Goal: Information Seeking & Learning: Find specific fact

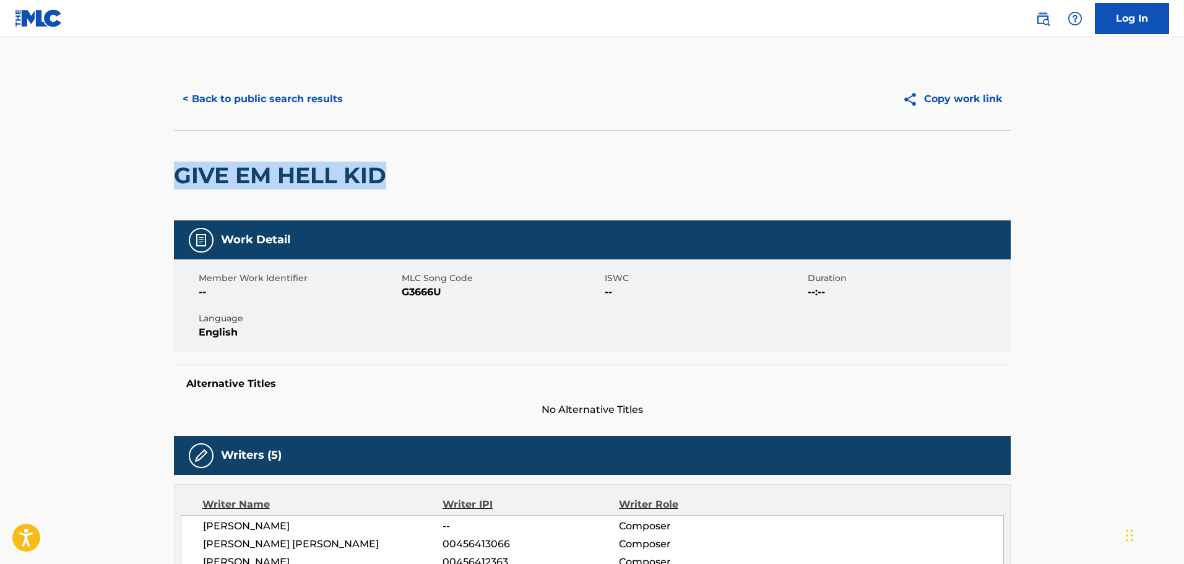
drag, startPoint x: 175, startPoint y: 175, endPoint x: 408, endPoint y: 176, distance: 232.7
click at [408, 176] on div "GIVE EM HELL KID" at bounding box center [592, 175] width 837 height 90
copy h2 "GIVE EM HELL KID"
click at [995, 96] on button "Copy work link" at bounding box center [952, 99] width 117 height 31
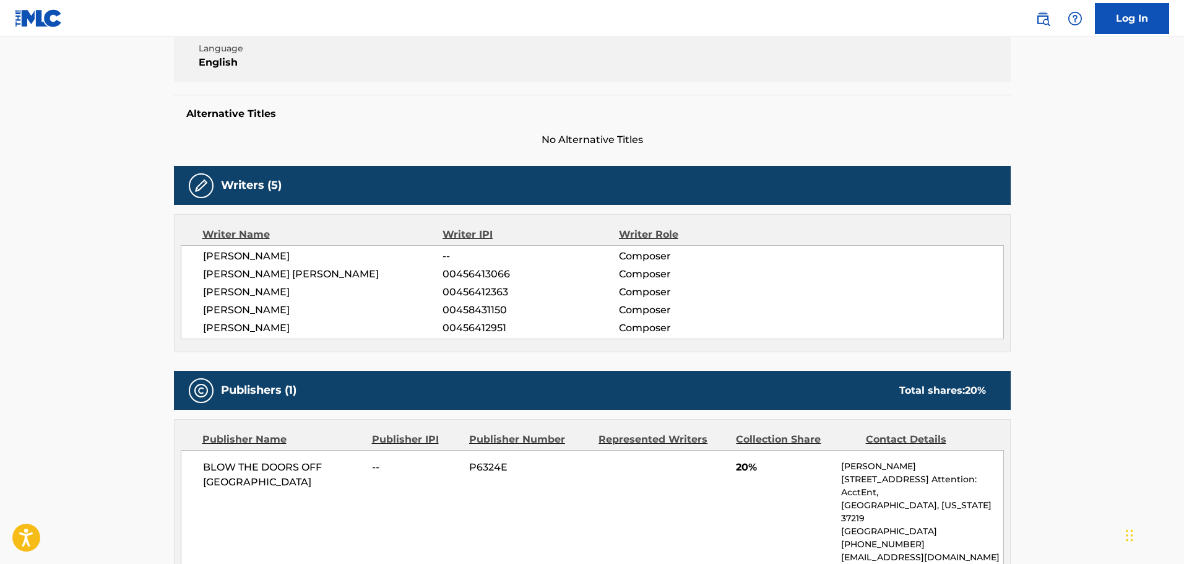
scroll to position [309, 0]
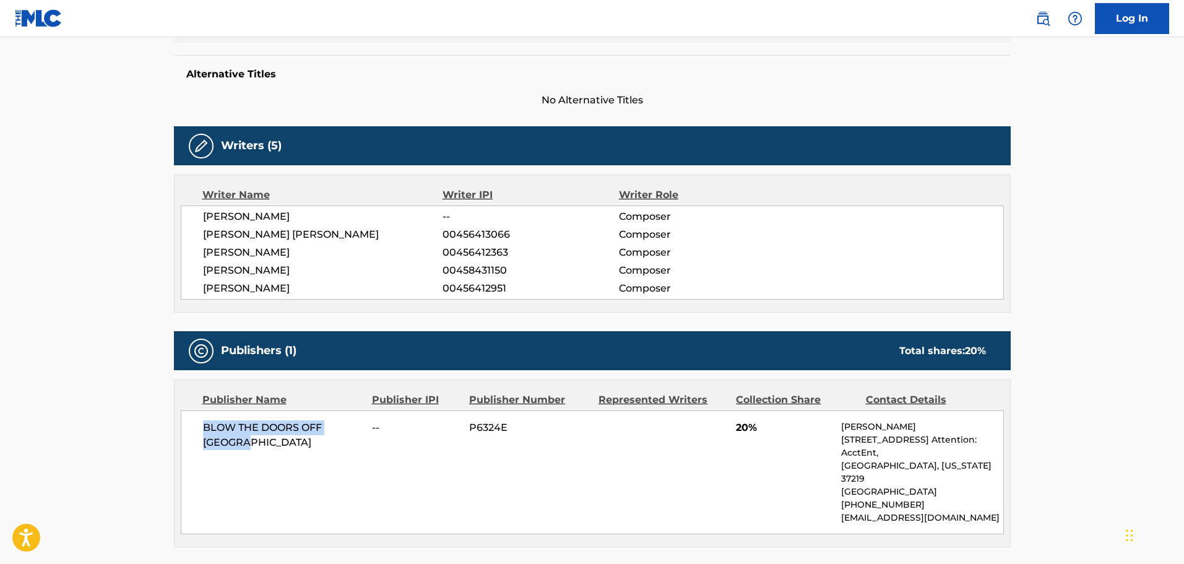
drag, startPoint x: 254, startPoint y: 443, endPoint x: 192, endPoint y: 429, distance: 63.4
click at [192, 429] on div "BLOW THE DOORS OFF CHICAGO -- P6324E 20% Wayne Milligan 501 Union St, Unit Ste.…" at bounding box center [592, 472] width 823 height 124
copy span "BLOW THE DOORS OFF [GEOGRAPHIC_DATA]"
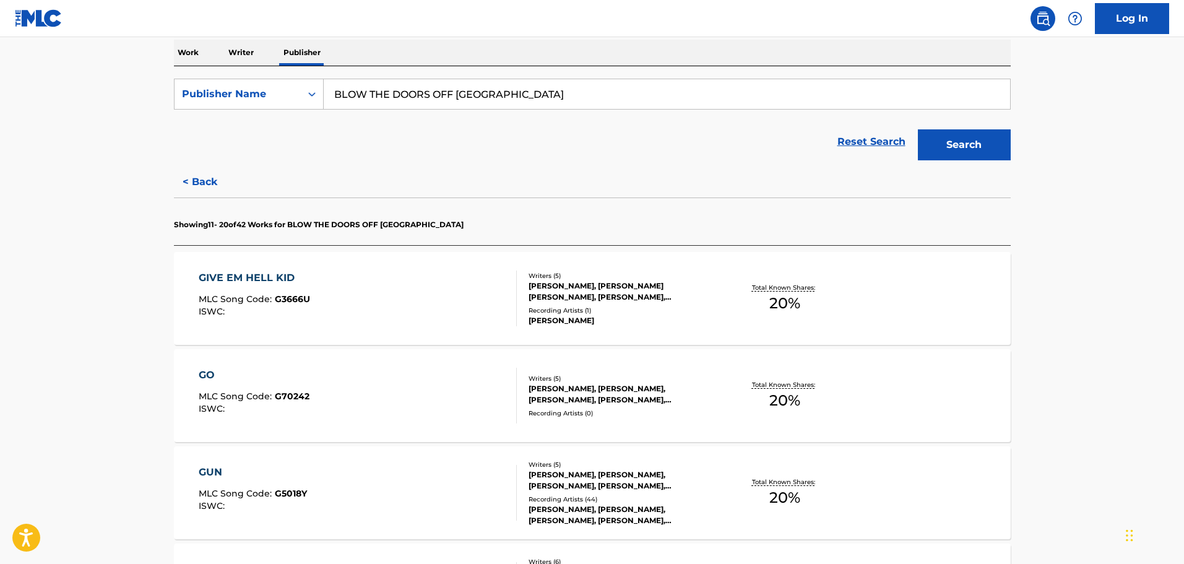
scroll to position [206, 0]
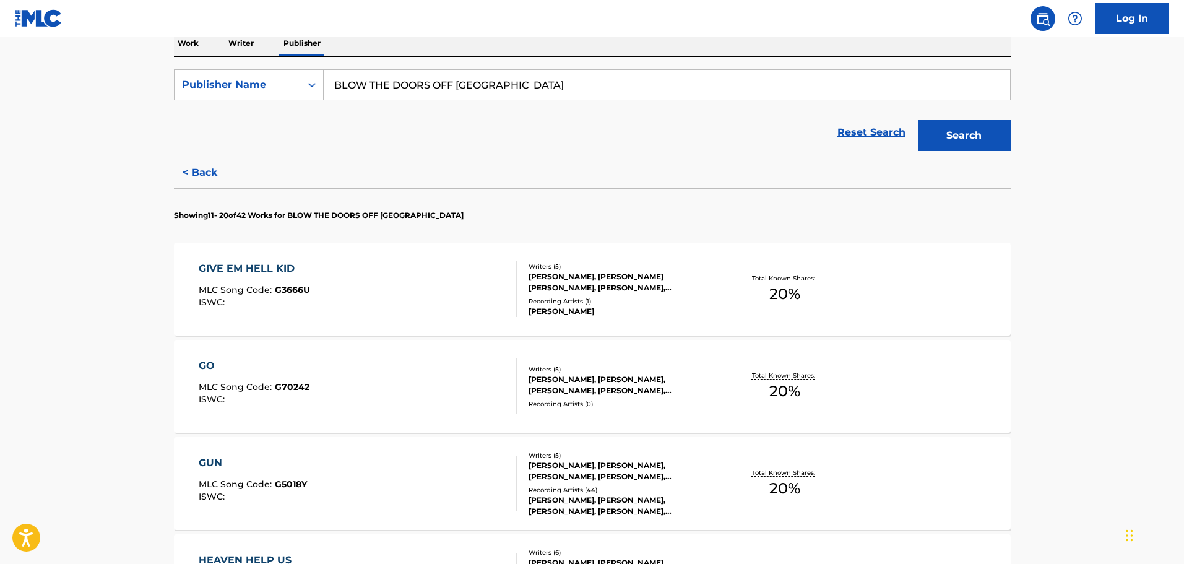
click at [595, 388] on div "GERARD WAY, MICHAEL WAY, FRANK IERO, ROBERT C BRYAR, RAYMOND TORO" at bounding box center [622, 385] width 187 height 22
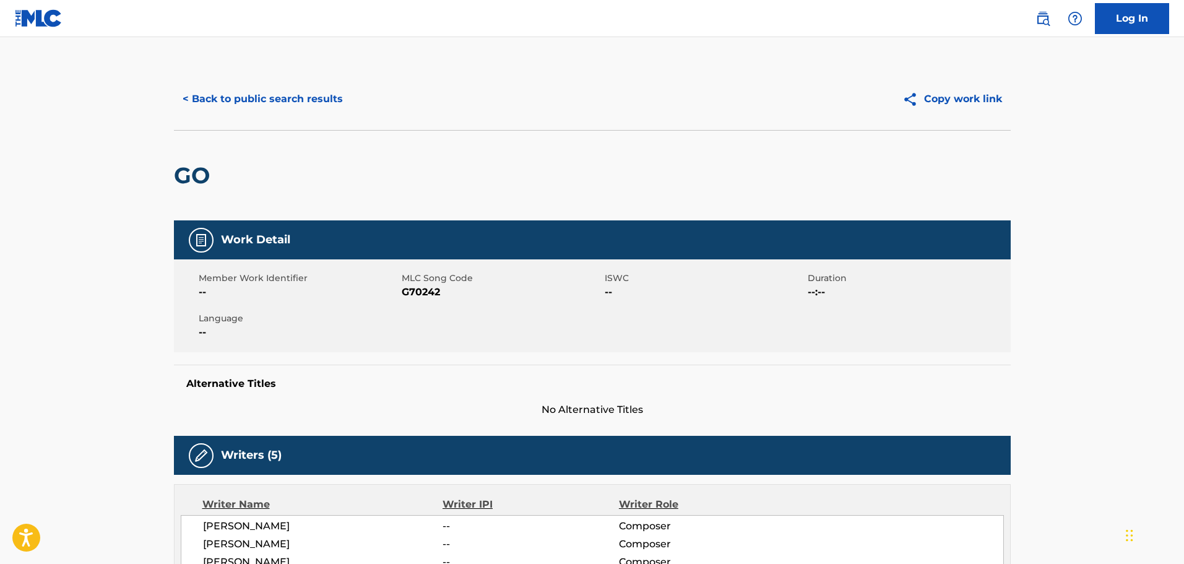
click at [943, 93] on button "Copy work link" at bounding box center [952, 99] width 117 height 31
click at [231, 98] on button "< Back to public search results" at bounding box center [263, 99] width 178 height 31
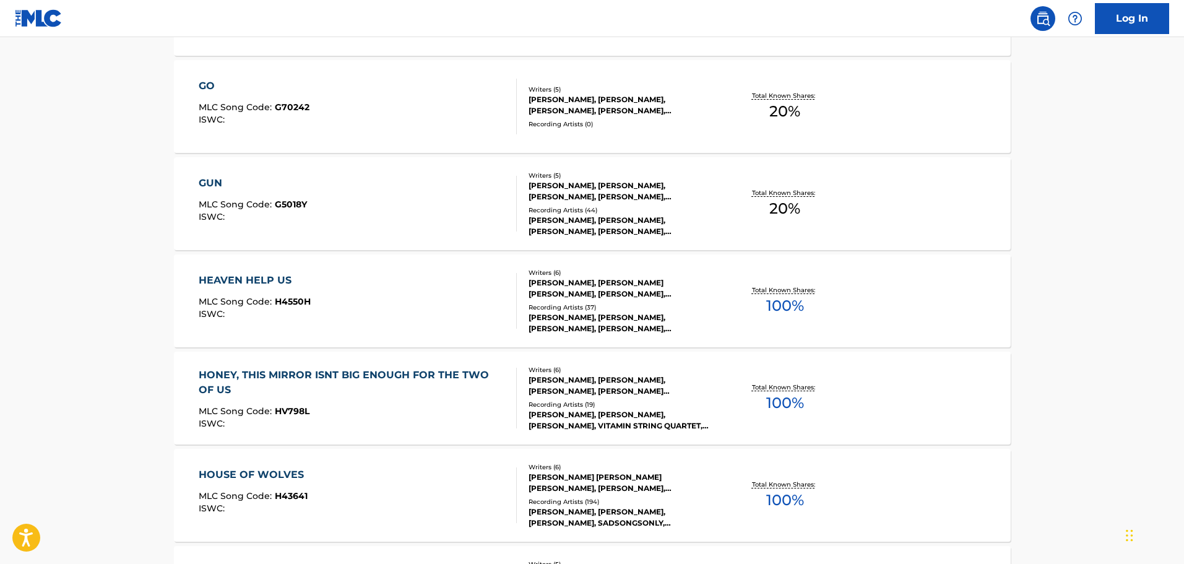
scroll to position [516, 0]
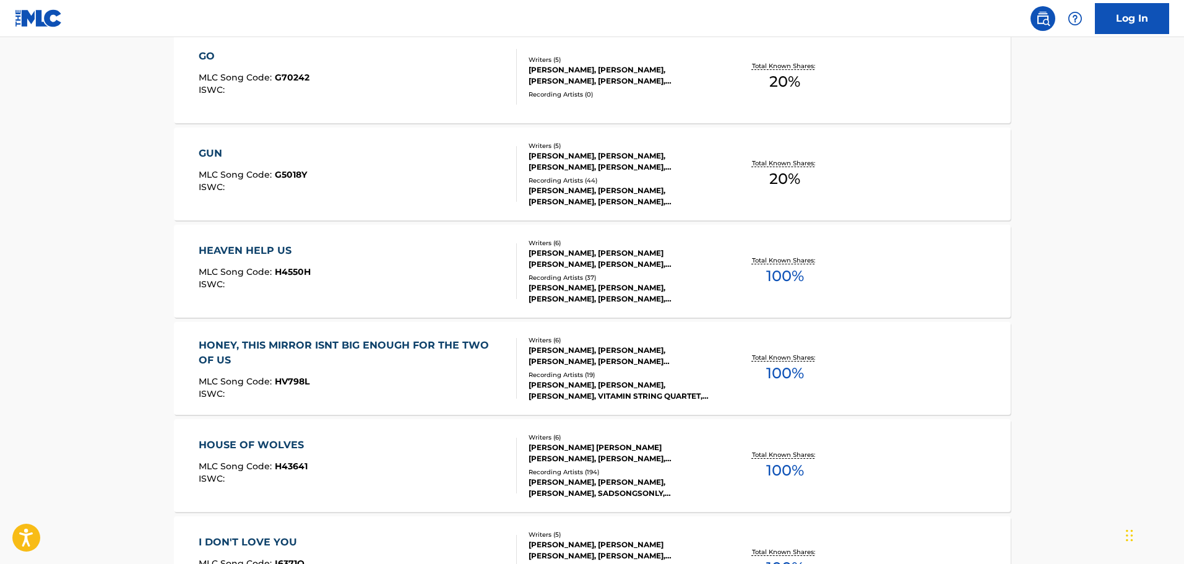
click at [588, 270] on div "Writers ( 6 ) ROBERT C BRYAR, MATT PELISSIER, MICHAEL WAY, GERARD ARTHUR WAY, R…" at bounding box center [616, 271] width 199 height 66
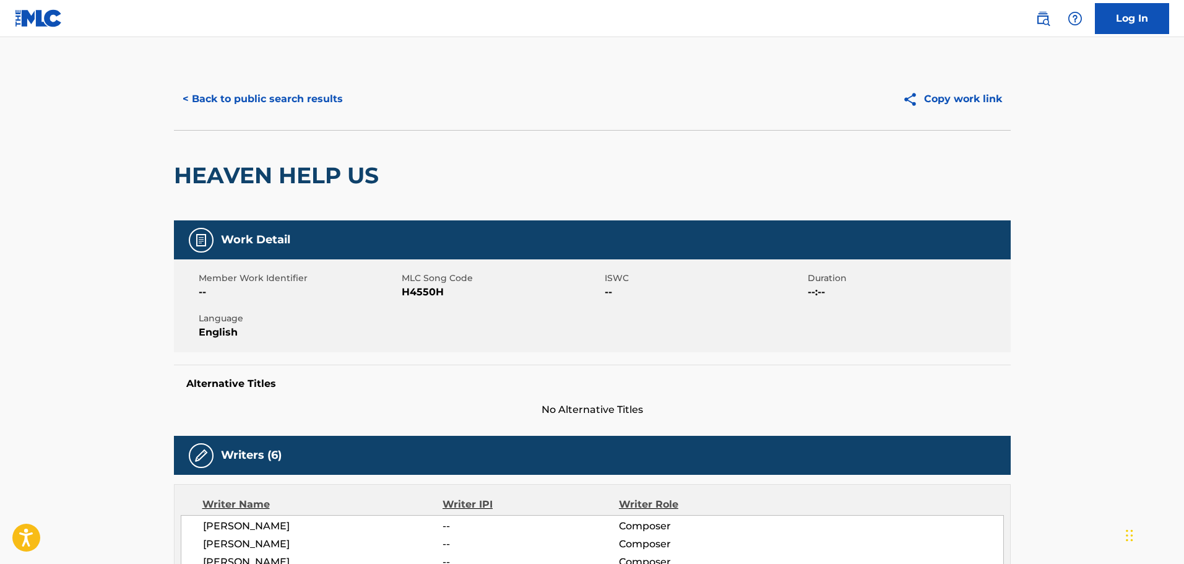
click at [231, 102] on button "< Back to public search results" at bounding box center [263, 99] width 178 height 31
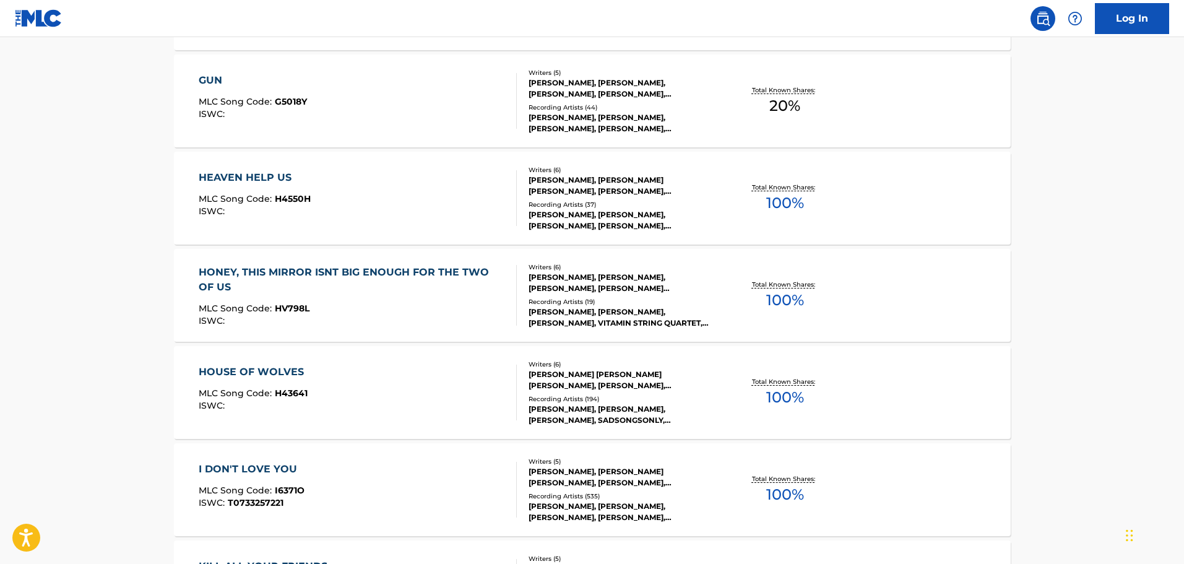
scroll to position [619, 0]
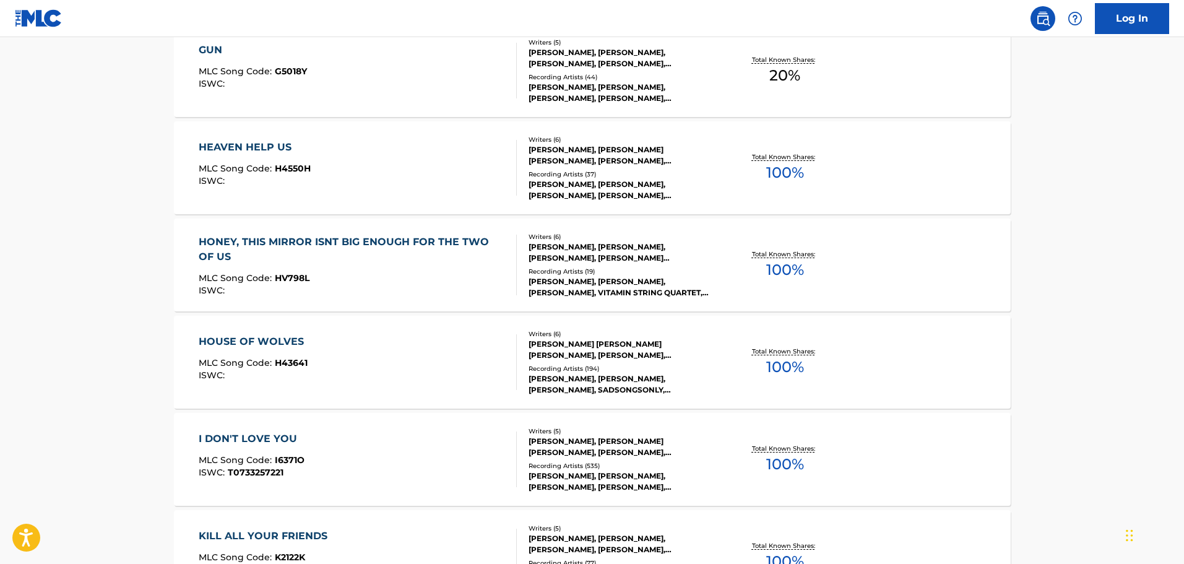
click at [582, 258] on div "RAYMOND TORO, MATTHEW PELLISIER, ROBERT C BRYAR, MICHAEL JAMES WAY, FRANK IERO,…" at bounding box center [622, 252] width 187 height 22
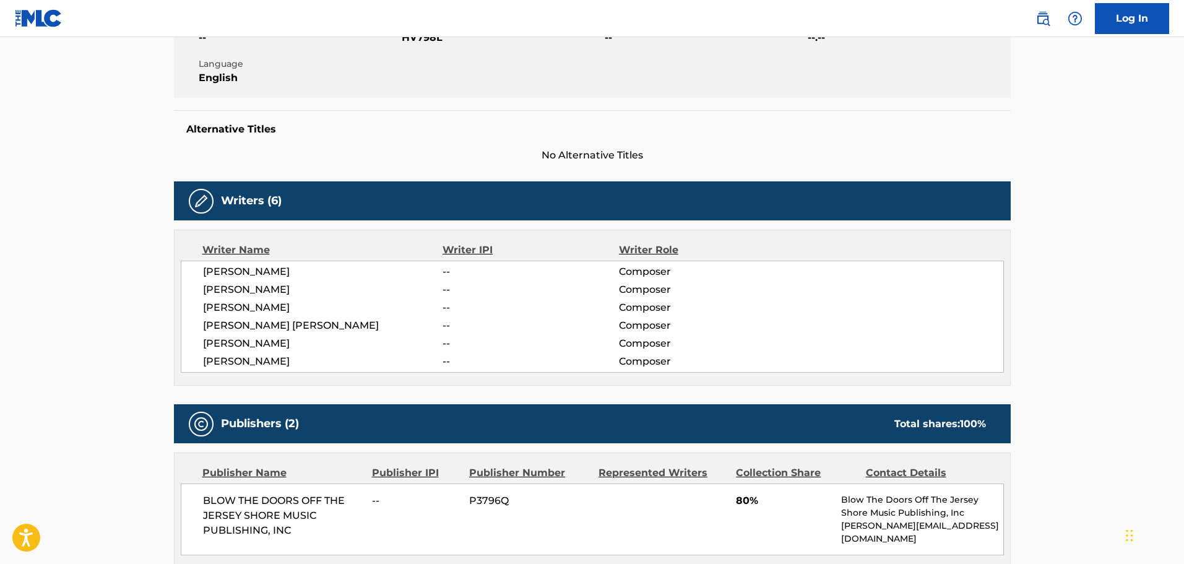
scroll to position [309, 0]
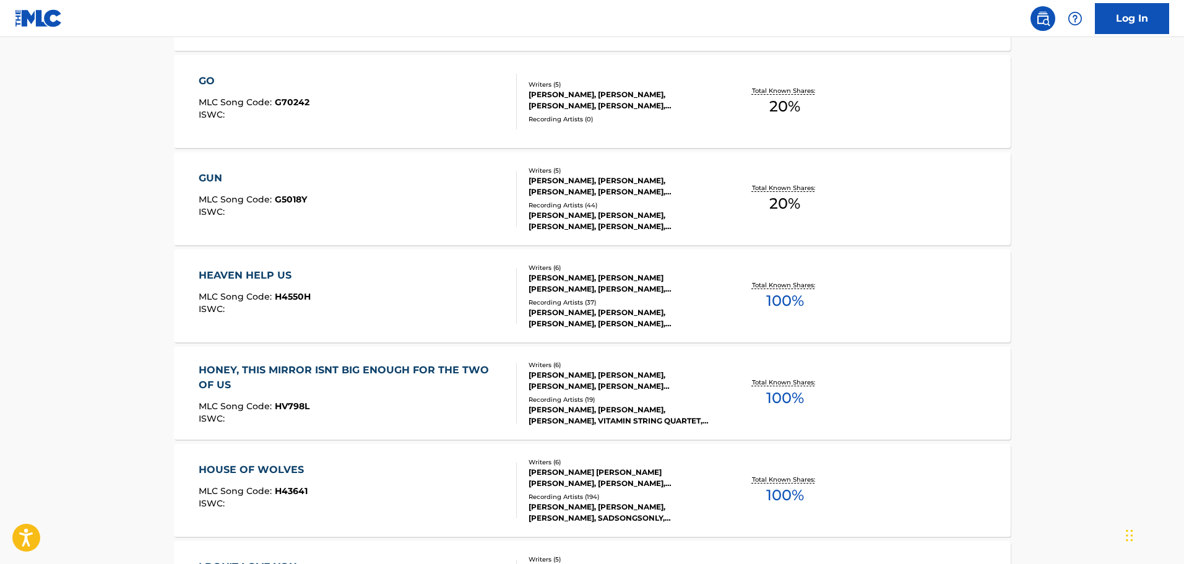
scroll to position [516, 0]
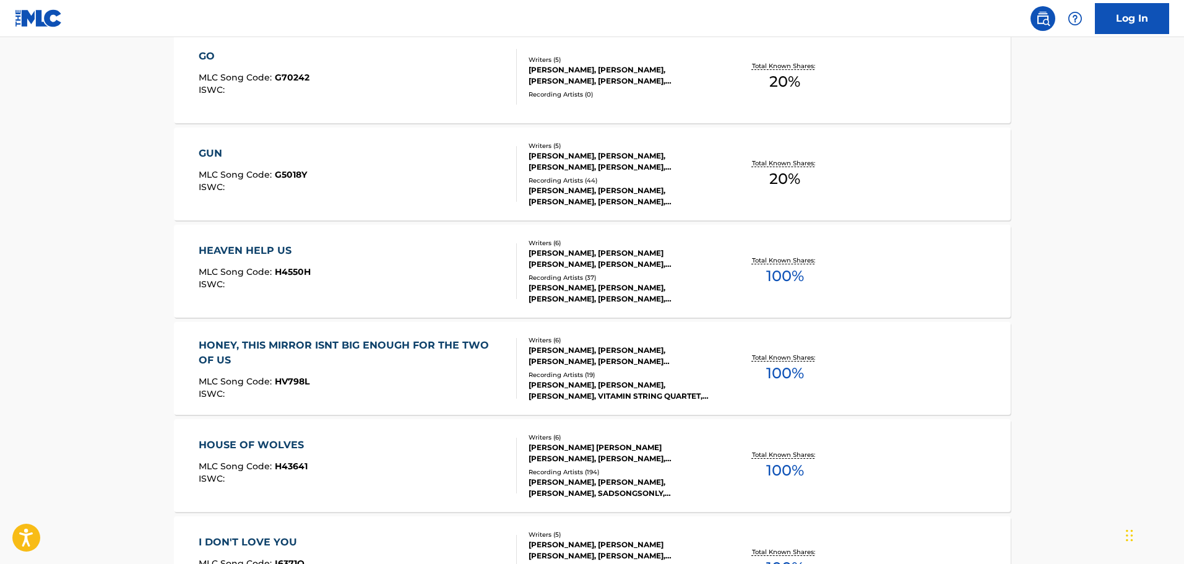
click at [638, 344] on div "Writers ( 6 )" at bounding box center [622, 339] width 187 height 9
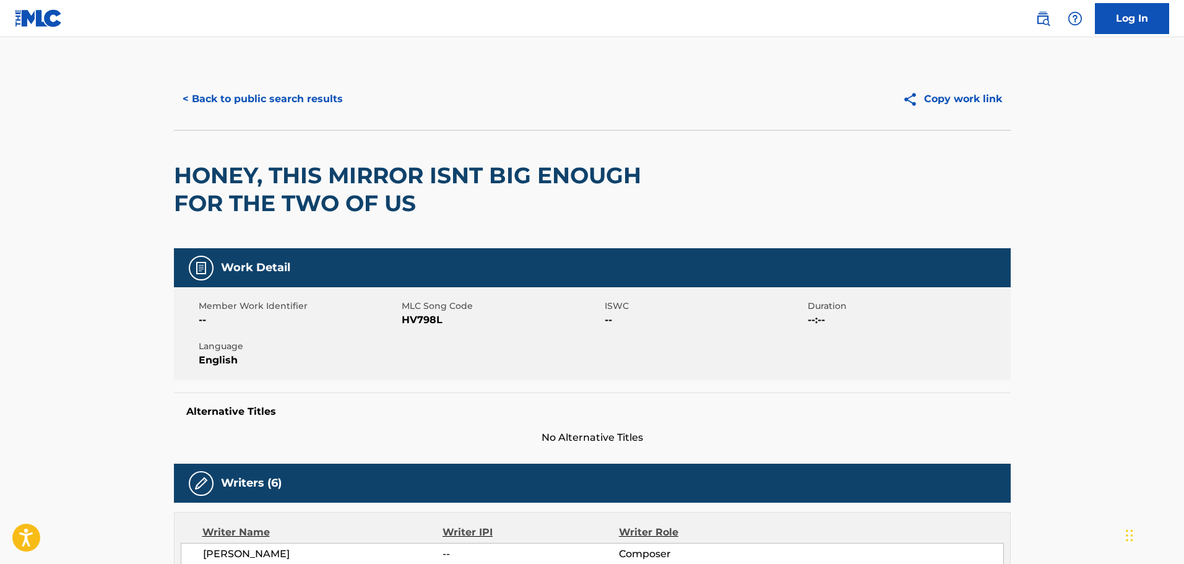
click at [982, 99] on button "Copy work link" at bounding box center [952, 99] width 117 height 31
click at [411, 209] on h2 "HONEY, THIS MIRROR ISNT BIG ENOUGH FOR THE TWO OF US" at bounding box center [425, 190] width 502 height 56
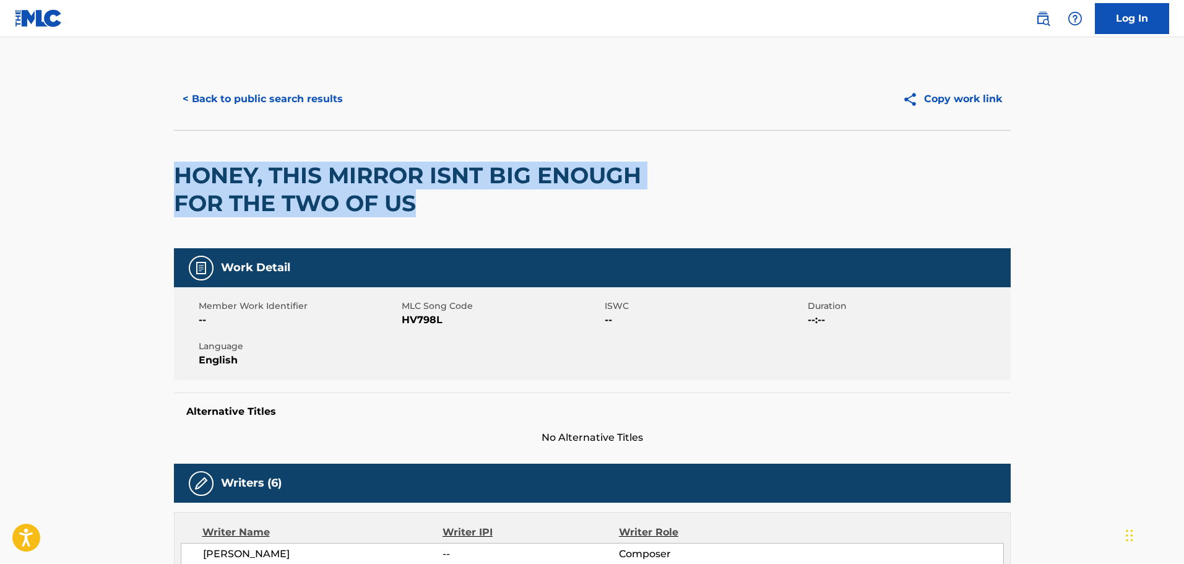
drag, startPoint x: 415, startPoint y: 208, endPoint x: 170, endPoint y: 171, distance: 247.9
copy h2 "HONEY, THIS MIRROR ISNT BIG ENOUGH FOR THE TWO OF US"
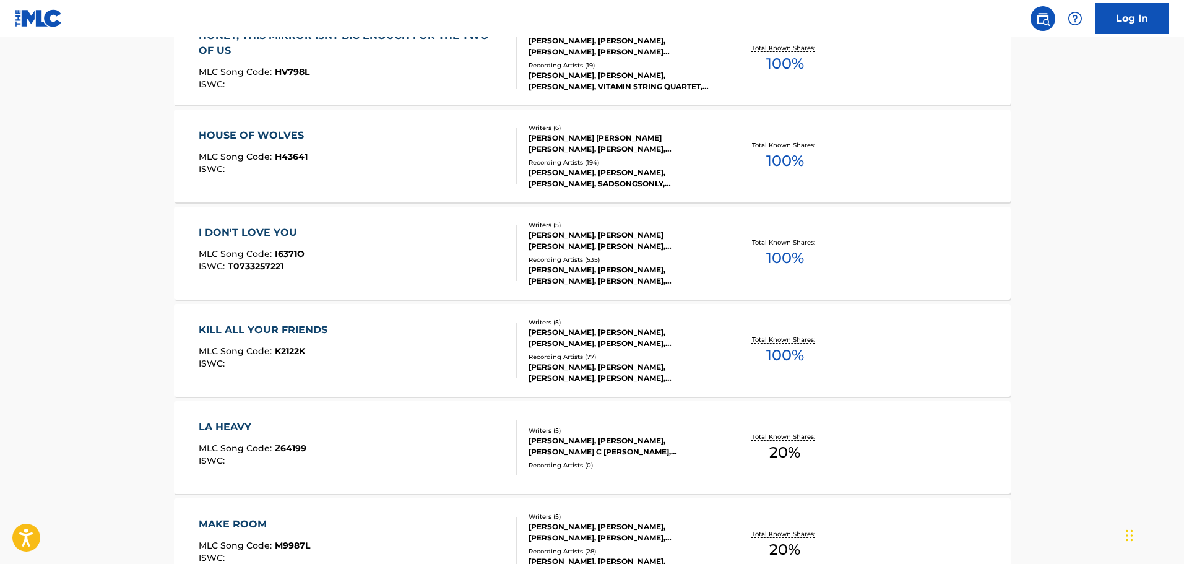
scroll to position [928, 0]
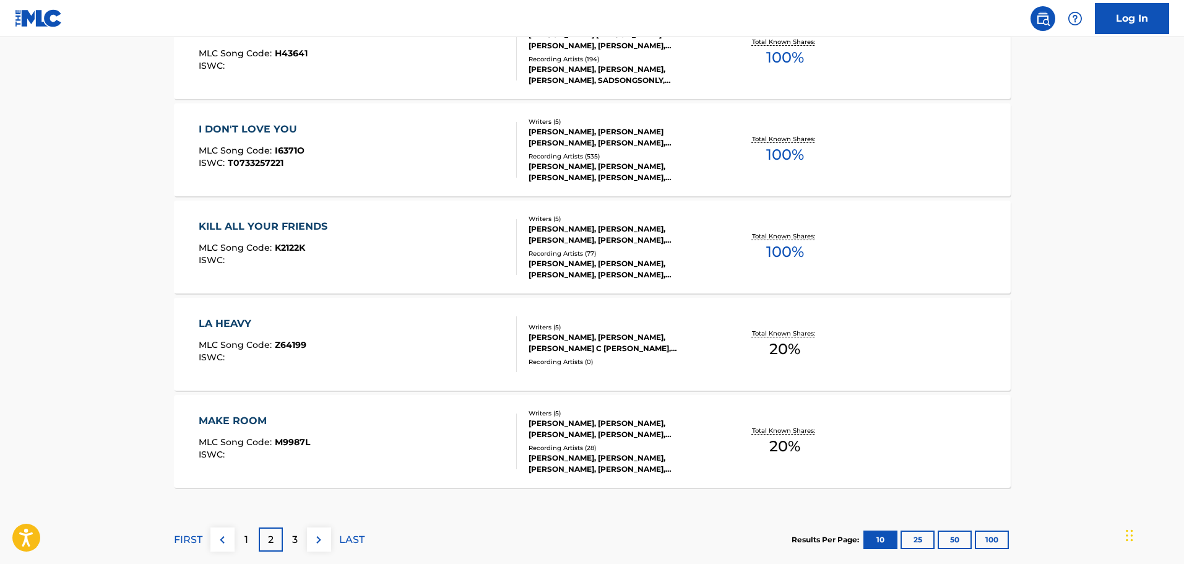
click at [625, 335] on div "GERARD WAY, MICHAEL WAY, BRYAR C ROBERT, FRANK IERO, RAYMOND TORO" at bounding box center [622, 343] width 187 height 22
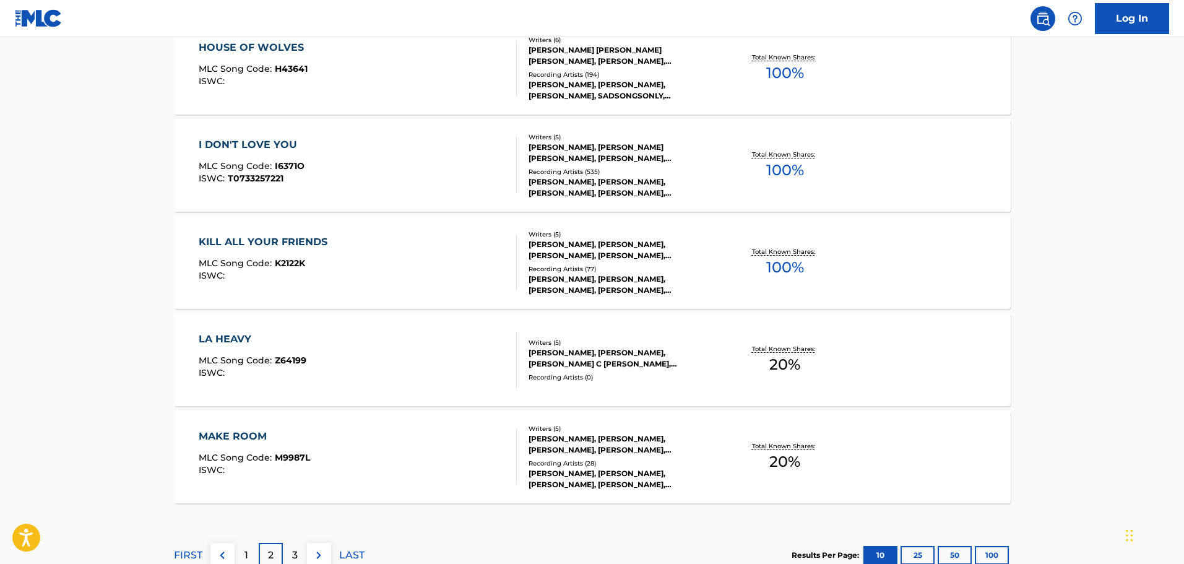
scroll to position [928, 0]
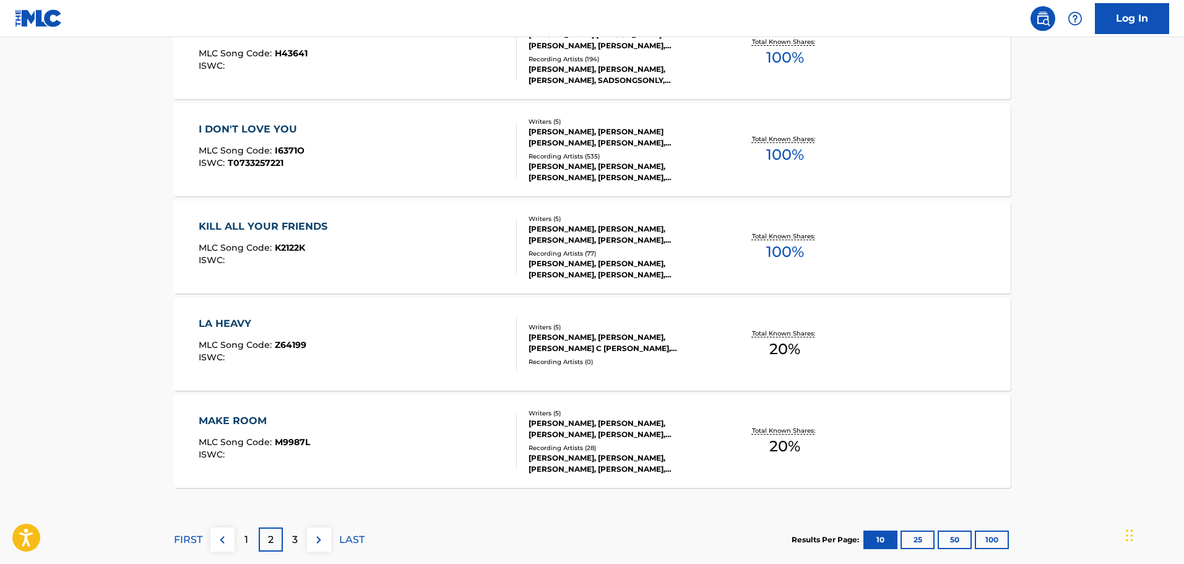
click at [313, 543] on img at bounding box center [318, 539] width 15 height 15
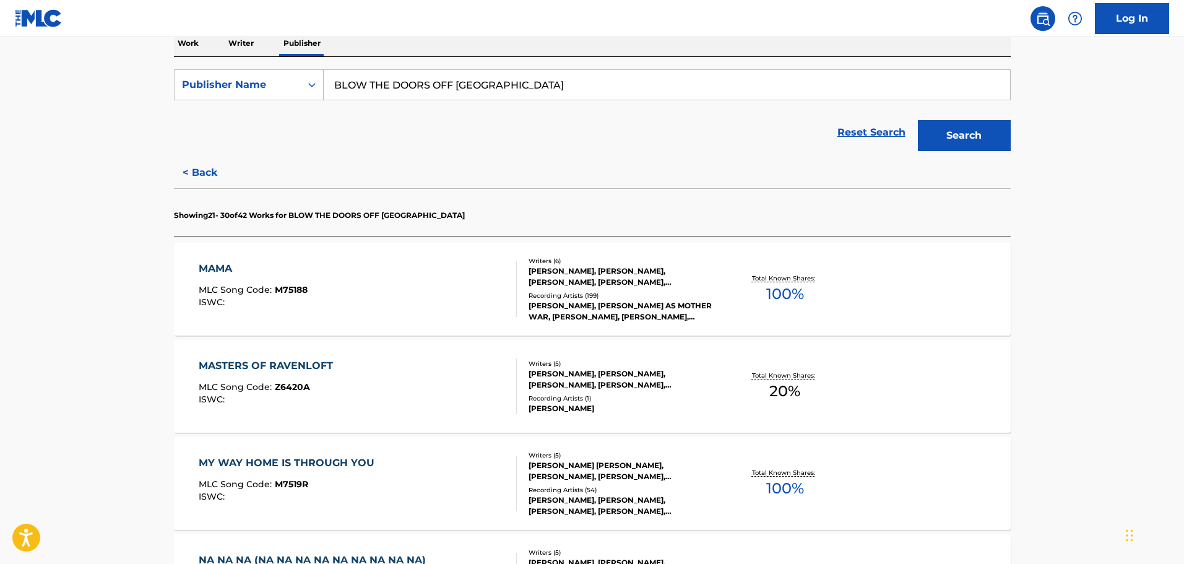
scroll to position [309, 0]
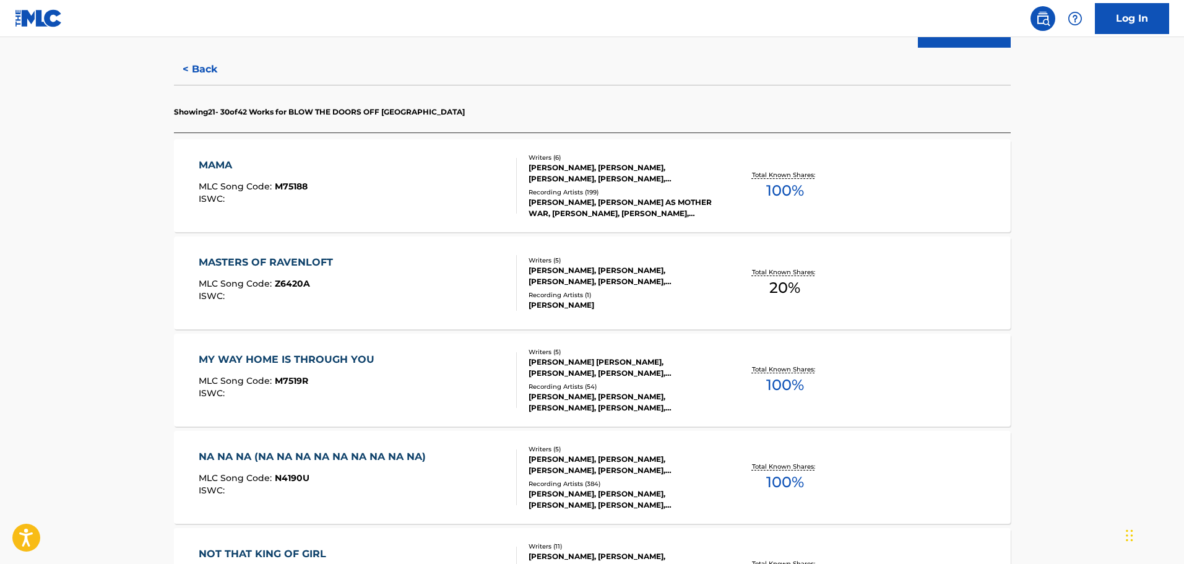
click at [636, 272] on div "MICHAEL WAY, GERARD WAY, RAYMOND TORO, ROBERT C BRYAR, FRANK IERO" at bounding box center [622, 276] width 187 height 22
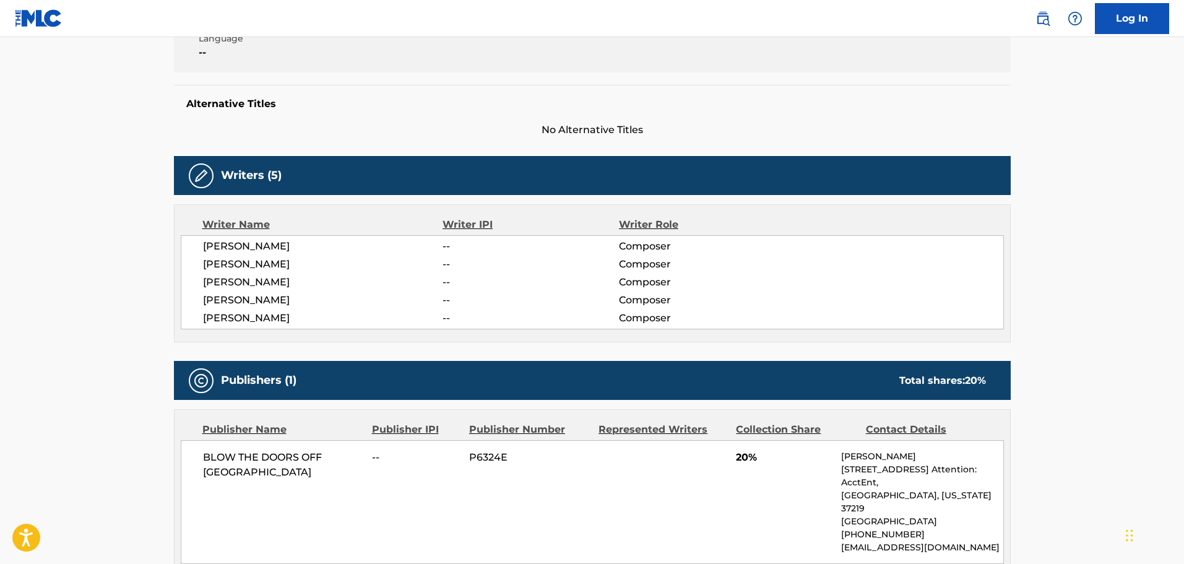
scroll to position [309, 0]
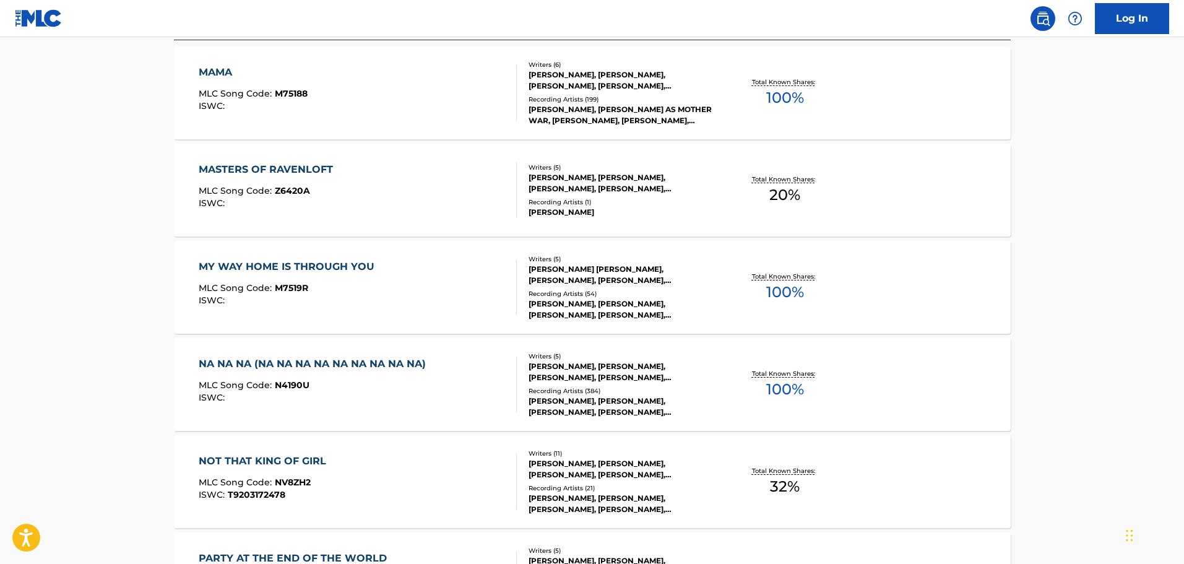
scroll to position [413, 0]
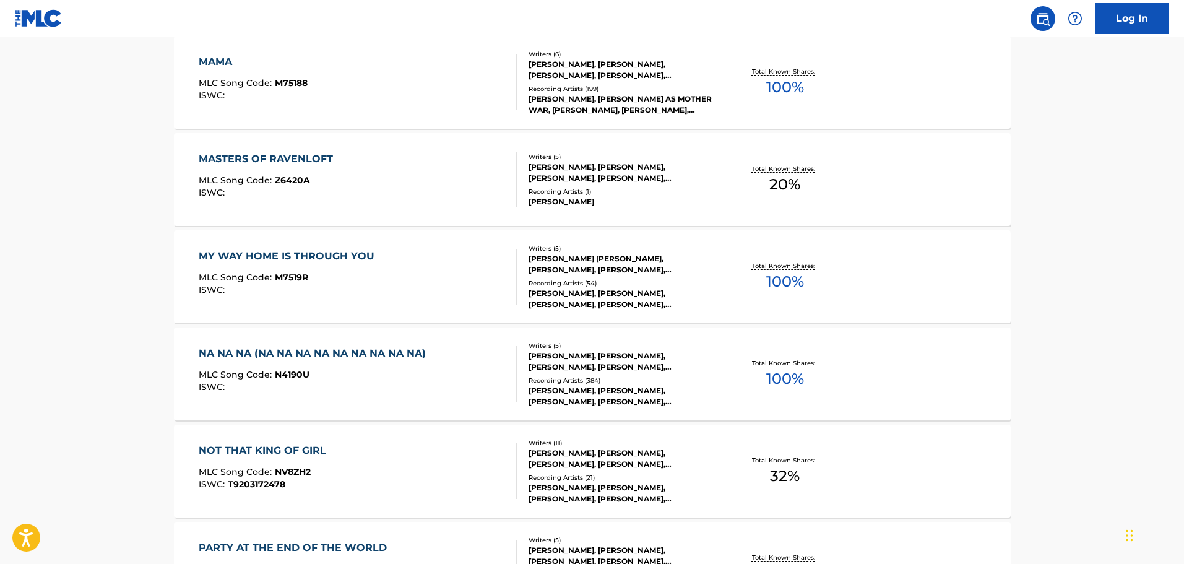
click at [603, 171] on div "MICHAEL WAY, GERARD WAY, RAYMOND TORO, ROBERT C BRYAR, FRANK IERO" at bounding box center [622, 173] width 187 height 22
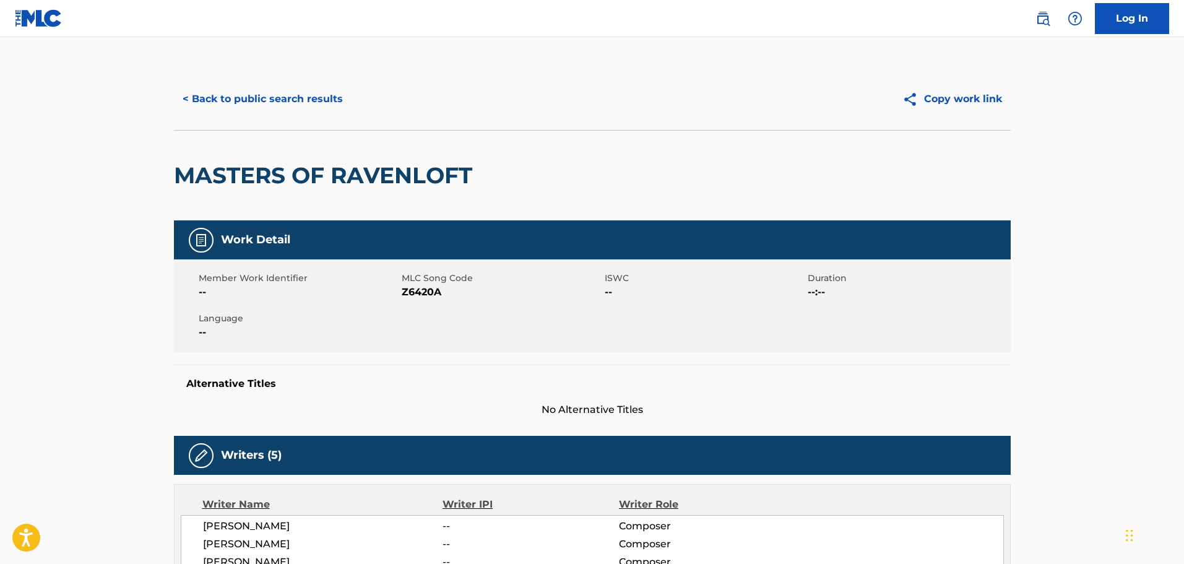
click at [950, 103] on button "Copy work link" at bounding box center [952, 99] width 117 height 31
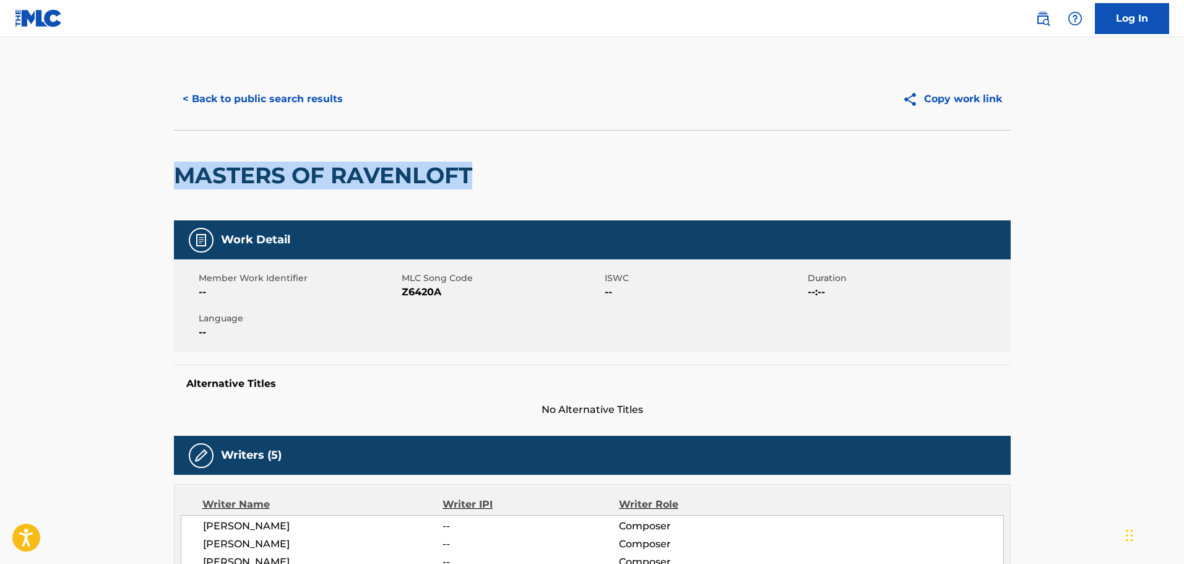
drag, startPoint x: 175, startPoint y: 173, endPoint x: 478, endPoint y: 176, distance: 303.3
click at [478, 176] on h2 "MASTERS OF RAVENLOFT" at bounding box center [326, 176] width 305 height 28
copy h2 "MASTERS OF RAVENLOFT"
click at [943, 100] on button "Copy work link" at bounding box center [952, 99] width 117 height 31
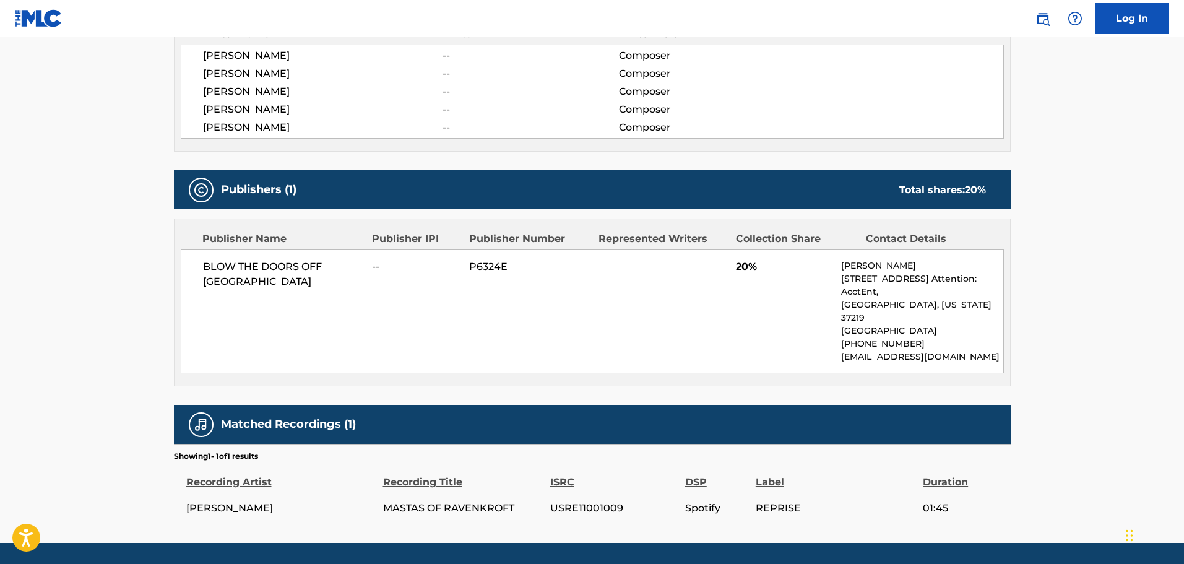
scroll to position [496, 0]
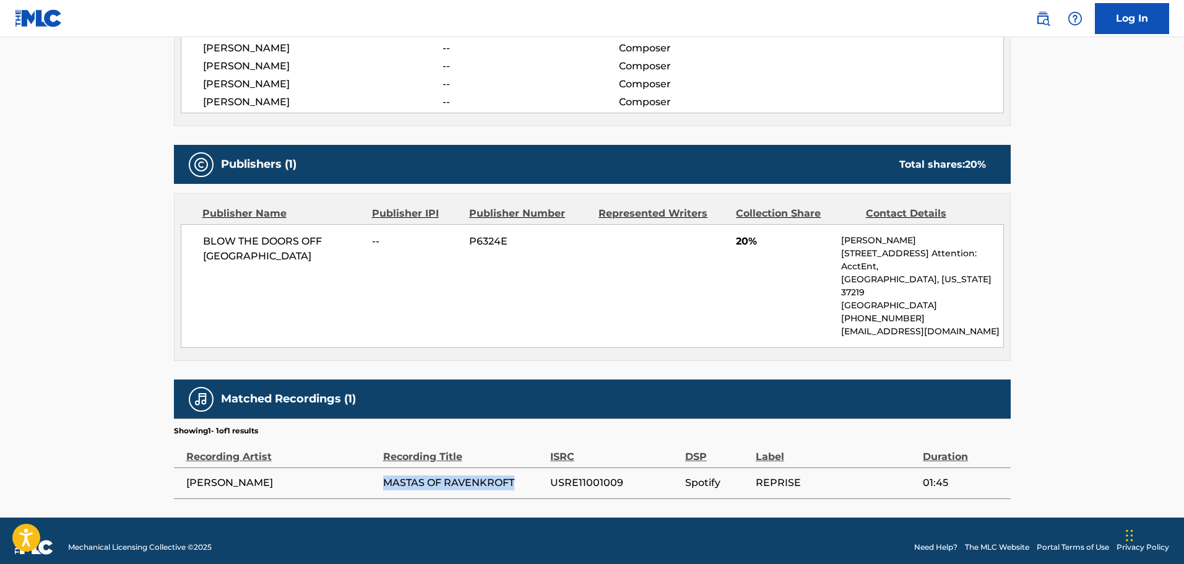
drag, startPoint x: 515, startPoint y: 467, endPoint x: 386, endPoint y: 467, distance: 129.4
click at [386, 475] on span "MASTAS OF RAVENKROFT" at bounding box center [463, 482] width 161 height 15
copy span "MASTAS OF RAVENKROFT"
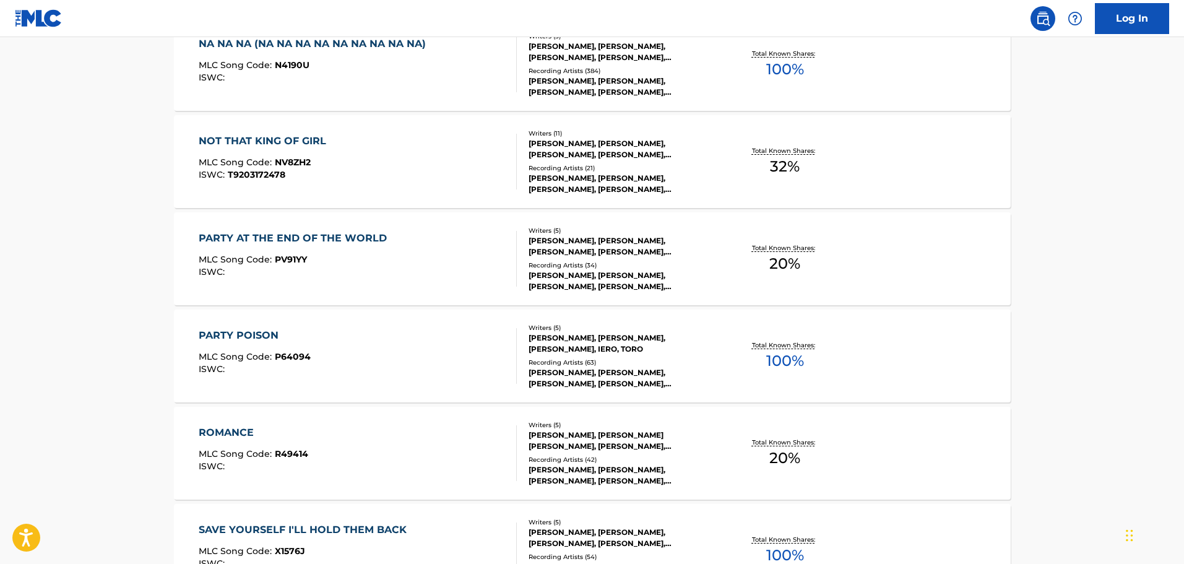
scroll to position [825, 0]
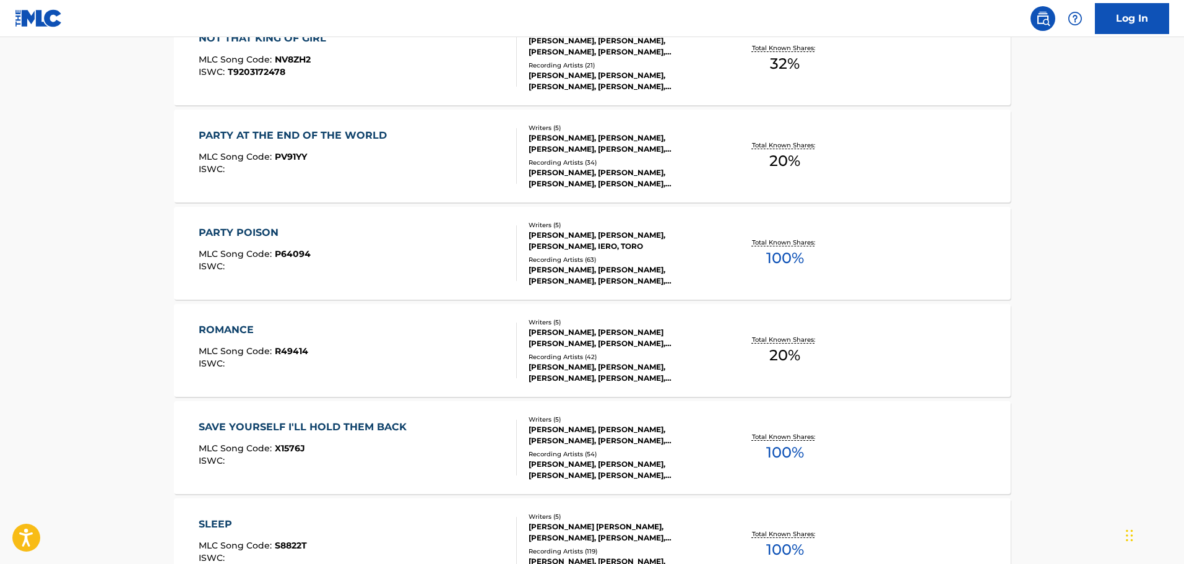
click at [624, 334] on div "GERARD WAY, MATT PELISSIER, MICHAEL WAY, RAYMOND TORO, FRANK IERO" at bounding box center [622, 338] width 187 height 22
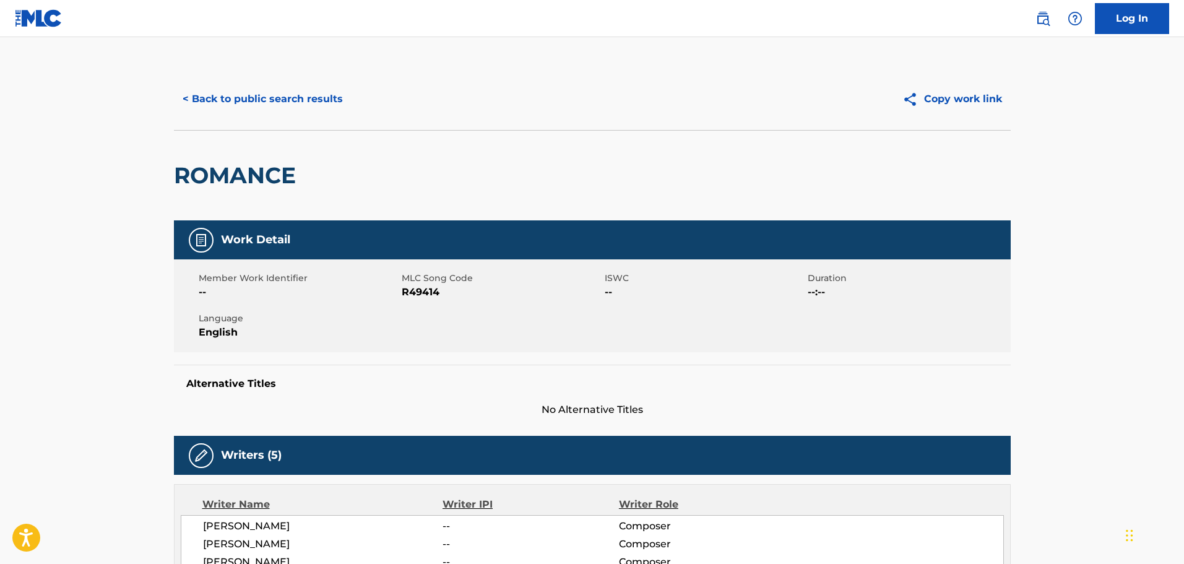
click at [961, 101] on button "Copy work link" at bounding box center [952, 99] width 117 height 31
click at [610, 405] on span "No Alternative Titles" at bounding box center [592, 409] width 837 height 15
drag, startPoint x: 300, startPoint y: 173, endPoint x: 123, endPoint y: 177, distance: 176.4
copy h2 "ROMANCE"
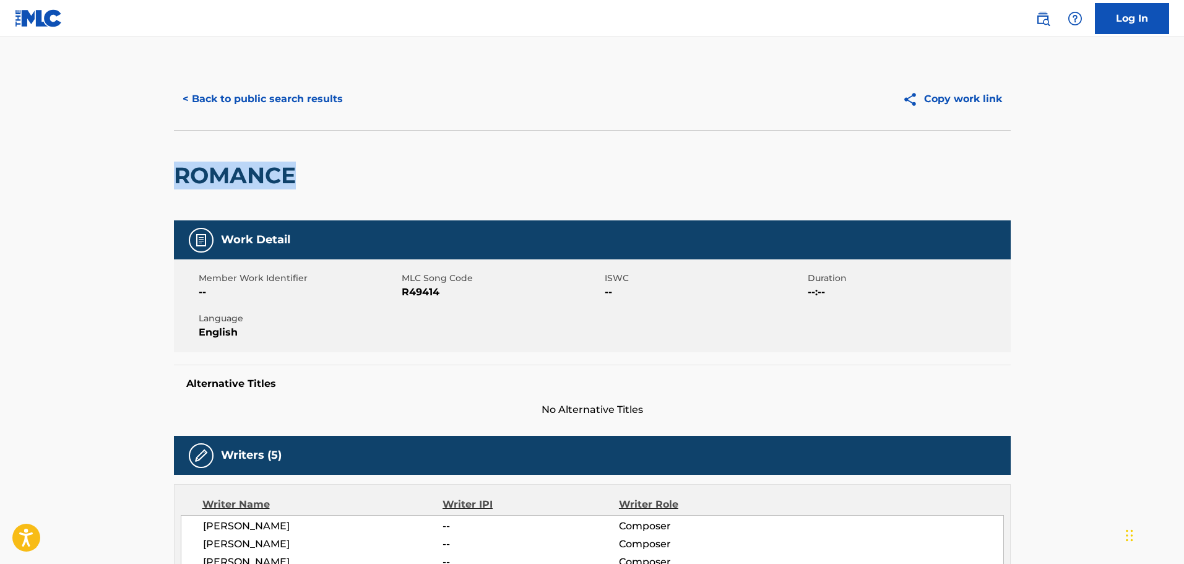
click at [970, 100] on button "Copy work link" at bounding box center [952, 99] width 117 height 31
click at [236, 99] on button "< Back to public search results" at bounding box center [263, 99] width 178 height 31
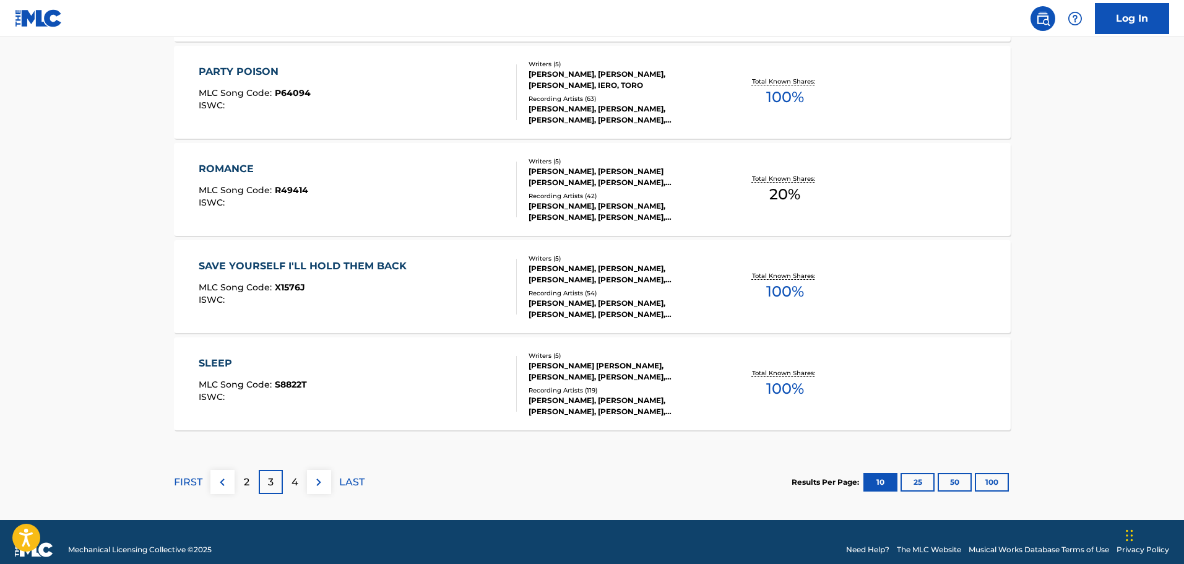
scroll to position [1001, 0]
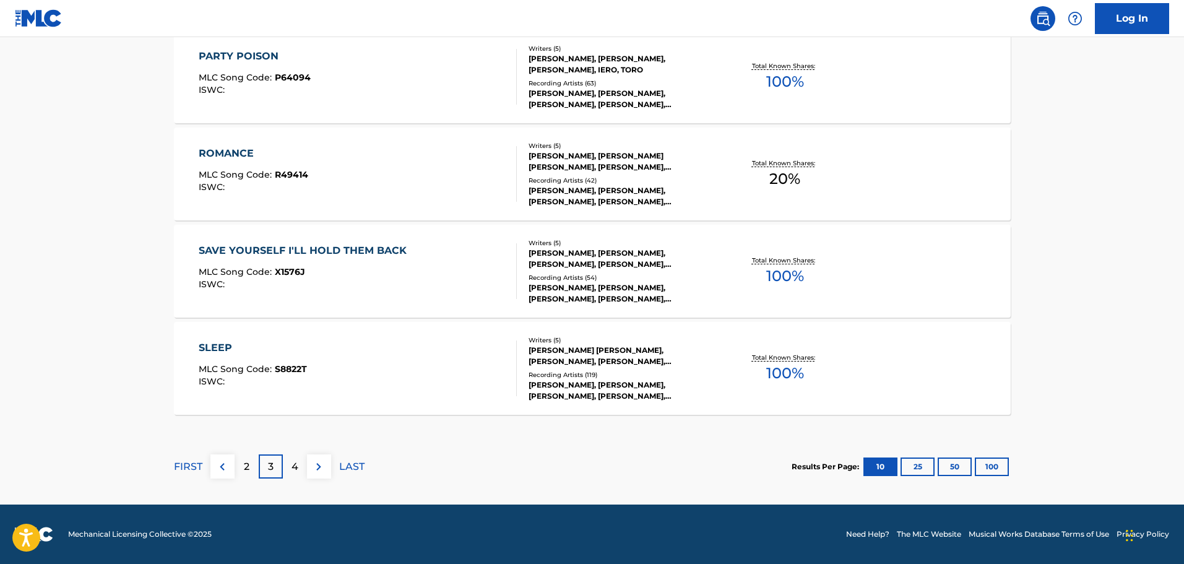
click at [322, 475] on button at bounding box center [319, 466] width 24 height 24
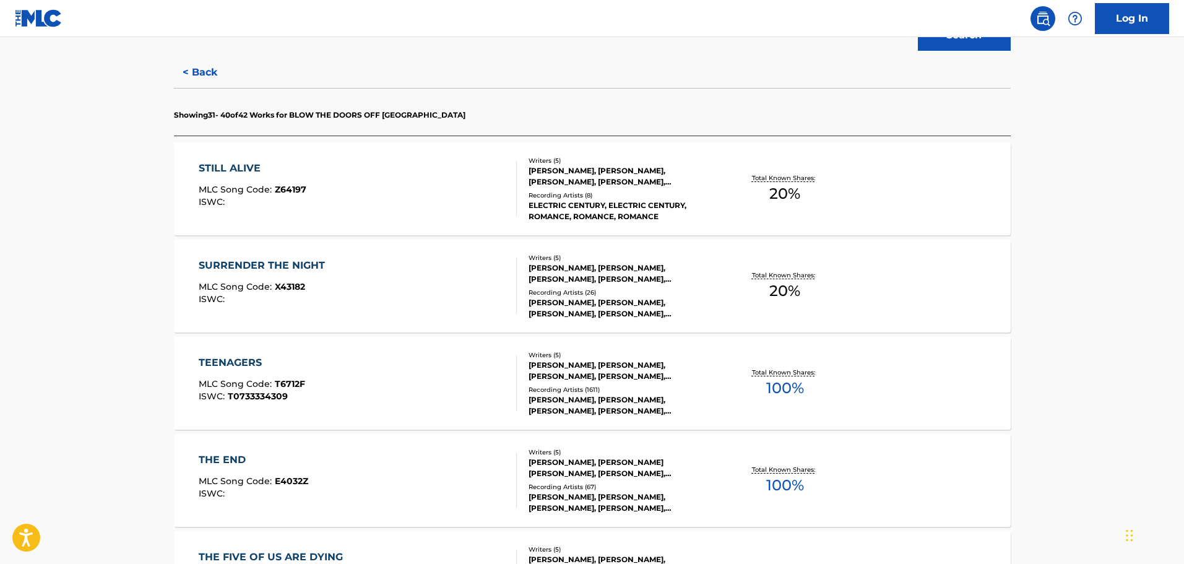
scroll to position [309, 0]
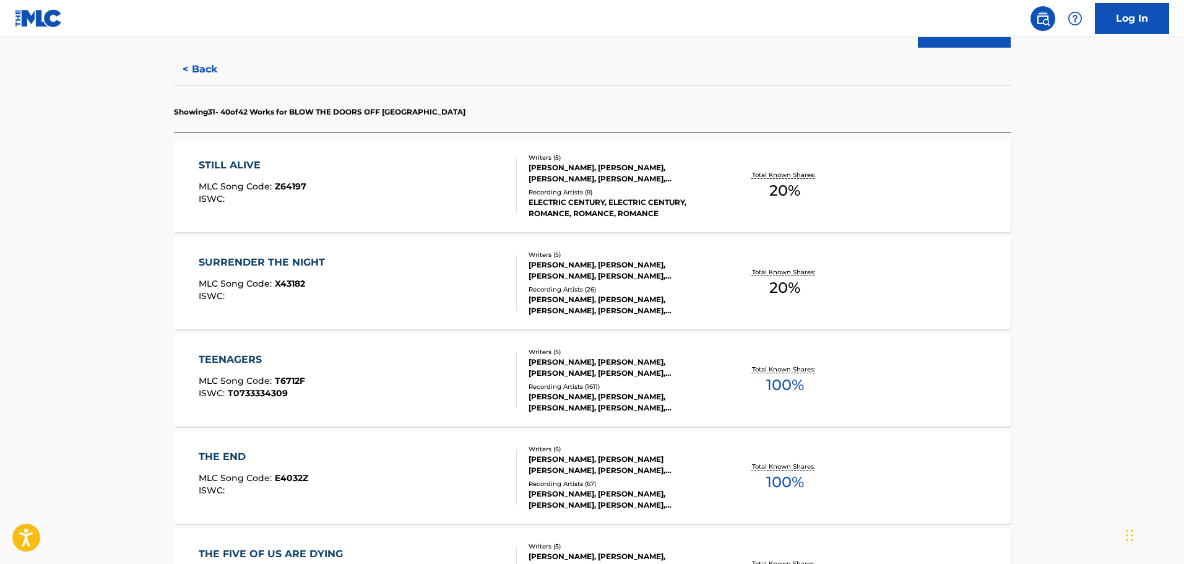
click at [633, 191] on div "Recording Artists ( 8 )" at bounding box center [622, 192] width 187 height 9
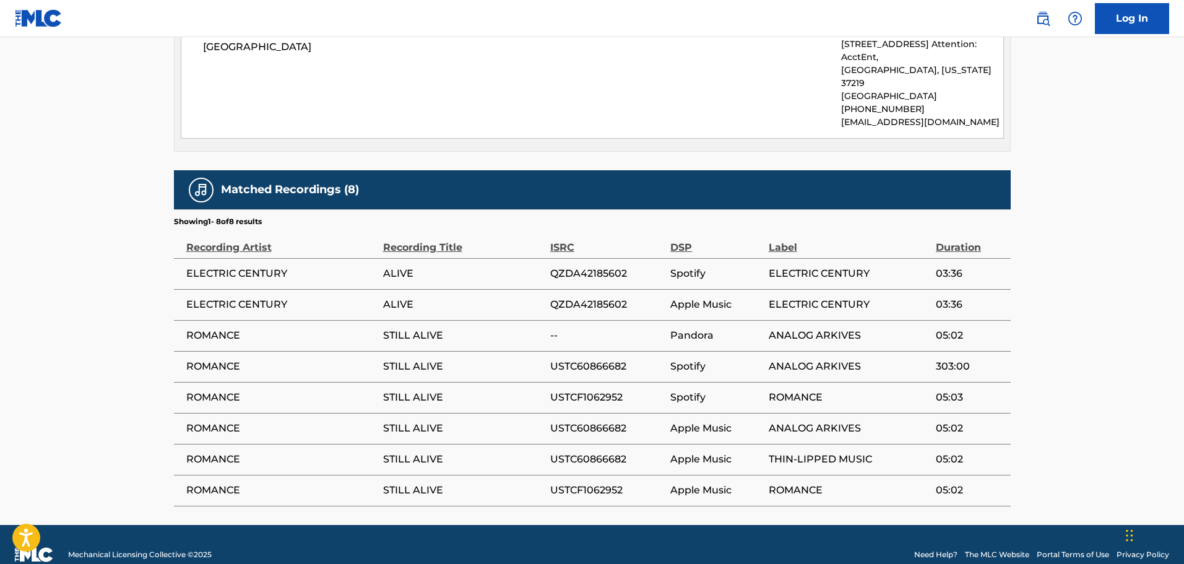
scroll to position [712, 0]
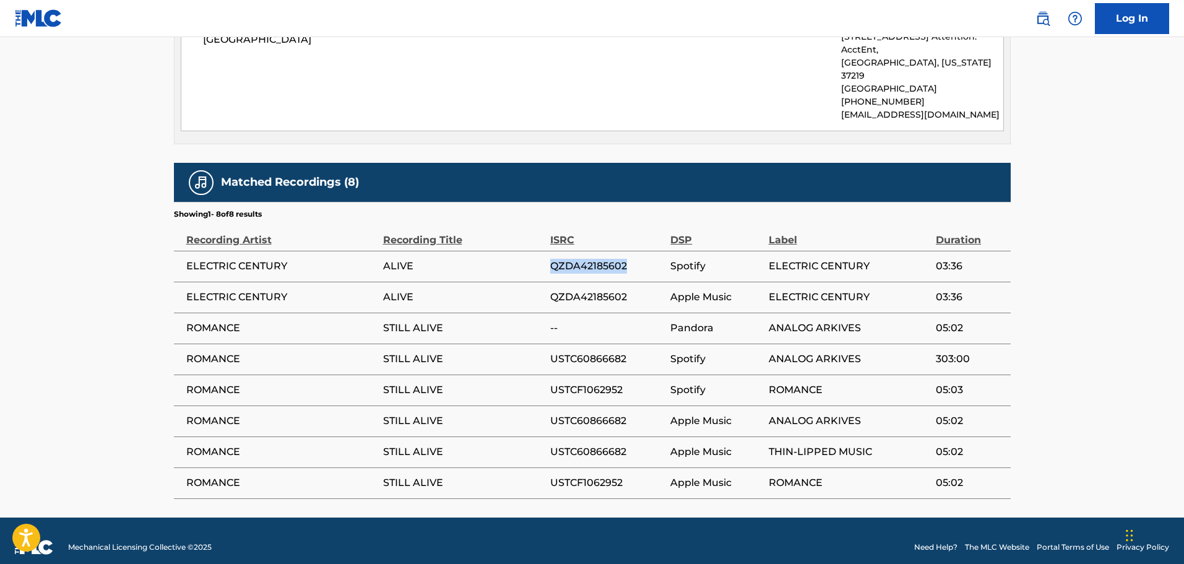
drag, startPoint x: 631, startPoint y: 254, endPoint x: 525, endPoint y: 254, distance: 105.8
click at [525, 254] on tr "ELECTRIC CENTURY ALIVE QZDA42185602 Spotify ELECTRIC CENTURY 03:36" at bounding box center [592, 266] width 837 height 31
copy tr "QZDA42185602"
drag, startPoint x: 289, startPoint y: 254, endPoint x: 181, endPoint y: 251, distance: 108.4
click at [181, 251] on td "ELECTRIC CENTURY" at bounding box center [278, 266] width 209 height 31
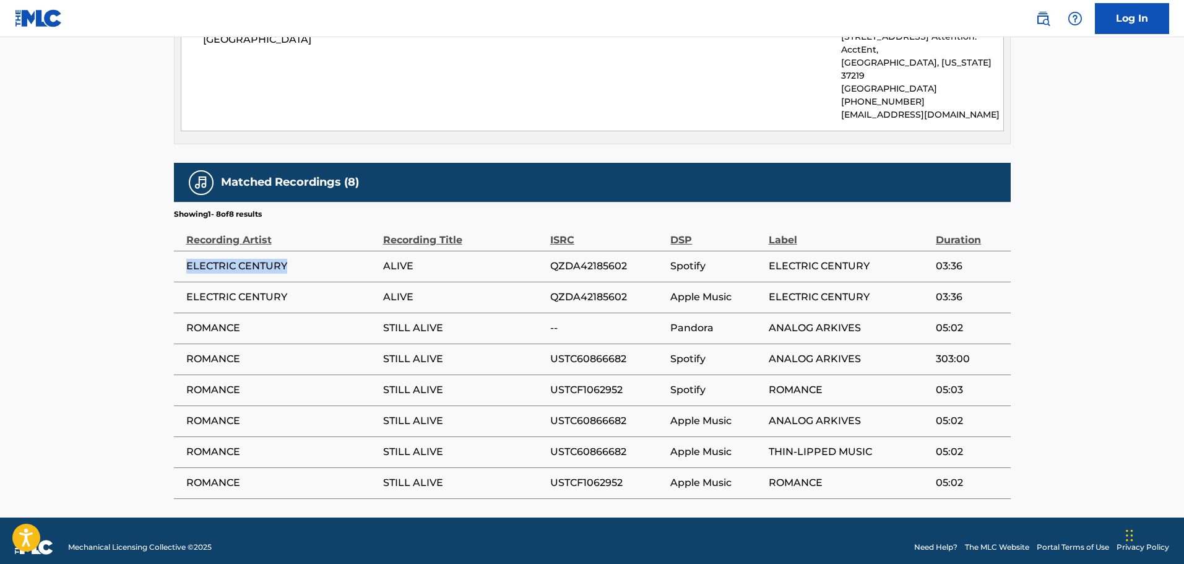
copy span "ELECTRIC CENTURY"
click at [244, 321] on span "ROMANCE" at bounding box center [281, 328] width 191 height 15
drag, startPoint x: 438, startPoint y: 319, endPoint x: 363, endPoint y: 316, distance: 74.9
click at [363, 316] on tr "ROMANCE STILL ALIVE -- Pandora ANALOG ARKIVES 05:02" at bounding box center [592, 328] width 837 height 31
click at [451, 321] on span "STILL ALIVE" at bounding box center [463, 328] width 161 height 15
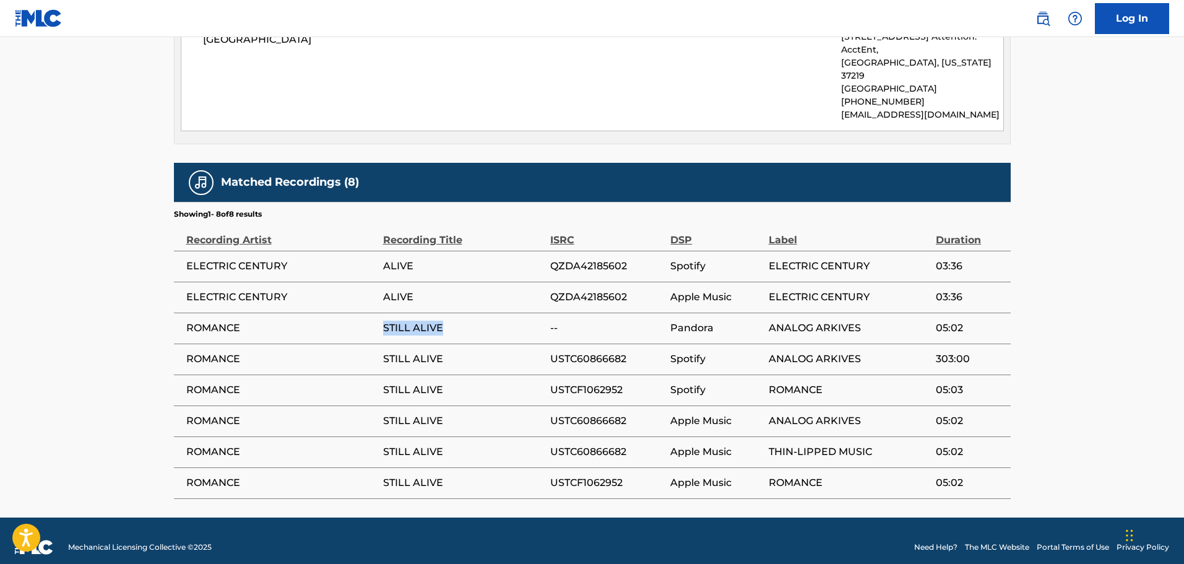
drag, startPoint x: 444, startPoint y: 314, endPoint x: 378, endPoint y: 313, distance: 66.3
click at [378, 313] on tr "ROMANCE STILL ALIVE -- Pandora ANALOG ARKIVES 05:02" at bounding box center [592, 328] width 837 height 31
copy tr "STILL ALIVE"
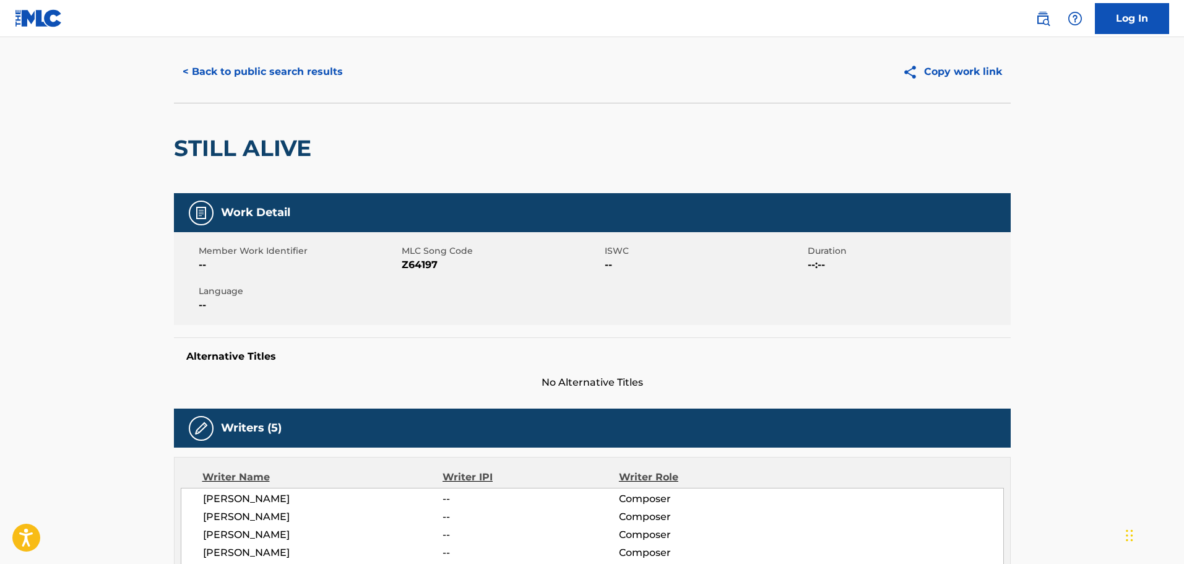
scroll to position [0, 0]
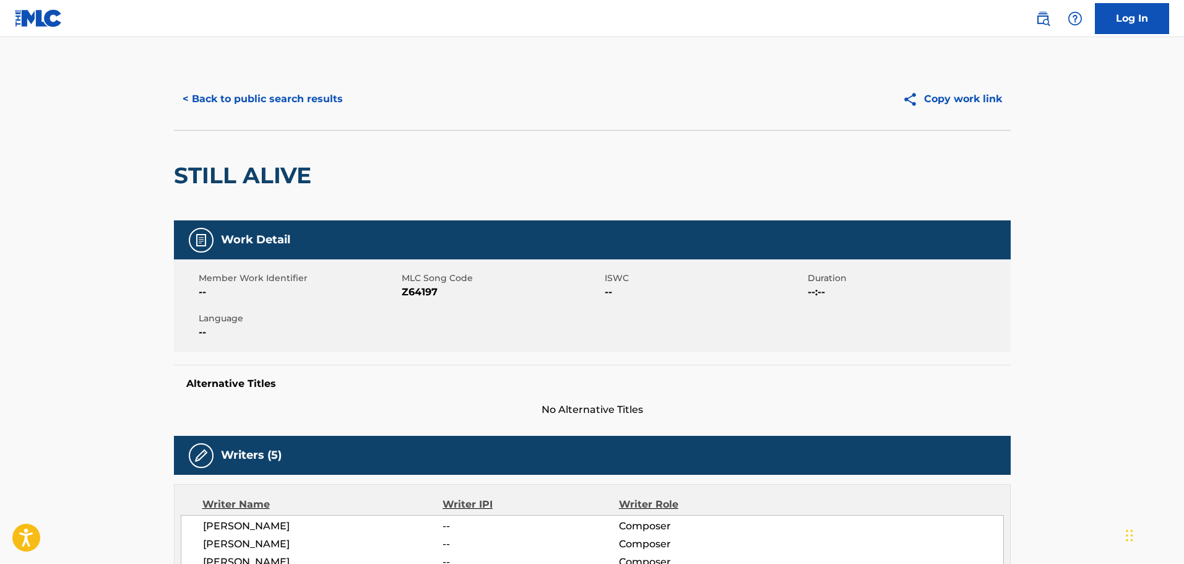
click at [989, 100] on button "Copy work link" at bounding box center [952, 99] width 117 height 31
click at [244, 98] on button "< Back to public search results" at bounding box center [263, 99] width 178 height 31
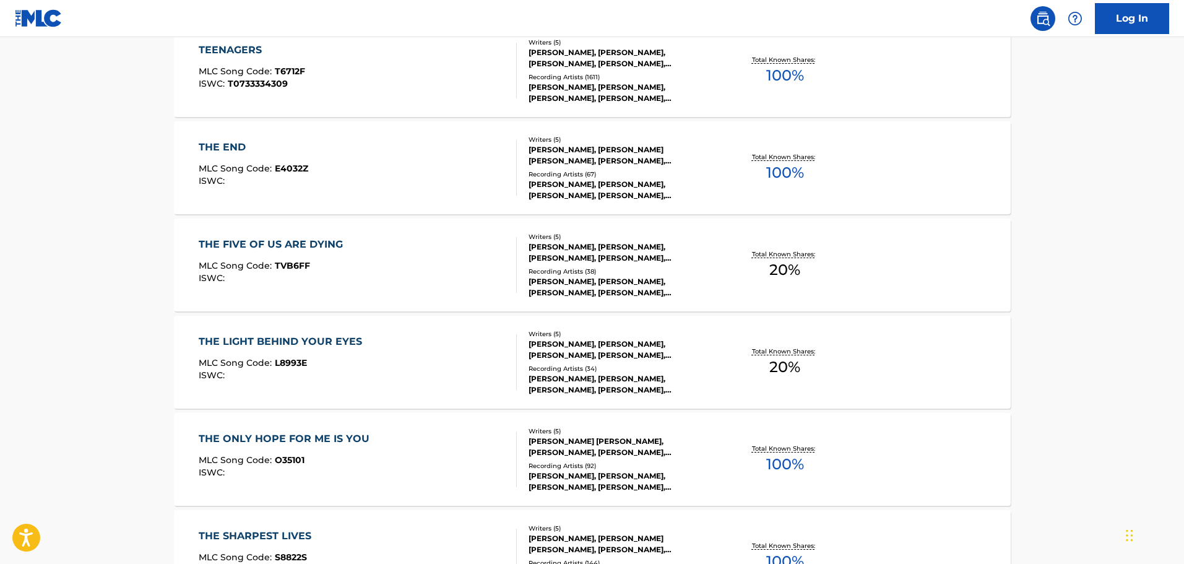
scroll to position [722, 0]
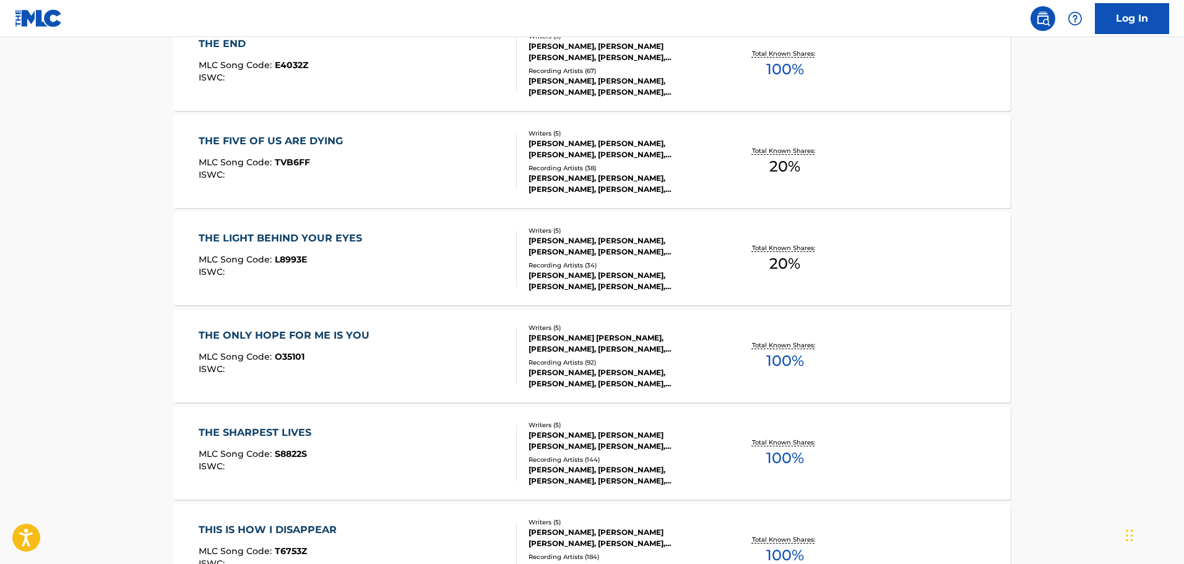
click at [603, 348] on div "MATT PELISSIER, MICHAEL WAY, GERARD ARTHUR WAY, FRANK IERO, RAYMOND TORO" at bounding box center [622, 343] width 187 height 22
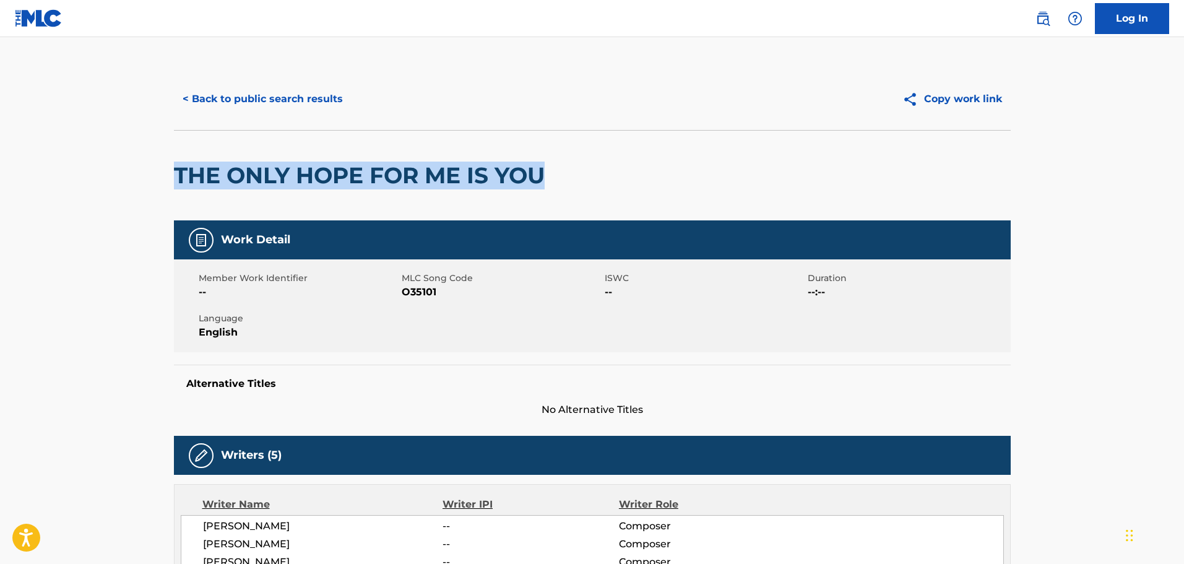
drag, startPoint x: 175, startPoint y: 168, endPoint x: 545, endPoint y: 167, distance: 370.1
click at [545, 167] on h2 "THE ONLY HOPE FOR ME IS YOU" at bounding box center [362, 176] width 377 height 28
copy h2 "THE ONLY HOPE FOR ME IS YOU"
click at [985, 102] on button "Copy work link" at bounding box center [952, 99] width 117 height 31
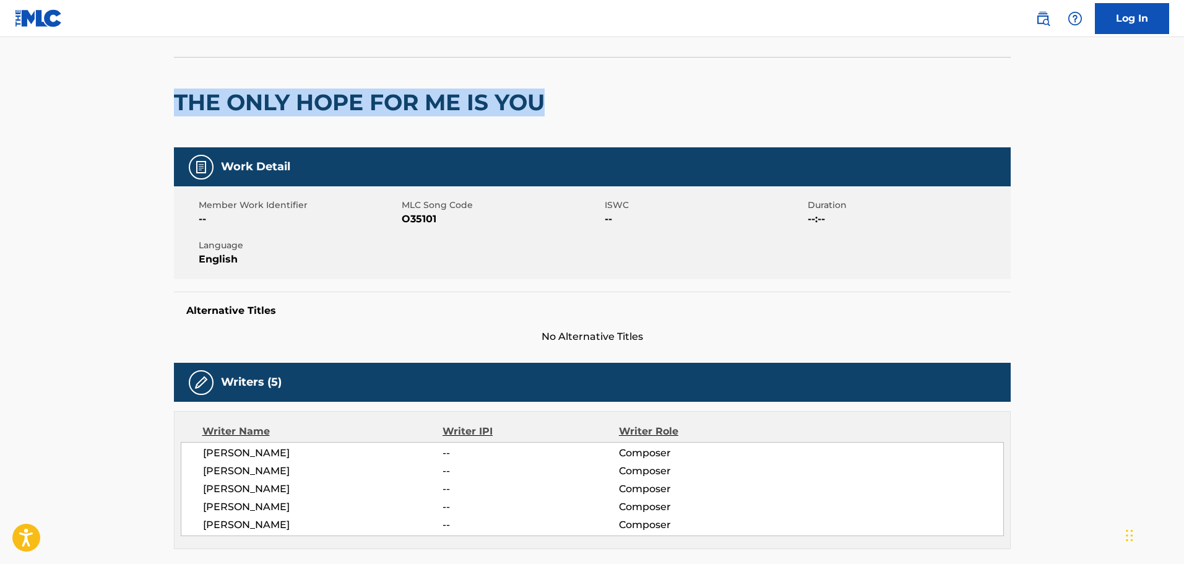
scroll to position [103, 0]
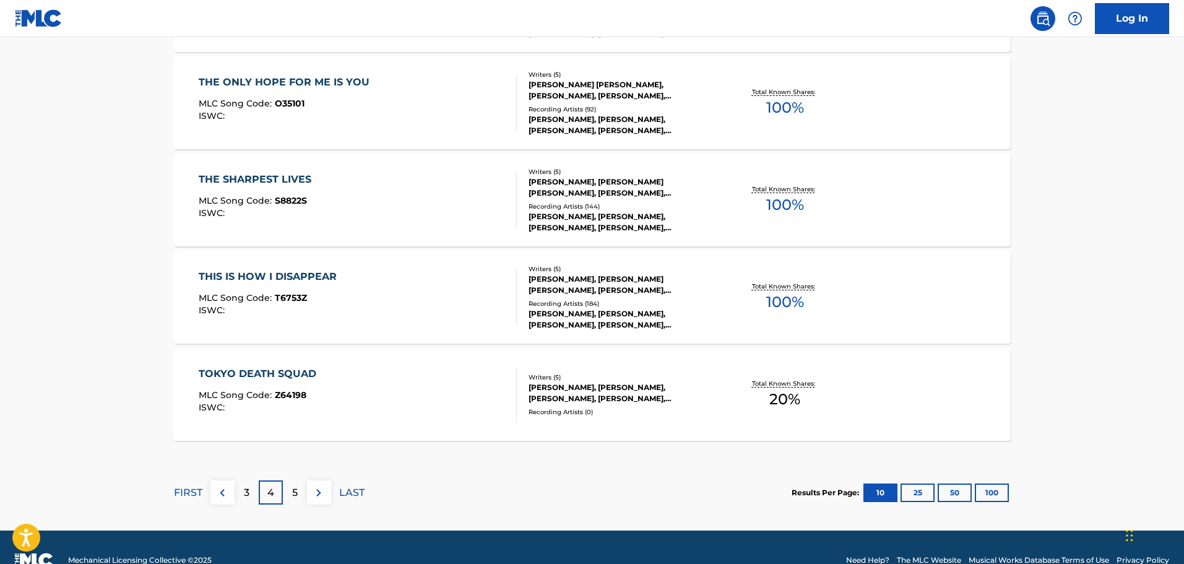
scroll to position [1001, 0]
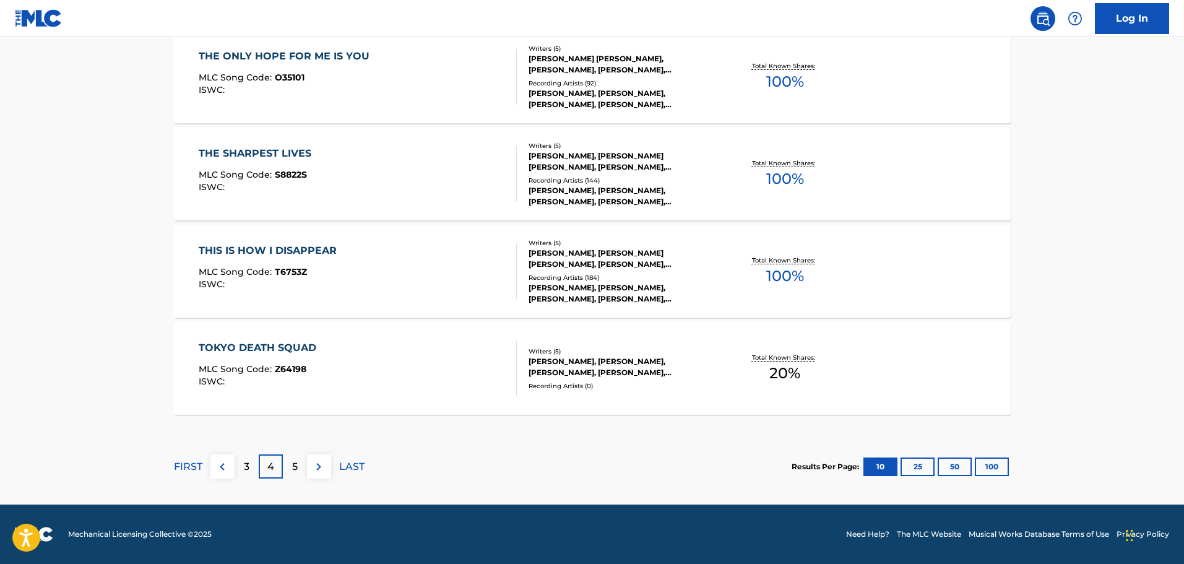
click at [327, 464] on button at bounding box center [319, 466] width 24 height 24
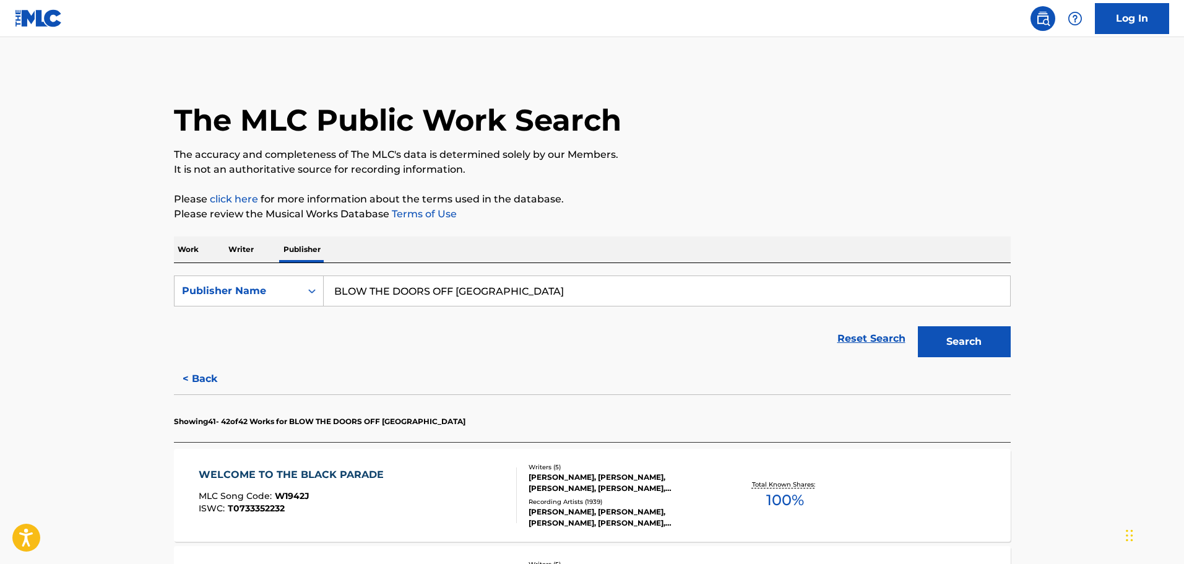
scroll to position [224, 0]
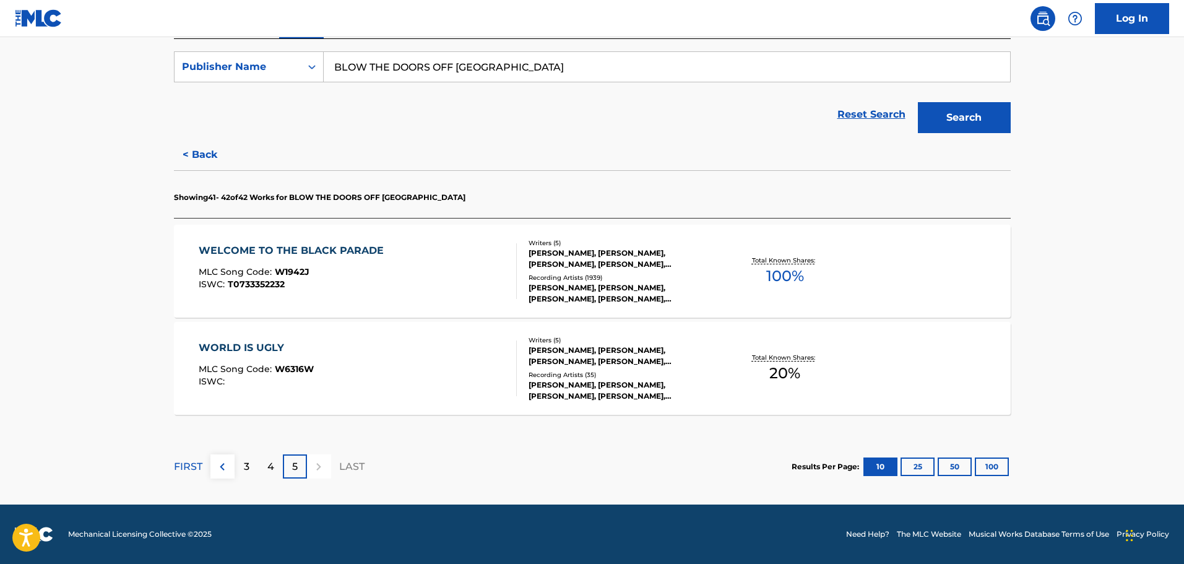
click at [987, 470] on button "100" at bounding box center [992, 466] width 34 height 19
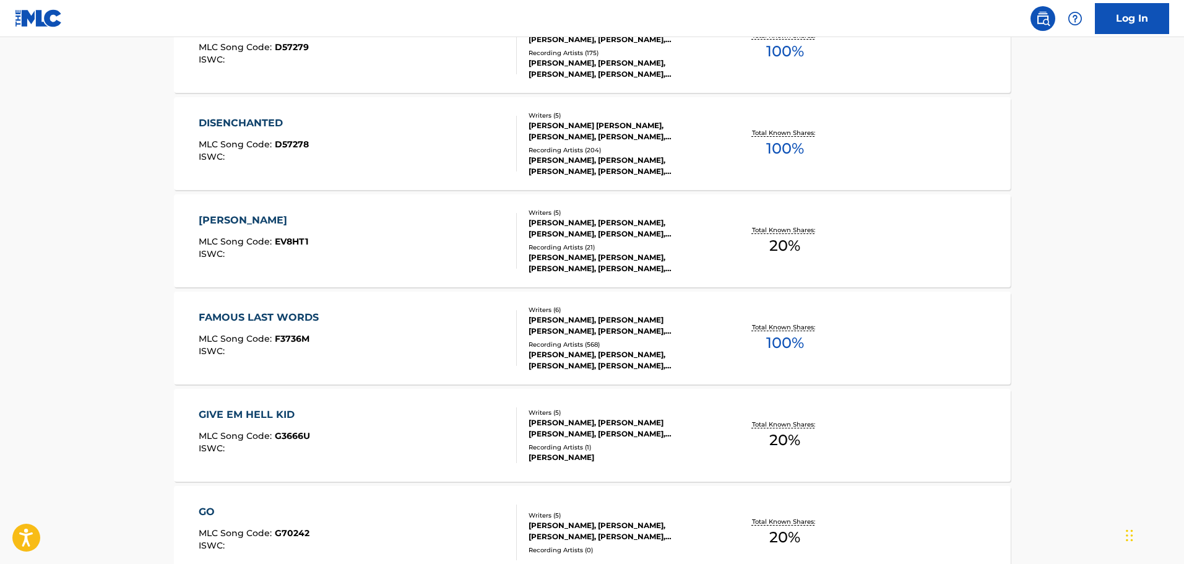
scroll to position [1135, 0]
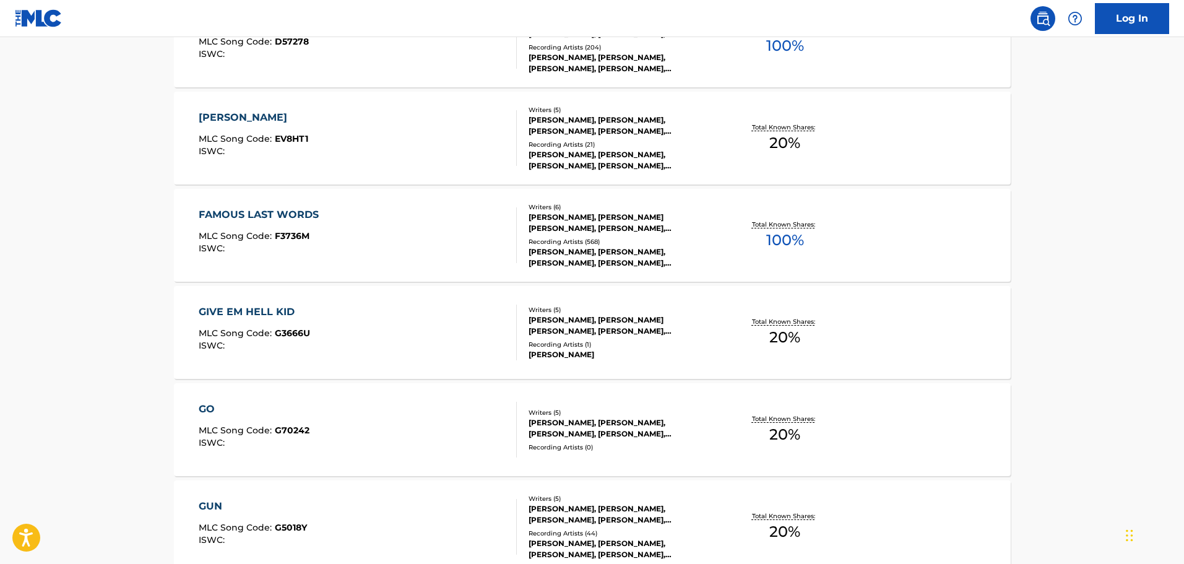
click at [266, 413] on div "GO" at bounding box center [254, 409] width 111 height 15
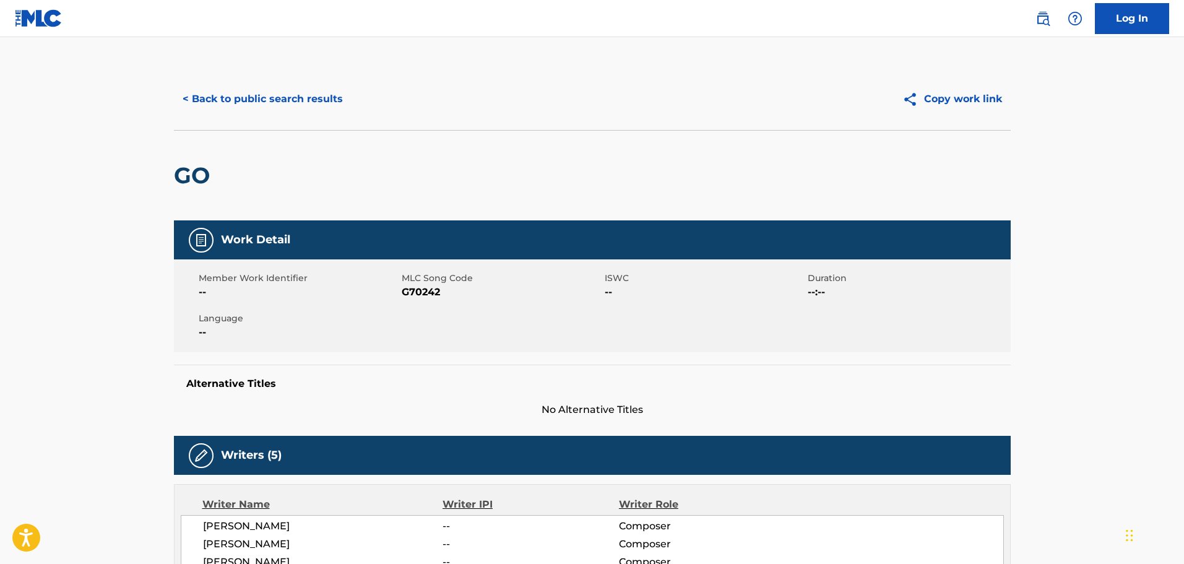
click at [204, 103] on button "< Back to public search results" at bounding box center [263, 99] width 178 height 31
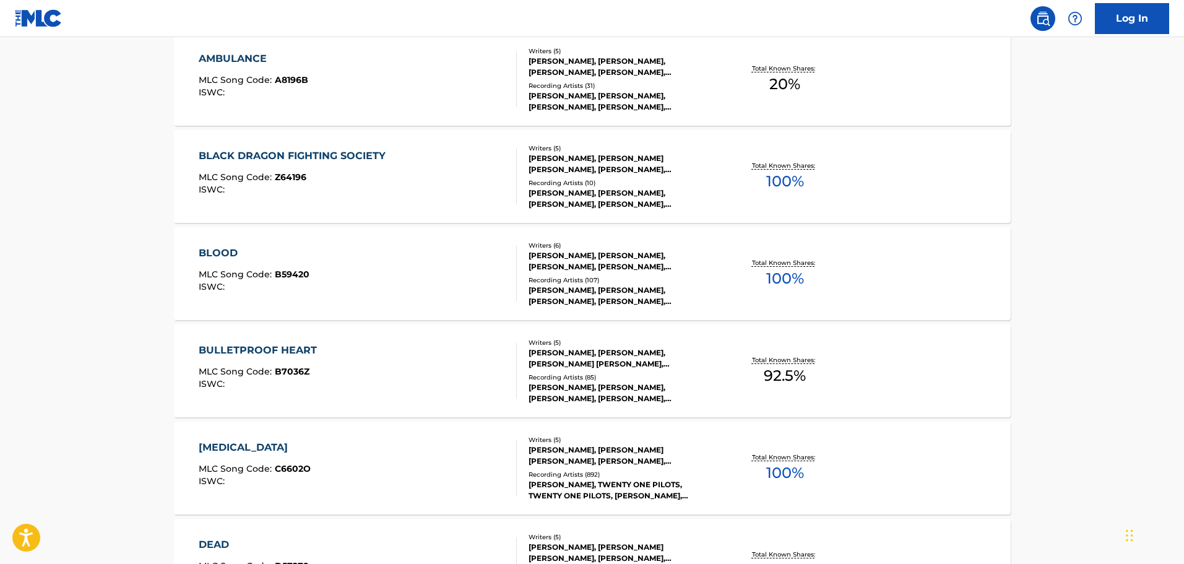
scroll to position [516, 0]
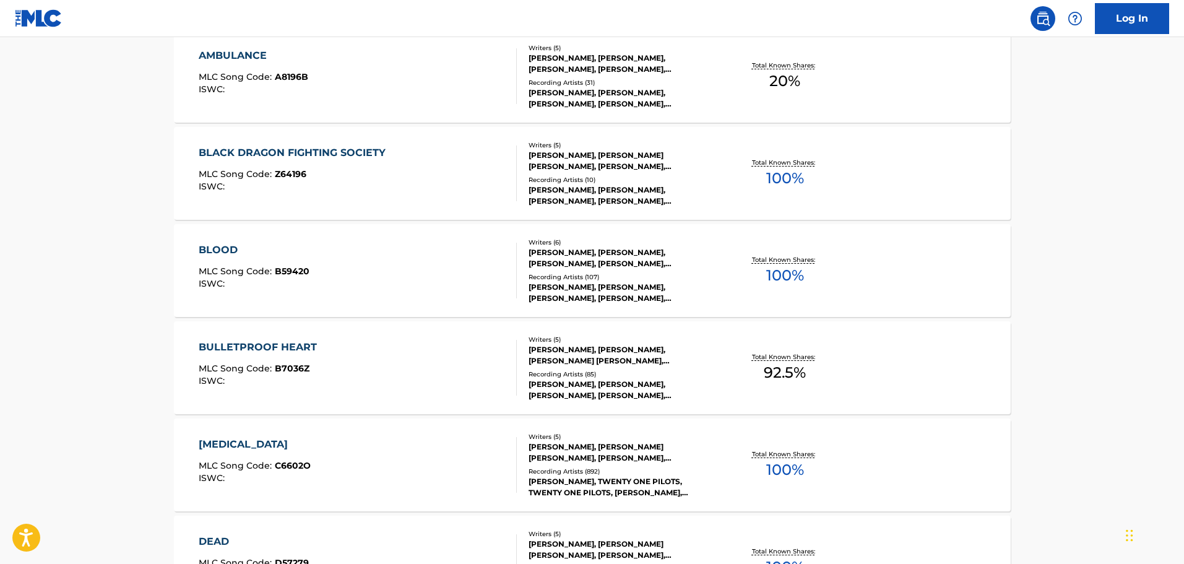
click at [615, 347] on div "ROBERT C BRYAR, GERARD WAY, MICHAEL JAMES WAY, FRANK IERO, RAYMOND TORO" at bounding box center [622, 355] width 187 height 22
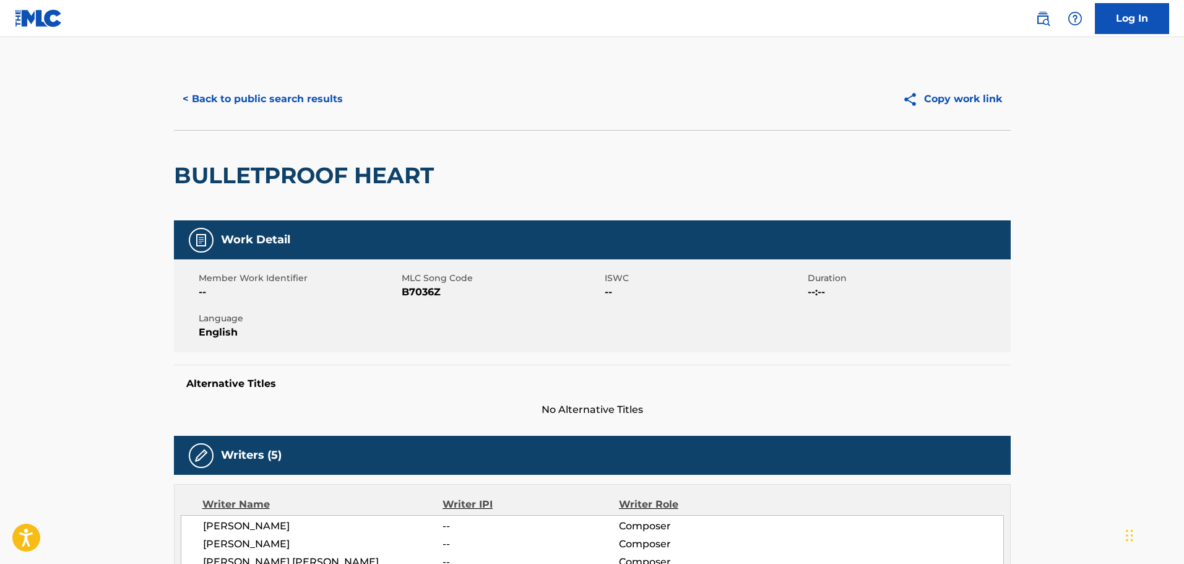
click at [318, 106] on button "< Back to public search results" at bounding box center [263, 99] width 178 height 31
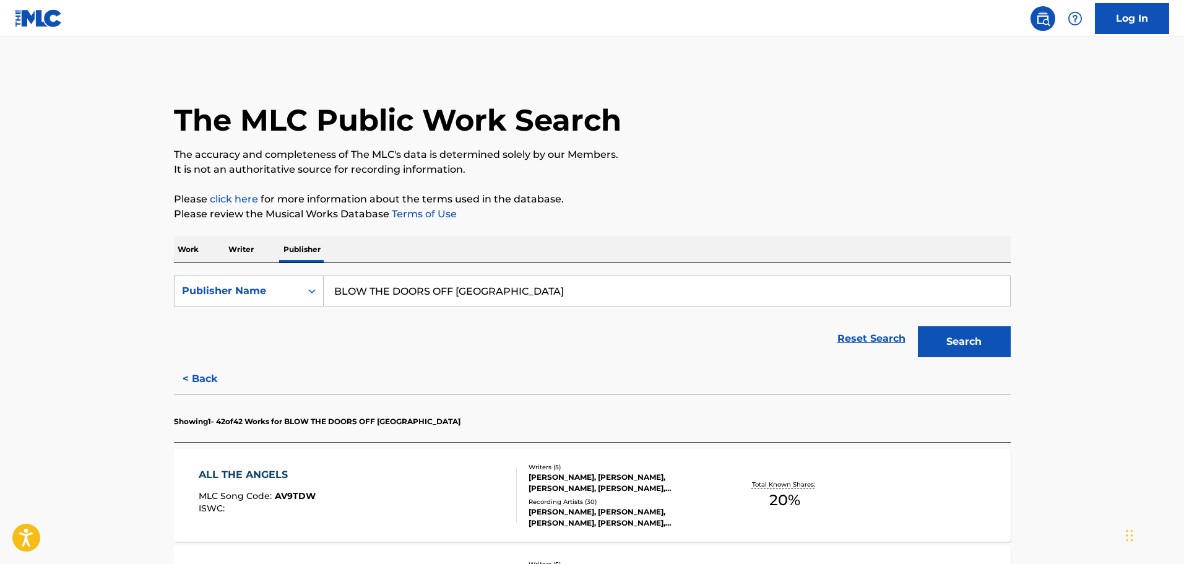
click at [194, 249] on p "Work" at bounding box center [188, 249] width 28 height 26
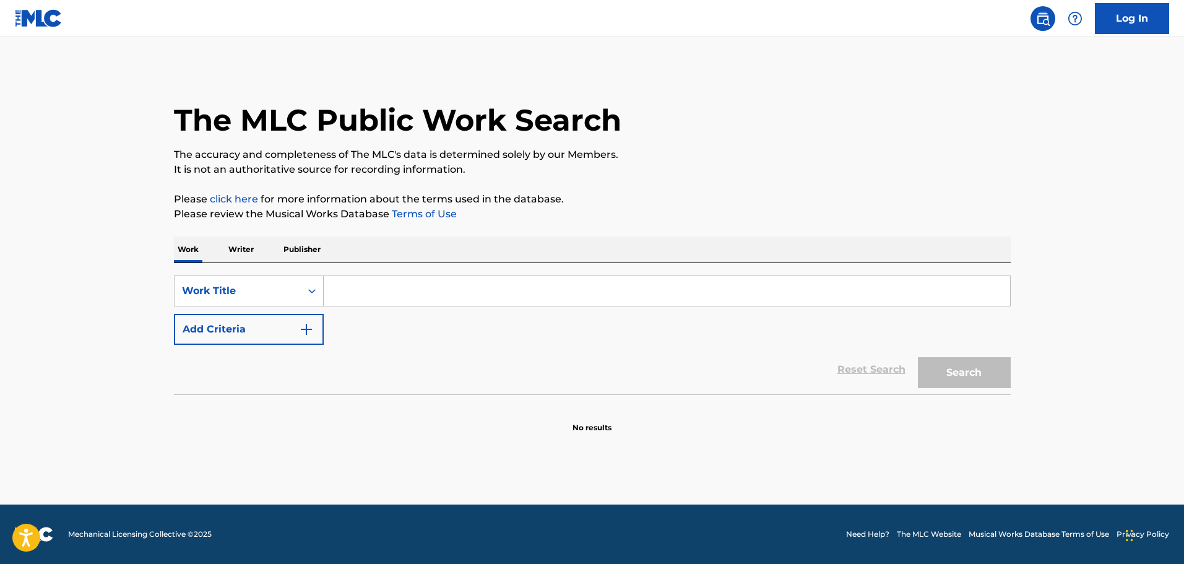
click at [437, 292] on input "Search Form" at bounding box center [667, 291] width 686 height 30
paste input "FTWWW"
click at [969, 361] on button "Search" at bounding box center [964, 372] width 93 height 31
click at [340, 290] on input "FTWWW" at bounding box center [667, 291] width 686 height 30
click at [349, 291] on input "F.TWWW" at bounding box center [667, 291] width 686 height 30
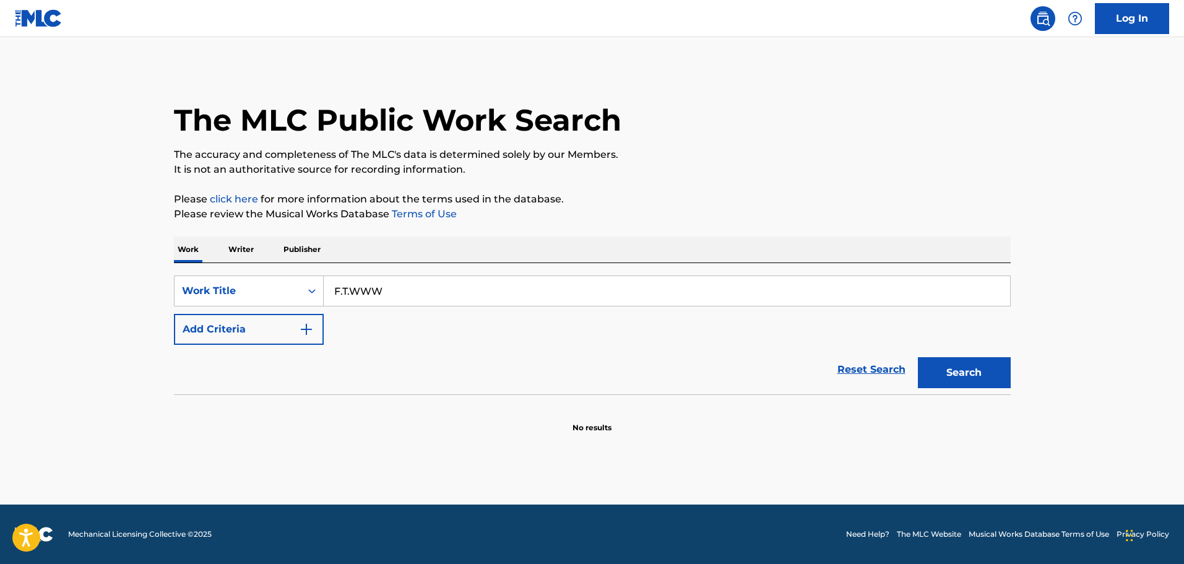
click at [359, 291] on input "F.T.WWW" at bounding box center [667, 291] width 686 height 30
click at [372, 292] on input "F.T.W.WW" at bounding box center [667, 291] width 686 height 30
click at [395, 295] on input "F.T.W.W.W" at bounding box center [667, 291] width 686 height 30
type input "F.T.W.W.W."
click at [953, 373] on button "Search" at bounding box center [964, 372] width 93 height 31
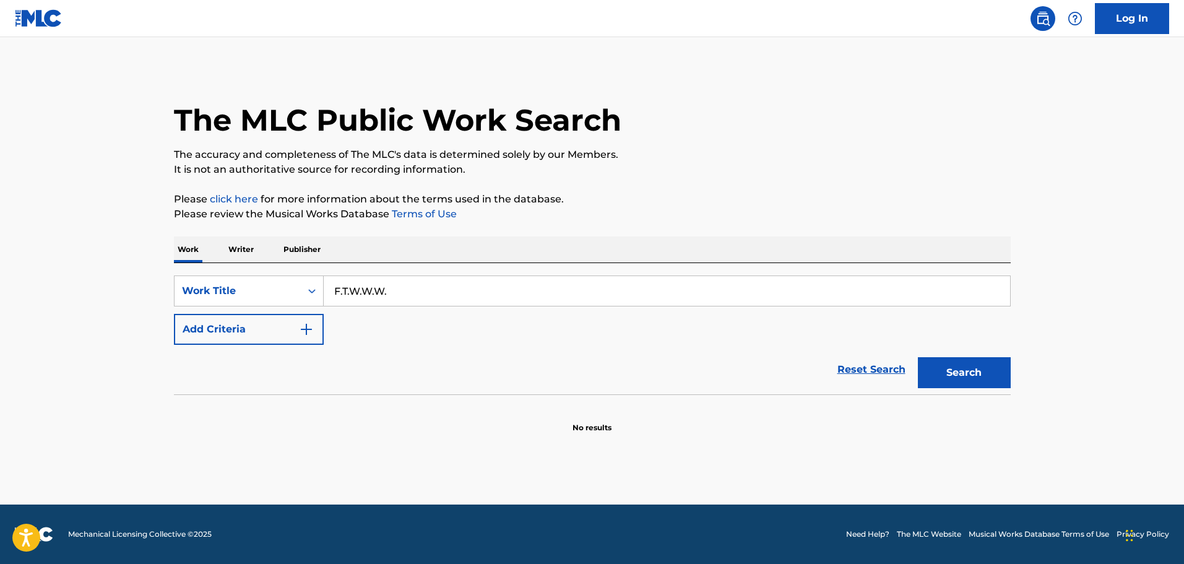
click at [251, 250] on p "Writer" at bounding box center [241, 249] width 33 height 26
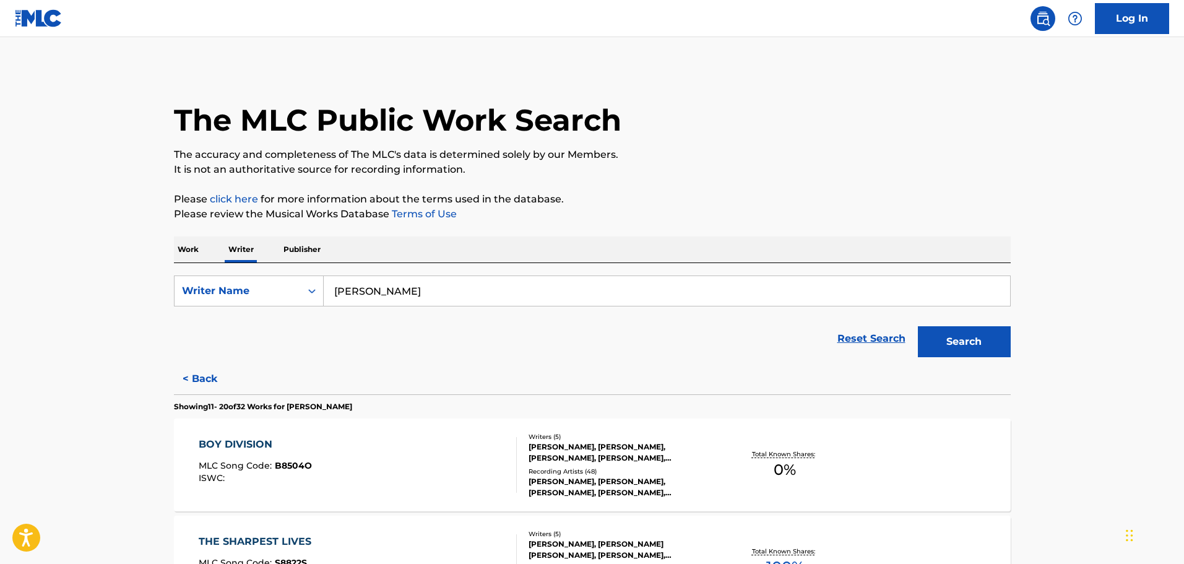
click at [602, 454] on div "GERARD WAY, MICHAEL WAY, FRANK IERO, ROBERT C BRYAR, RAYMOND TORO" at bounding box center [622, 452] width 187 height 22
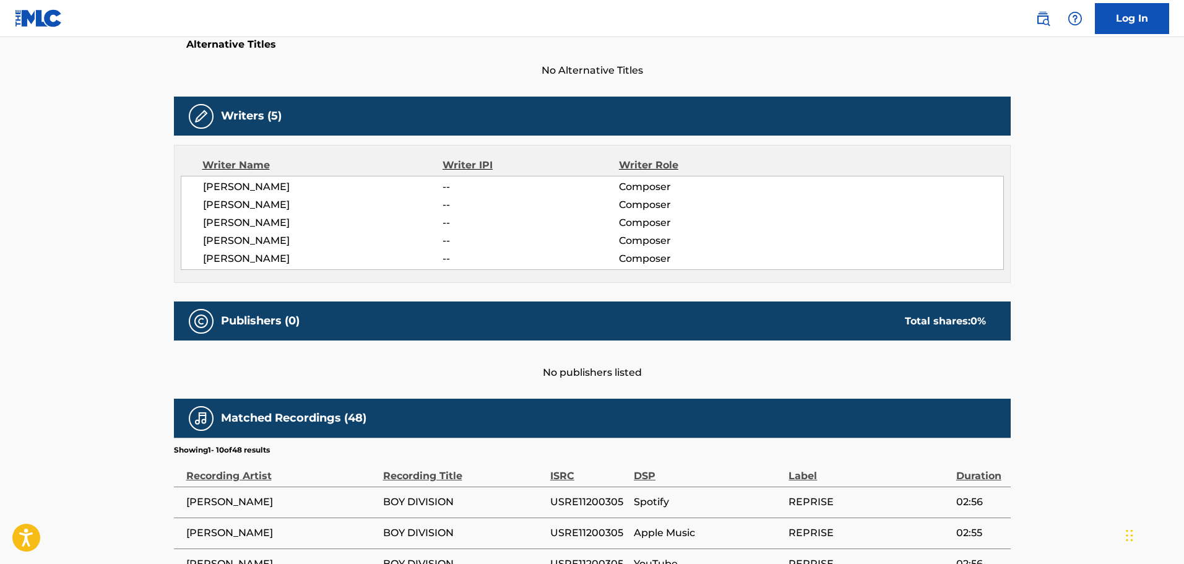
scroll to position [309, 0]
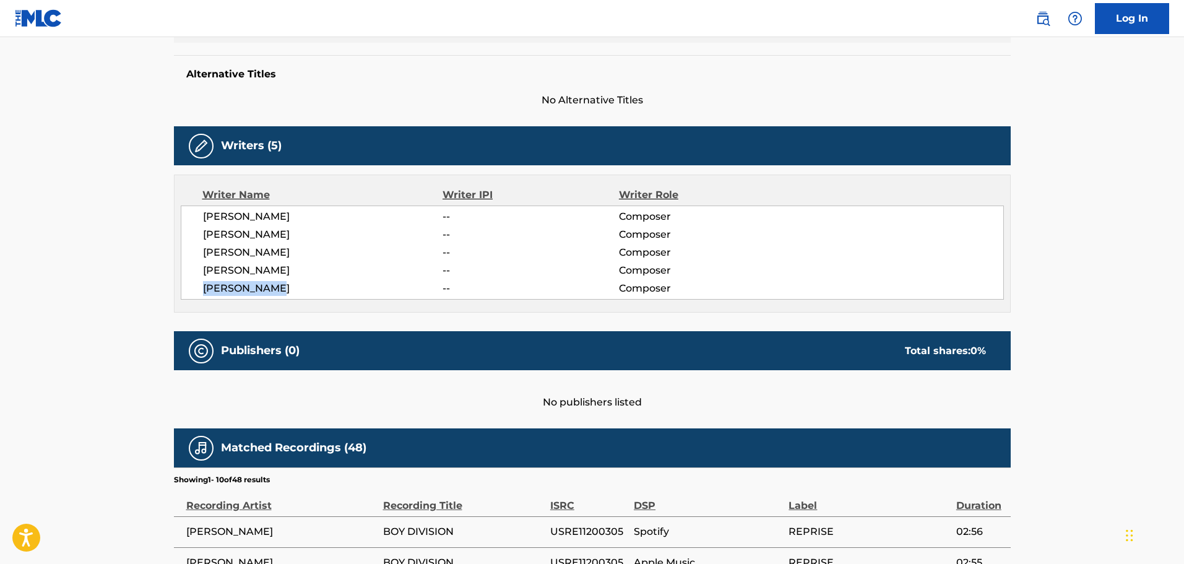
drag, startPoint x: 292, startPoint y: 287, endPoint x: 203, endPoint y: 287, distance: 89.1
click at [203, 287] on span "[PERSON_NAME]" at bounding box center [323, 288] width 240 height 15
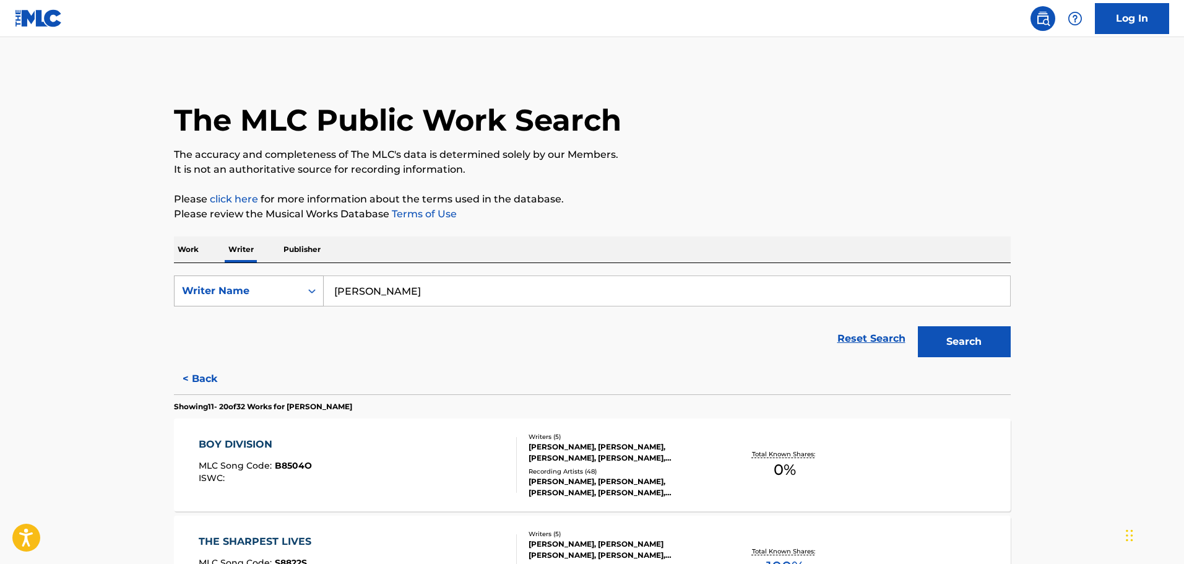
drag, startPoint x: 438, startPoint y: 298, endPoint x: 215, endPoint y: 297, distance: 223.4
click at [215, 297] on div "SearchWithCriteriaeace1d51-5330-4461-aa88-7ff44230194b Writer Name ROBERT C BRY…" at bounding box center [592, 290] width 837 height 31
paste input "AYMOND TORO"
type input "[PERSON_NAME]"
click at [960, 344] on button "Search" at bounding box center [964, 341] width 93 height 31
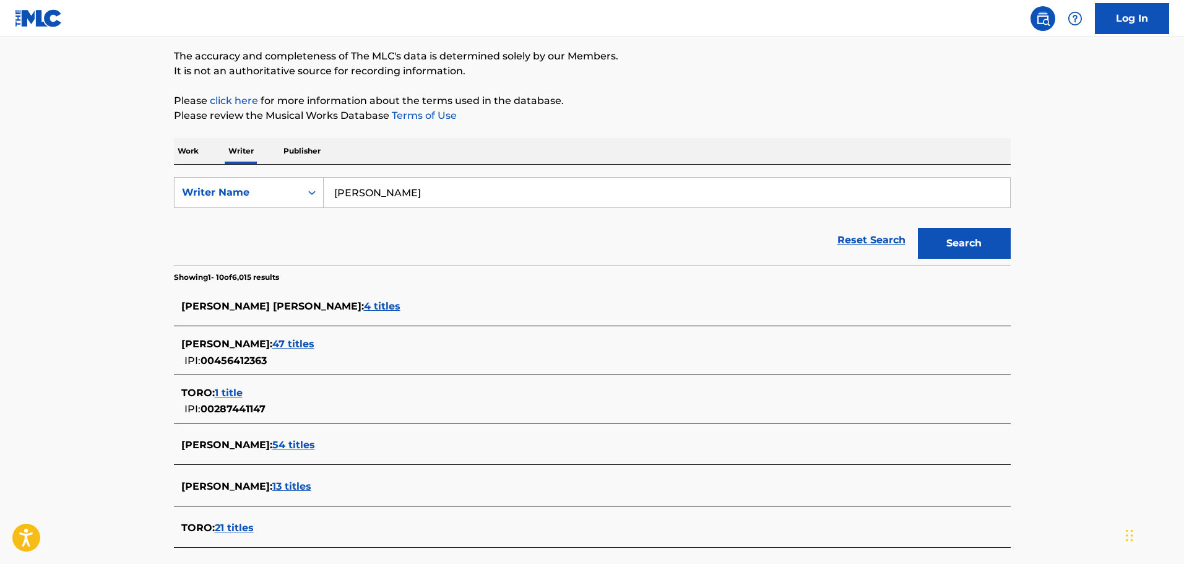
scroll to position [103, 0]
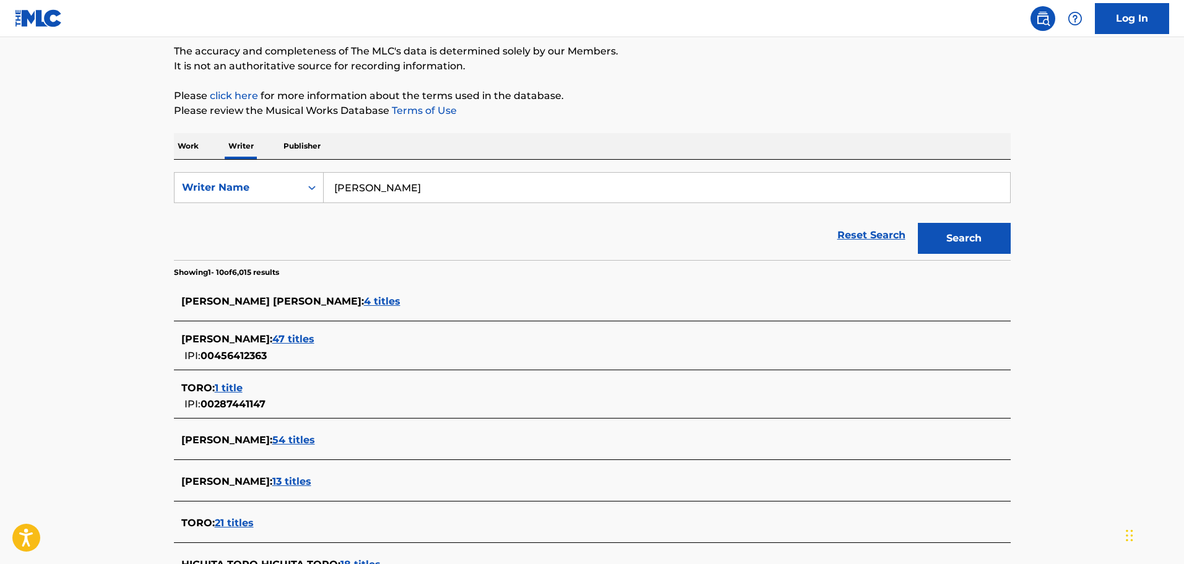
click at [301, 340] on span "47 titles" at bounding box center [293, 339] width 42 height 12
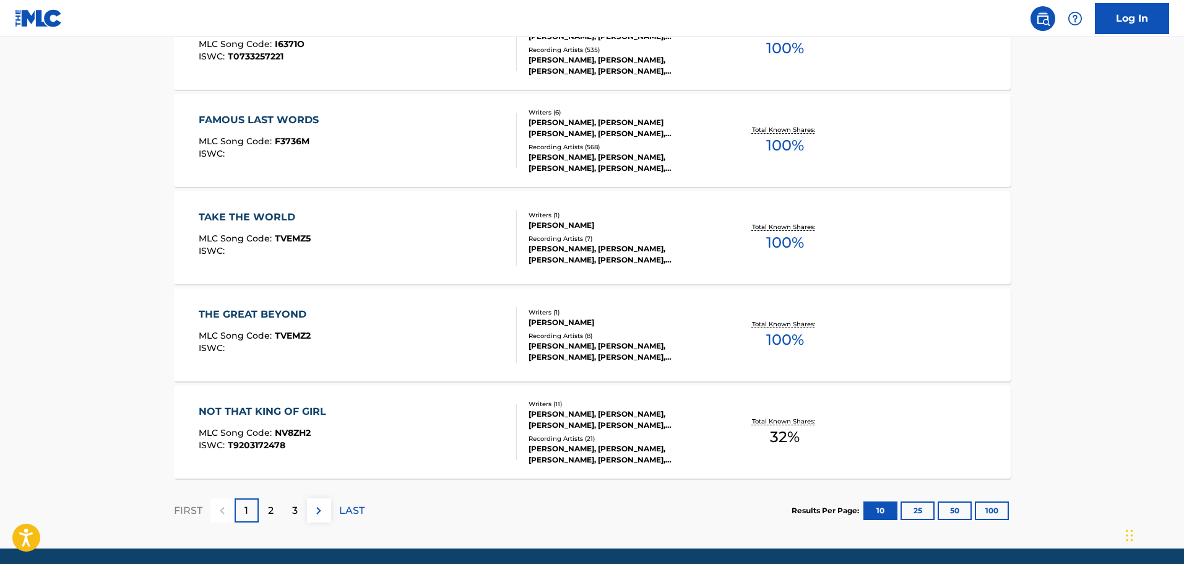
scroll to position [928, 0]
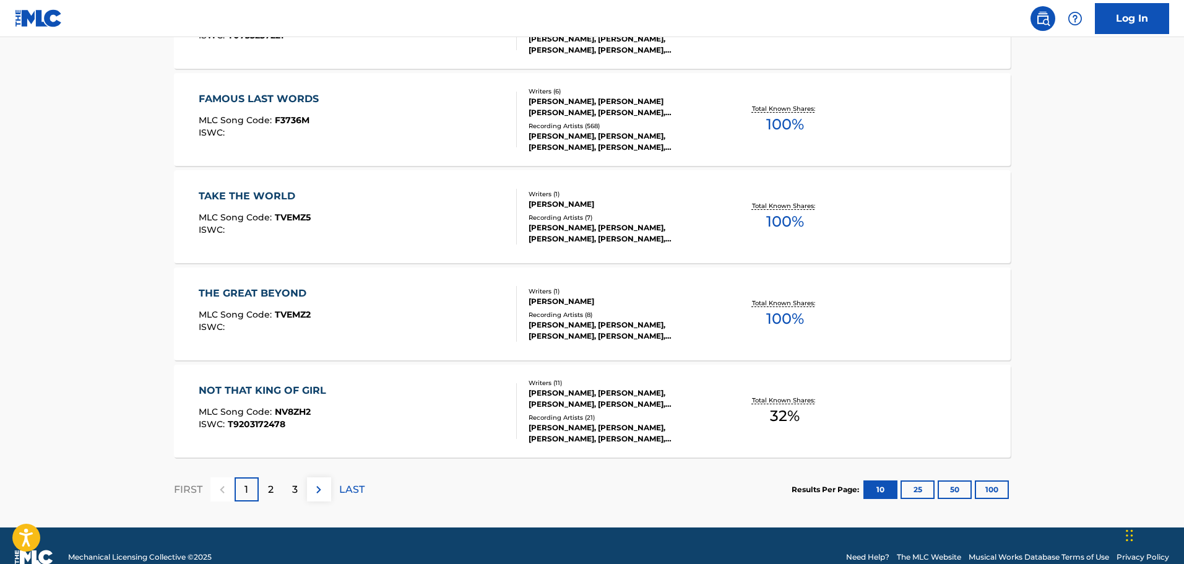
click at [997, 489] on button "100" at bounding box center [992, 489] width 34 height 19
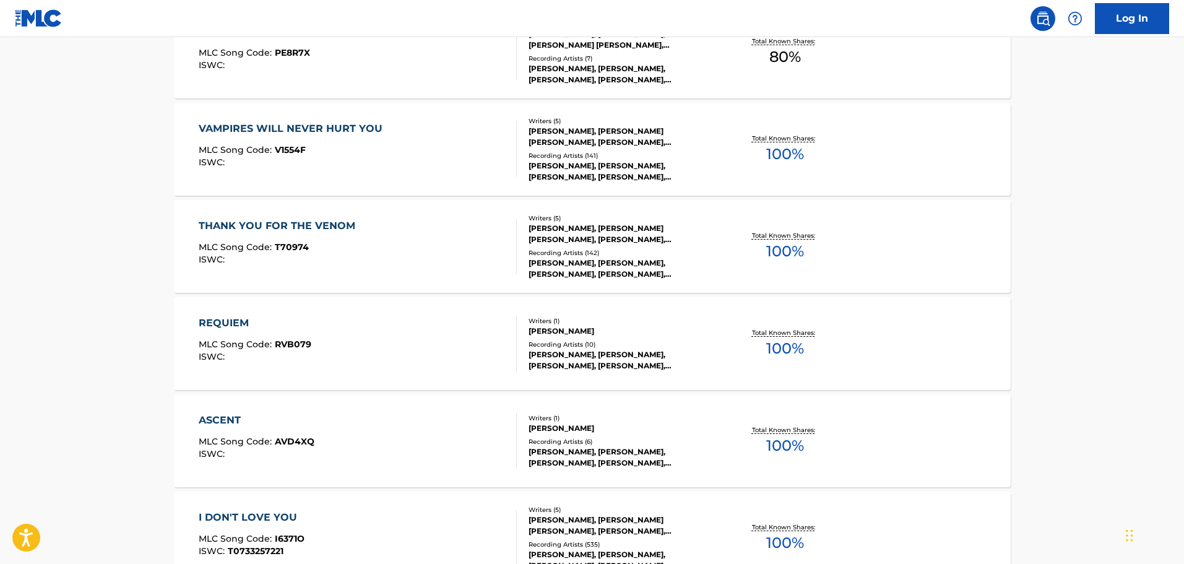
scroll to position [105, 0]
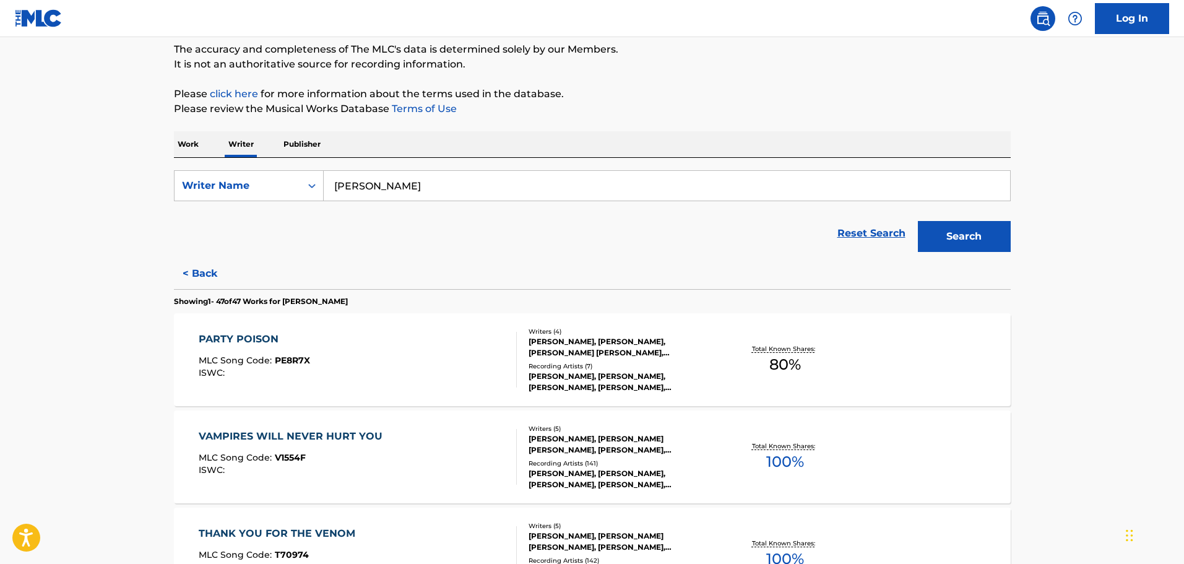
click at [178, 145] on p "Work" at bounding box center [188, 144] width 28 height 26
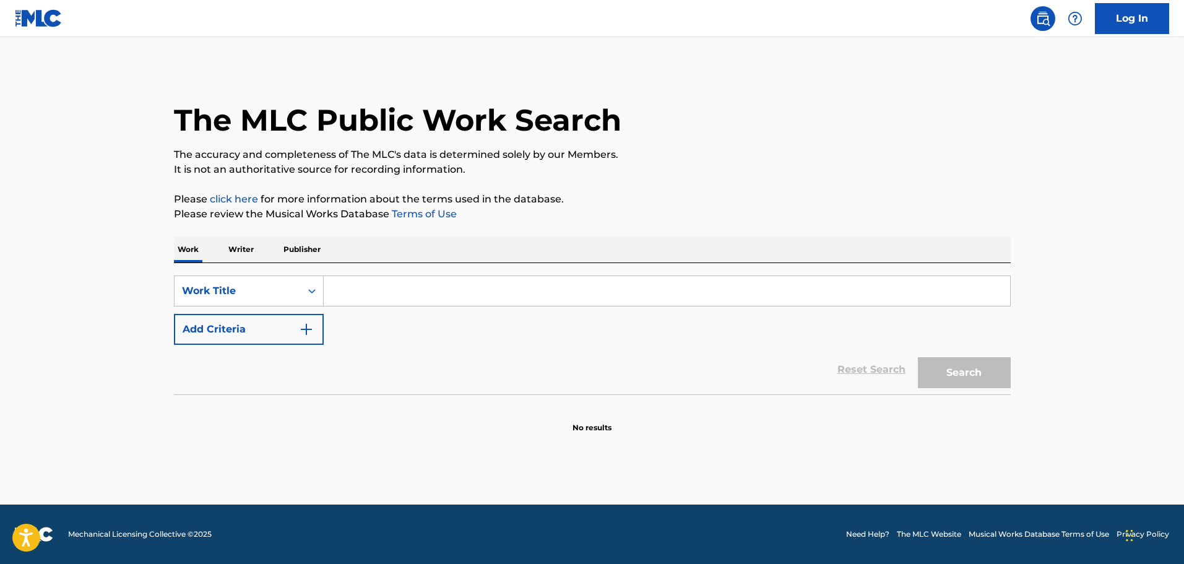
click at [358, 294] on input "Search Form" at bounding box center [667, 291] width 686 height 30
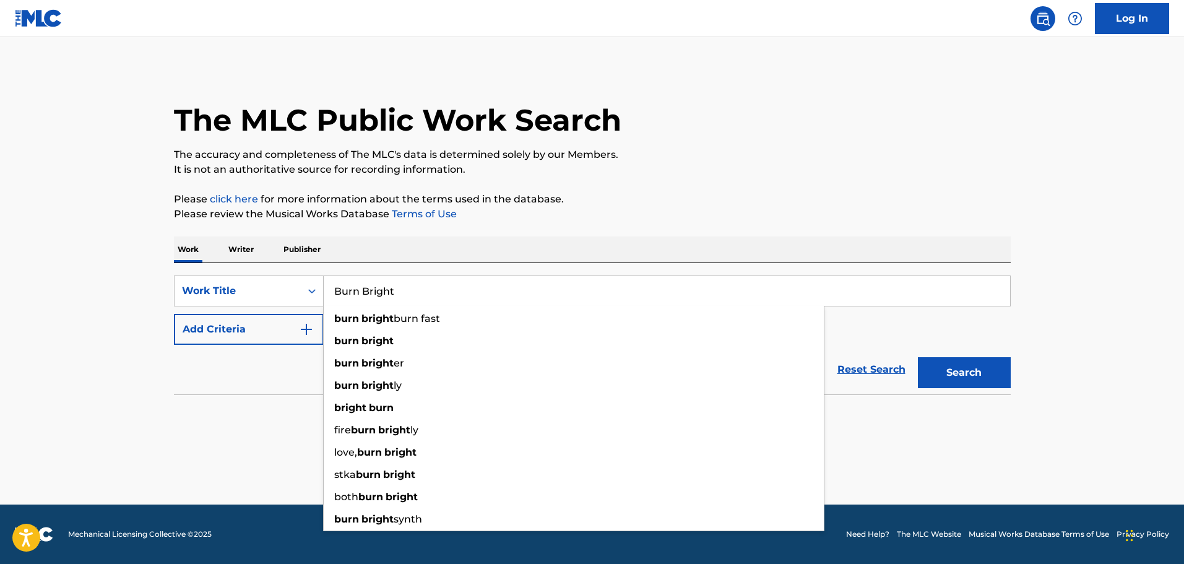
type input "Burn Bright"
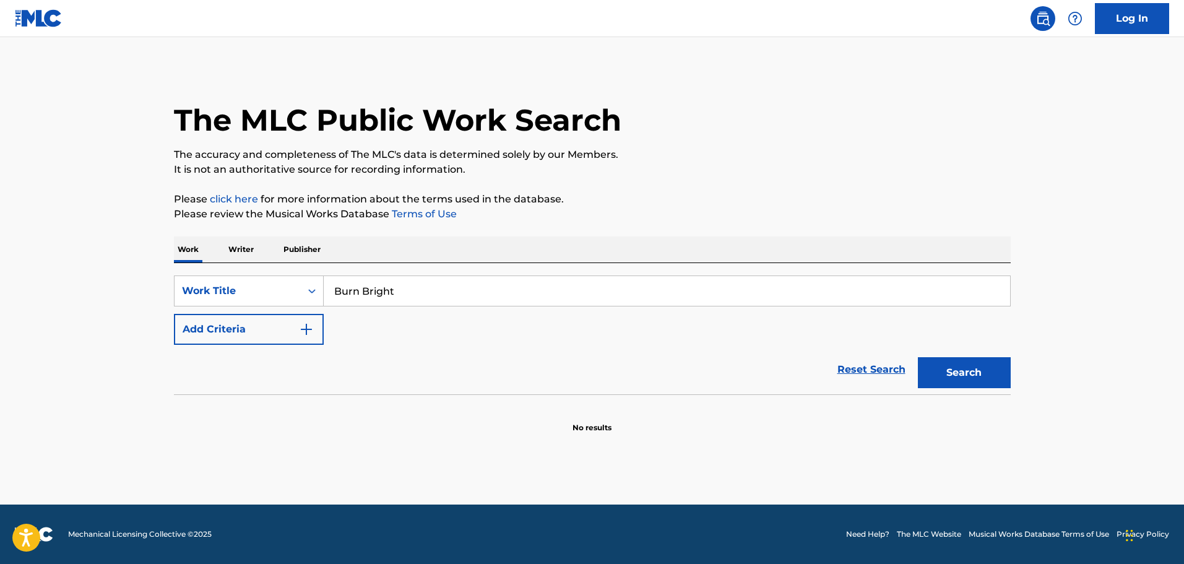
click at [528, 231] on div "The MLC Public Work Search The accuracy and completeness of The MLC's data is d…" at bounding box center [592, 250] width 867 height 365
click at [269, 339] on button "Add Criteria" at bounding box center [249, 329] width 150 height 31
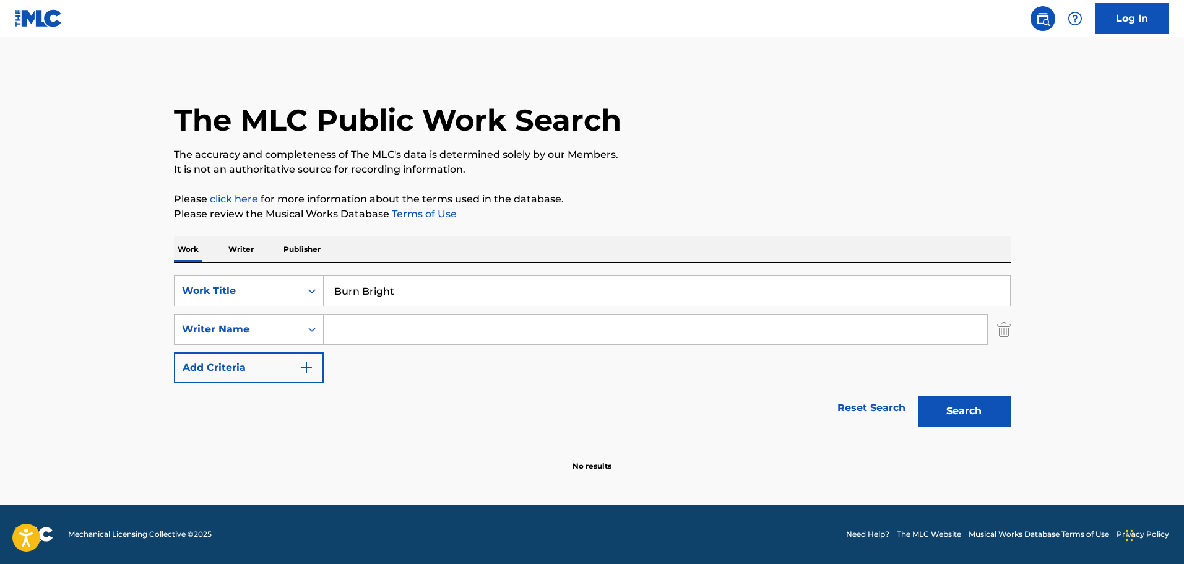
click at [390, 331] on input "Search Form" at bounding box center [655, 329] width 663 height 30
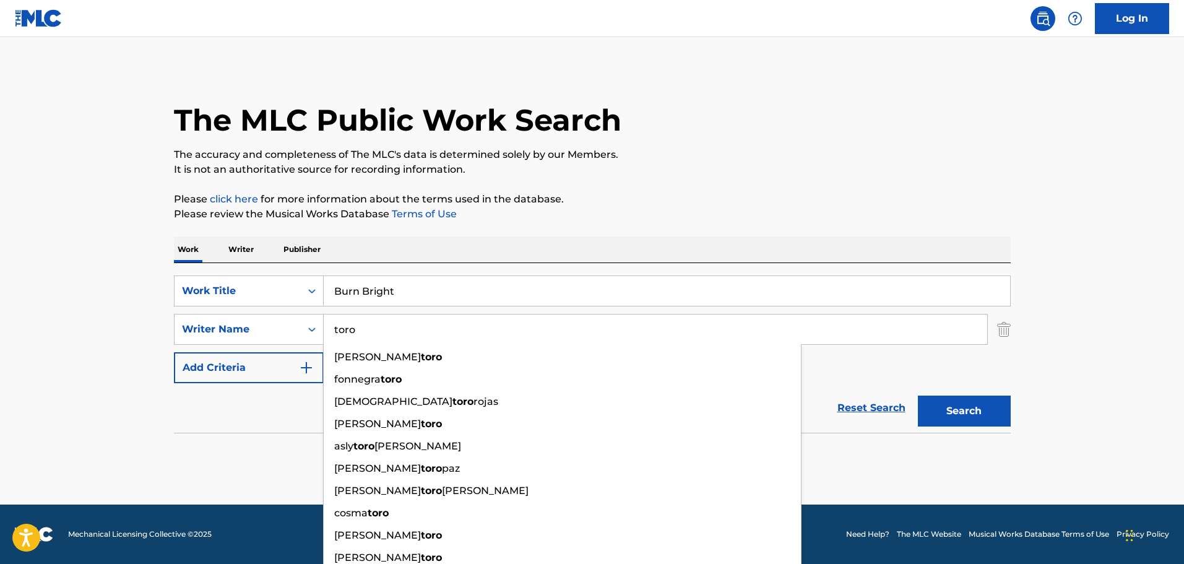
type input "toro"
click at [826, 218] on p "Please review the Musical Works Database Terms of Use" at bounding box center [592, 214] width 837 height 15
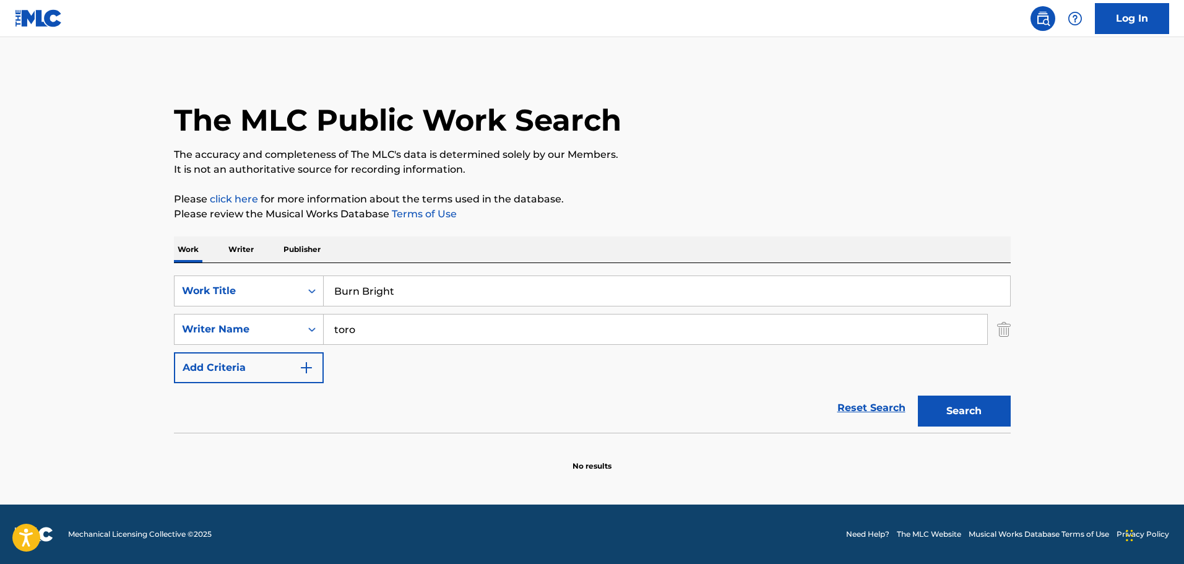
click at [952, 400] on button "Search" at bounding box center [964, 410] width 93 height 31
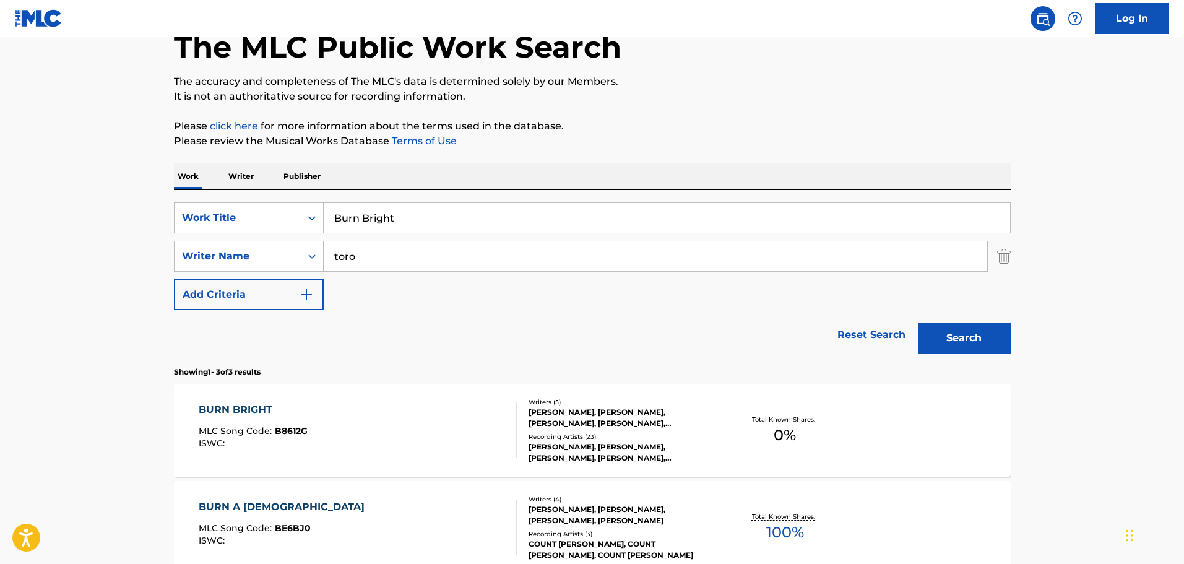
scroll to position [103, 0]
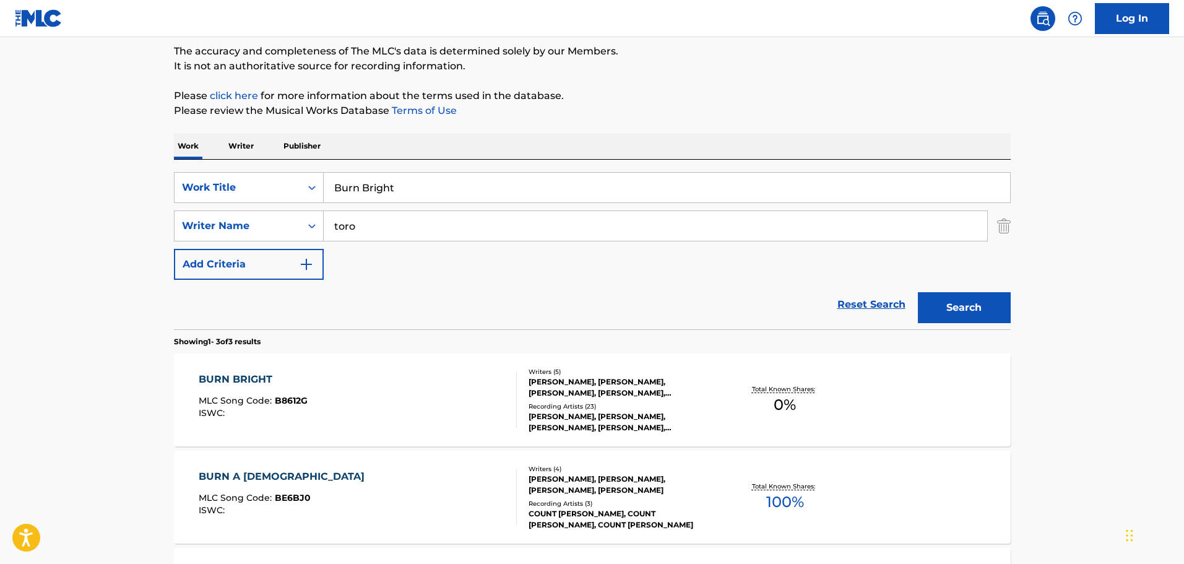
click at [642, 389] on div "[PERSON_NAME], [PERSON_NAME], [PERSON_NAME], [PERSON_NAME], [PERSON_NAME]" at bounding box center [622, 387] width 187 height 22
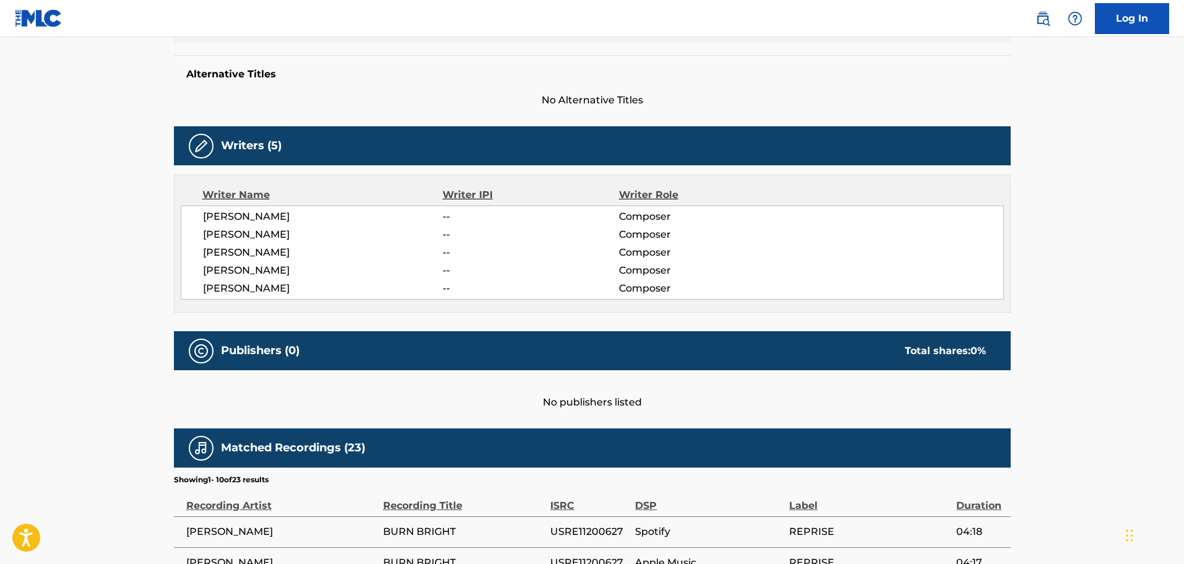
scroll to position [103, 0]
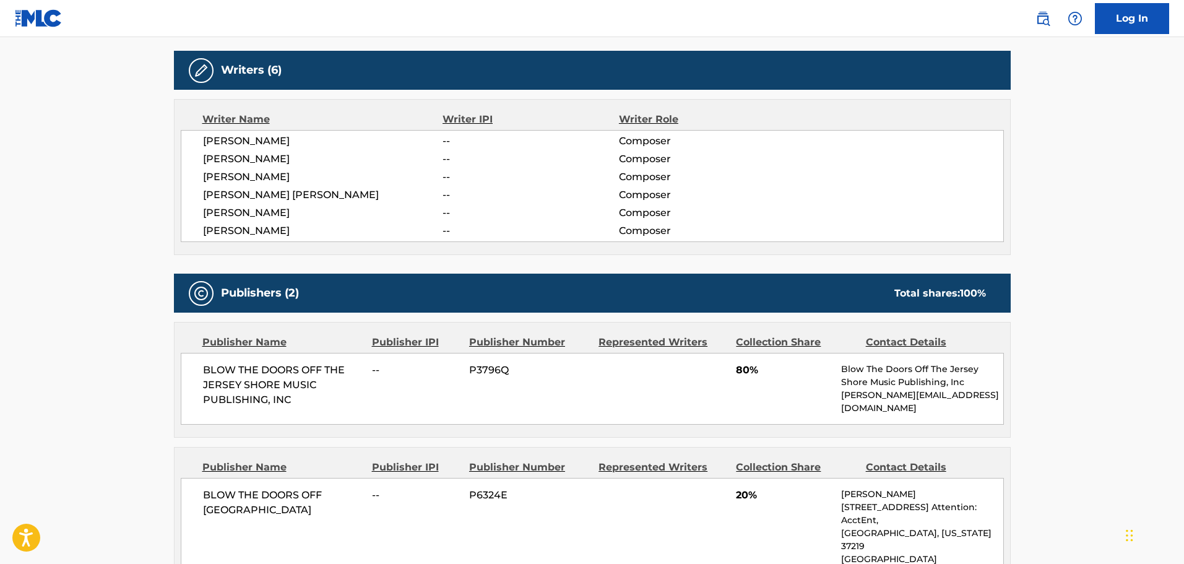
scroll to position [516, 0]
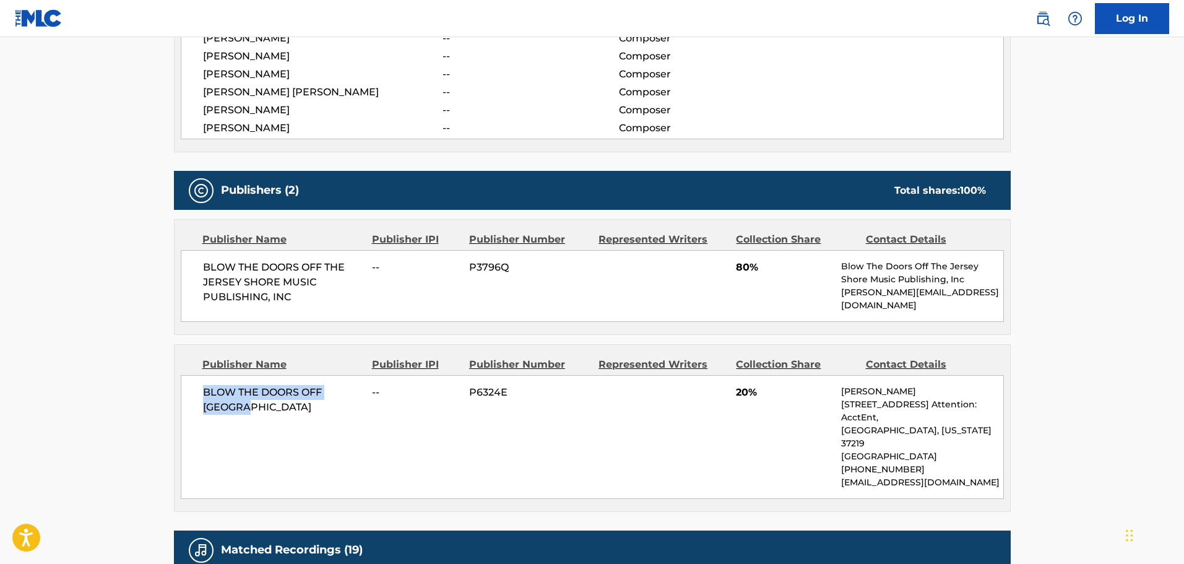
drag, startPoint x: 250, startPoint y: 400, endPoint x: 198, endPoint y: 386, distance: 53.7
click at [198, 386] on div "BLOW THE DOORS OFF CHICAGO -- P6324E 20% Wayne Milligan 501 Union St, Unit Ste.…" at bounding box center [592, 437] width 823 height 124
copy span "BLOW THE DOORS OFF [GEOGRAPHIC_DATA]"
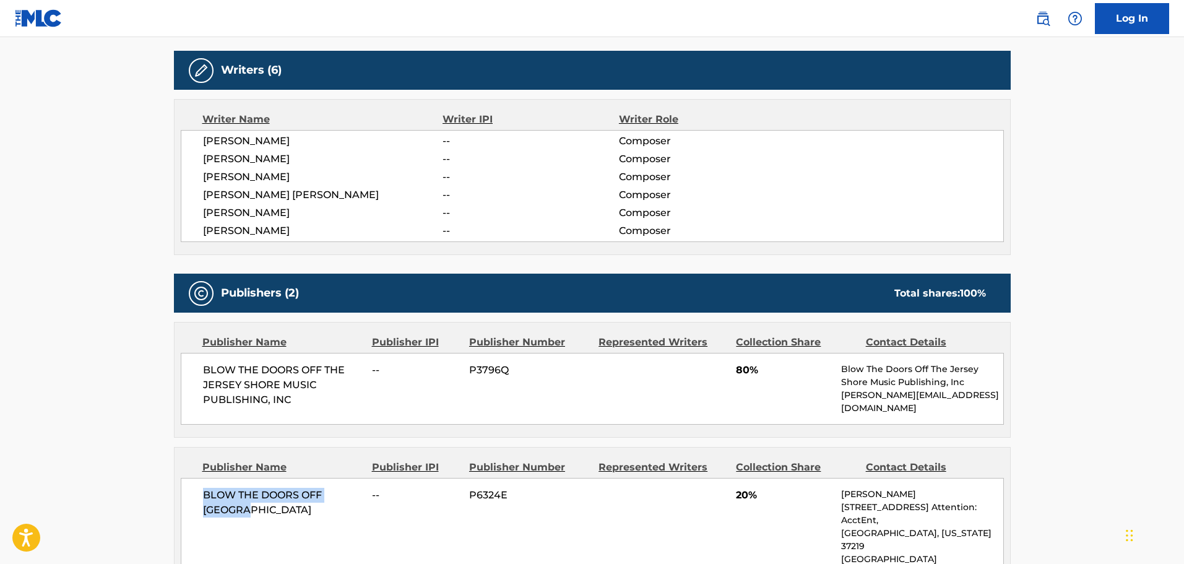
scroll to position [0, 0]
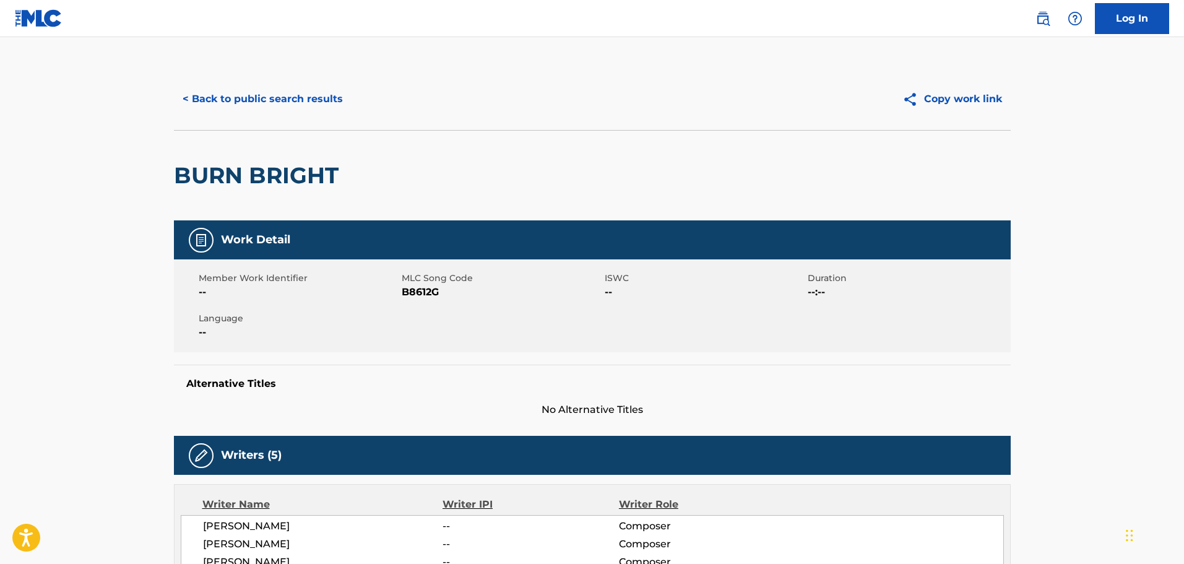
click at [290, 97] on button "< Back to public search results" at bounding box center [263, 99] width 178 height 31
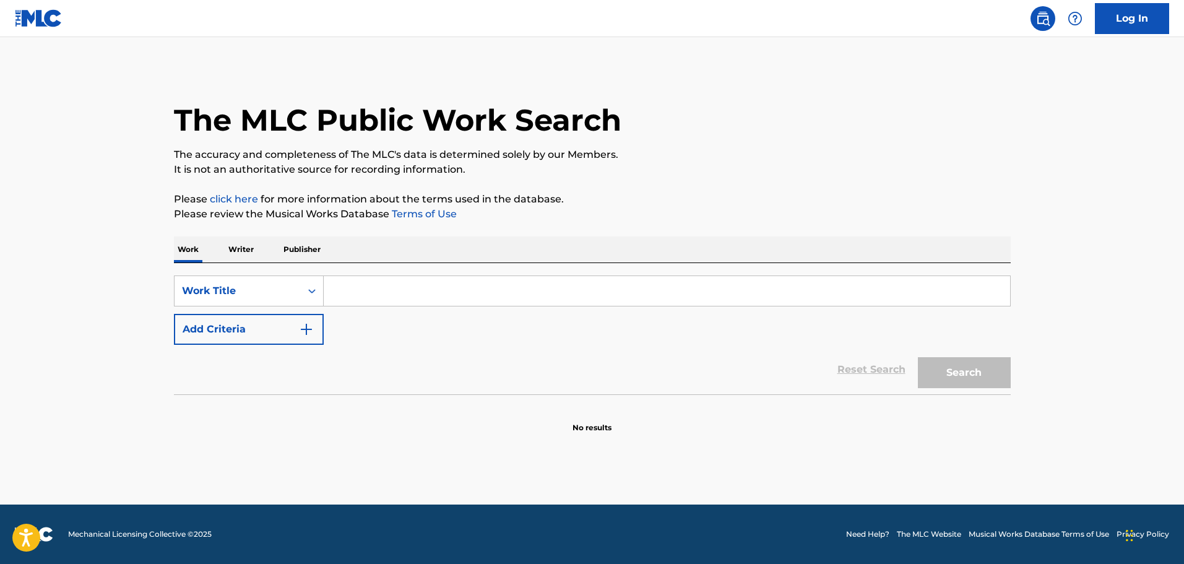
click at [348, 280] on input "Search Form" at bounding box center [667, 291] width 686 height 30
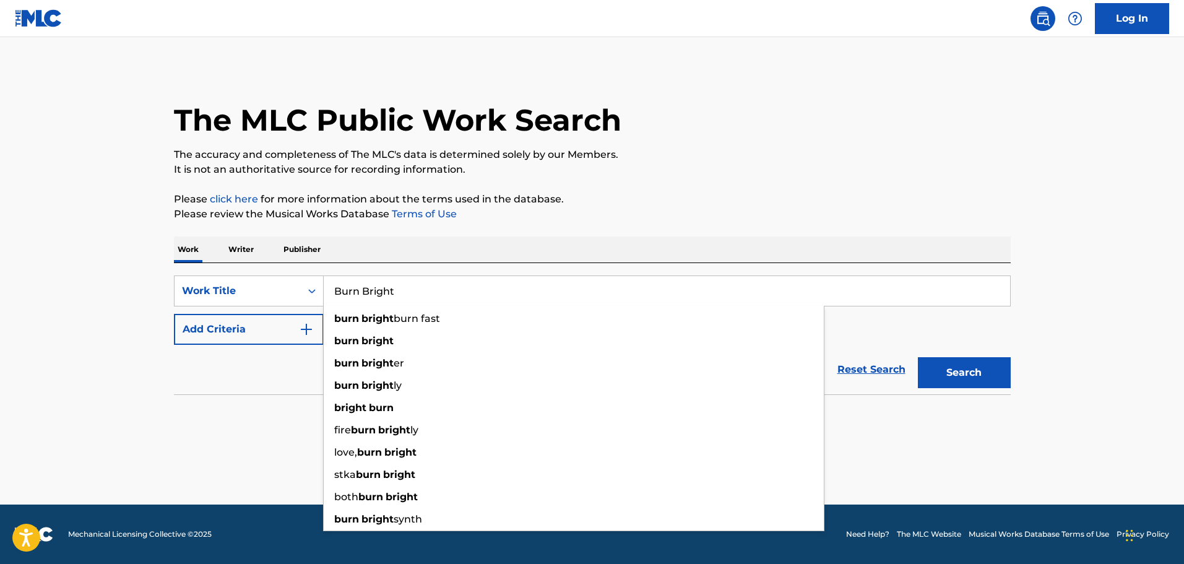
type input "Burn Bright"
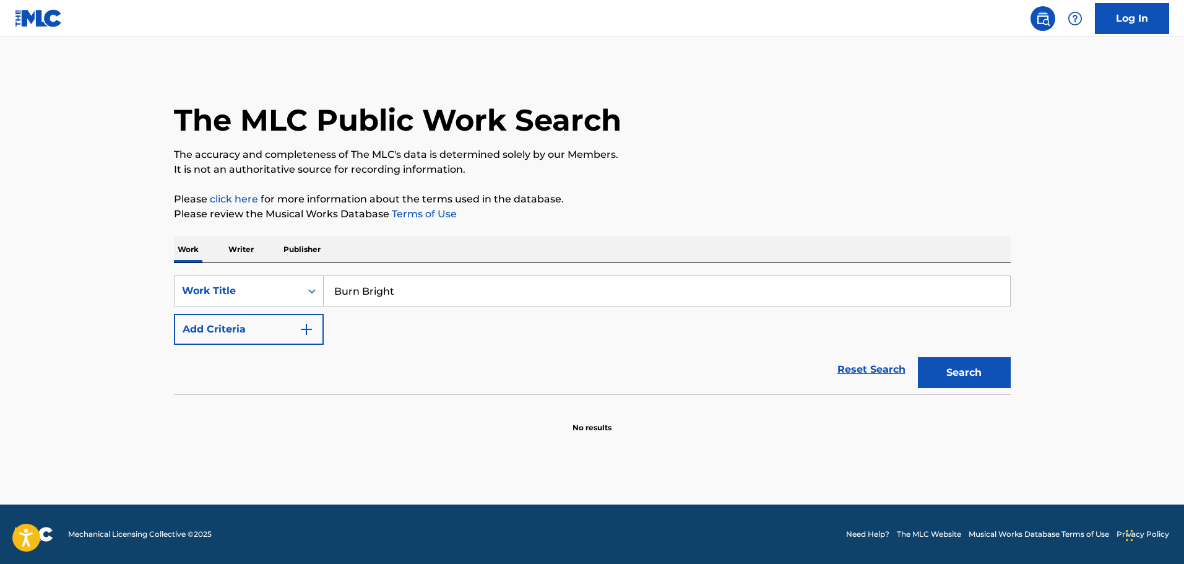
click at [666, 201] on p "Please click here for more information about the terms used in the database." at bounding box center [592, 199] width 837 height 15
click at [267, 331] on button "Add Criteria" at bounding box center [249, 329] width 150 height 31
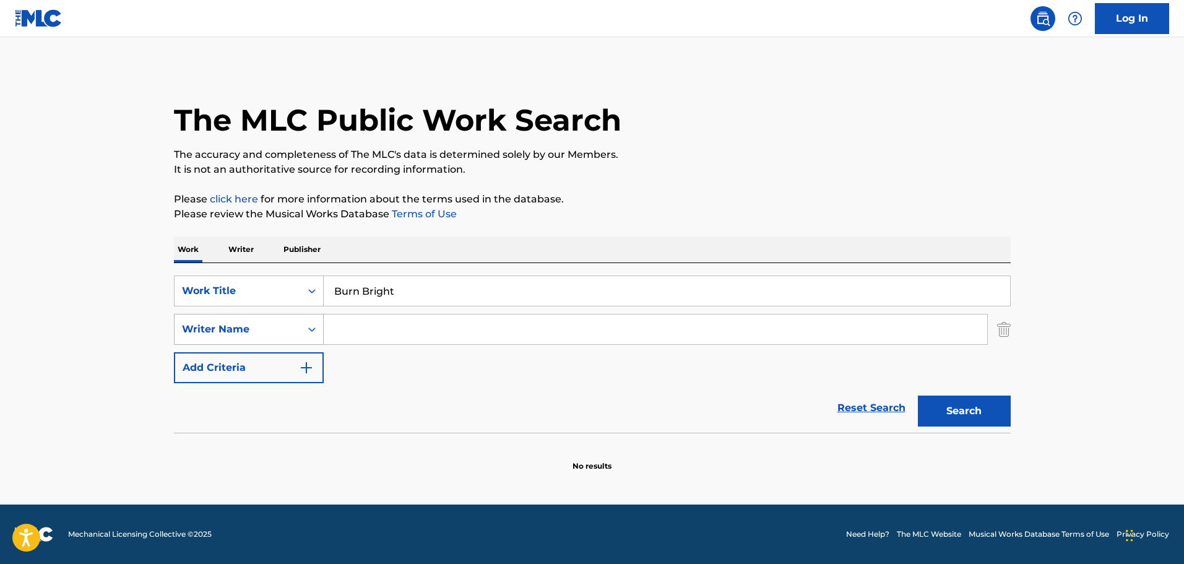
click at [235, 331] on div "Writer Name" at bounding box center [237, 329] width 111 height 15
click at [342, 331] on input "Search Form" at bounding box center [655, 329] width 663 height 30
click at [353, 331] on input "Search Form" at bounding box center [655, 329] width 663 height 30
click at [350, 331] on input "Brayr" at bounding box center [655, 329] width 663 height 30
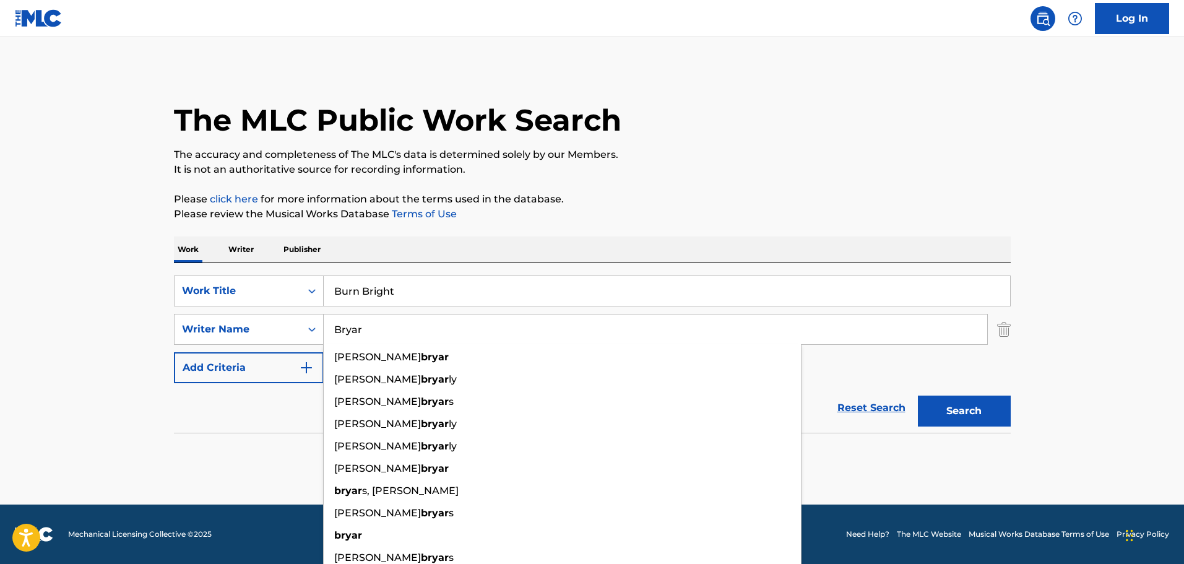
type input "Bryar"
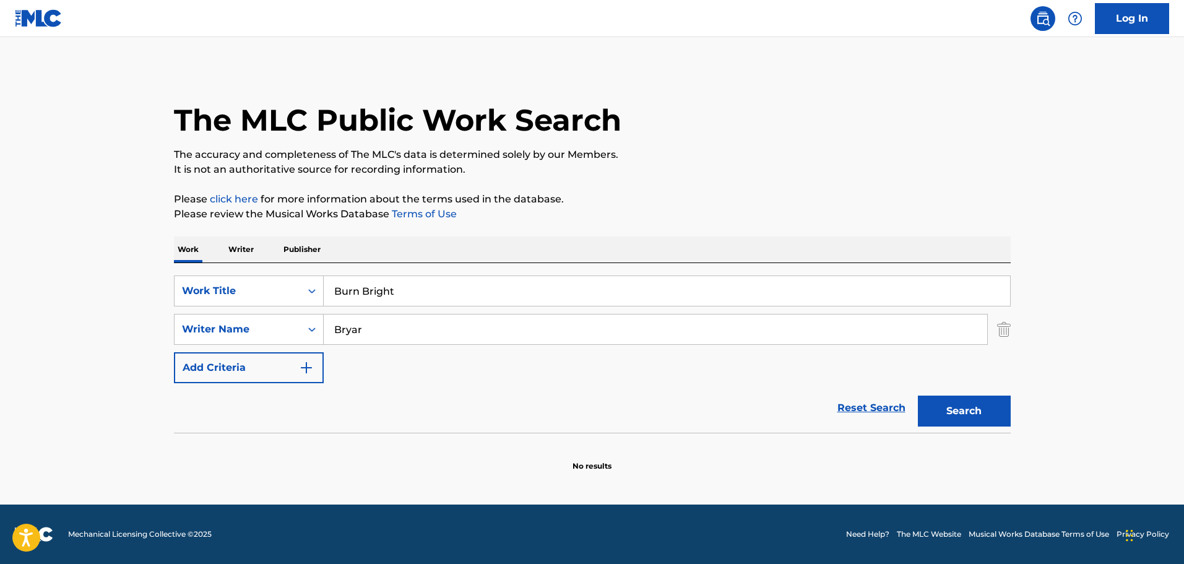
click at [934, 186] on div "The MLC Public Work Search The accuracy and completeness of The MLC's data is d…" at bounding box center [592, 270] width 867 height 404
click at [969, 420] on button "Search" at bounding box center [964, 410] width 93 height 31
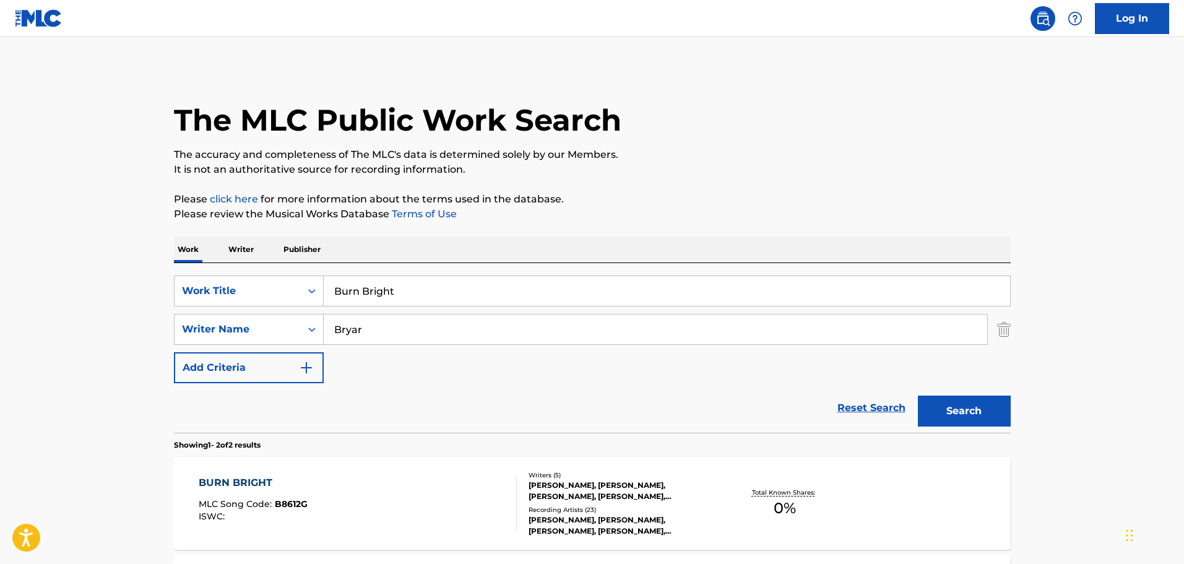
click at [581, 509] on div "Recording Artists ( 23 )" at bounding box center [622, 509] width 187 height 9
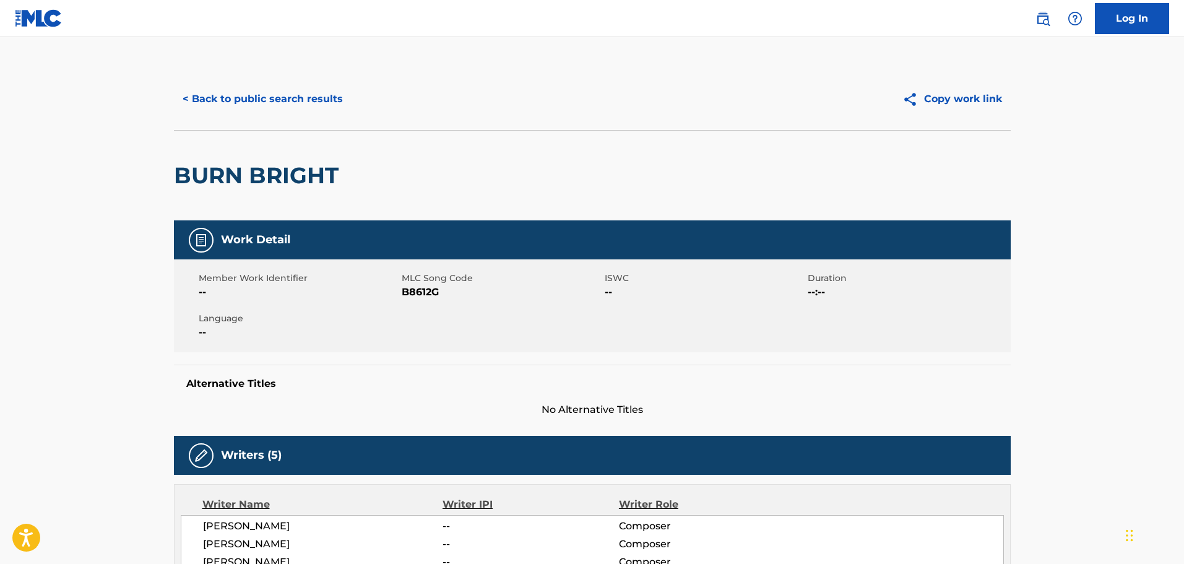
click at [971, 103] on button "Copy work link" at bounding box center [952, 99] width 117 height 31
click at [321, 100] on button "< Back to public search results" at bounding box center [263, 99] width 178 height 31
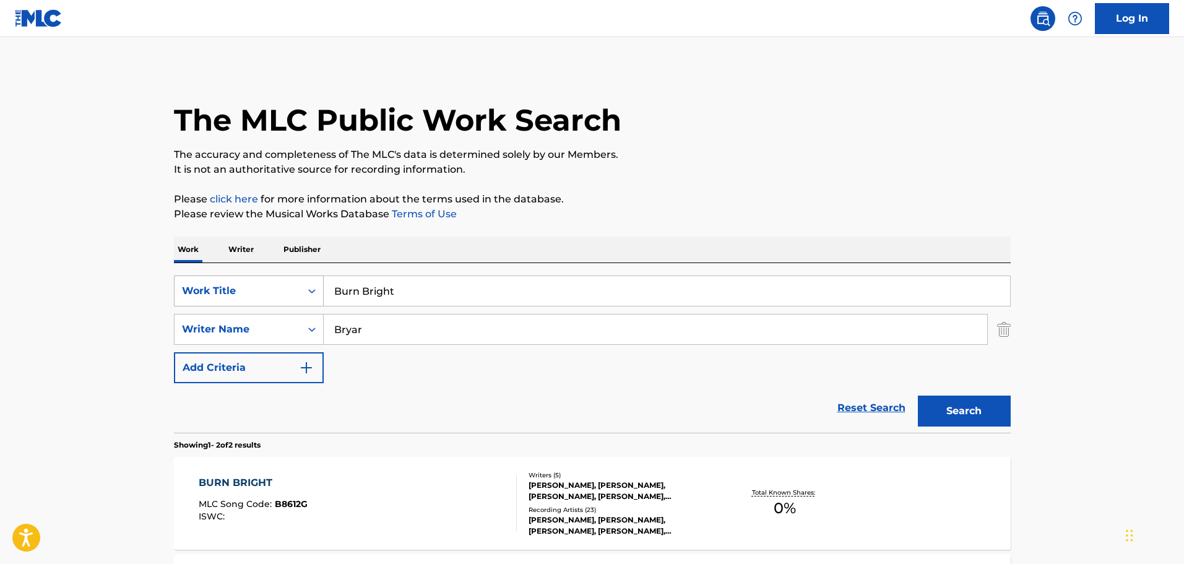
drag, startPoint x: 408, startPoint y: 289, endPoint x: 277, endPoint y: 290, distance: 130.6
click at [277, 290] on div "SearchWithCriteria51b1255d-994c-4a96-93eb-331fc86086d1 Work Title Burn Bright" at bounding box center [592, 290] width 837 height 31
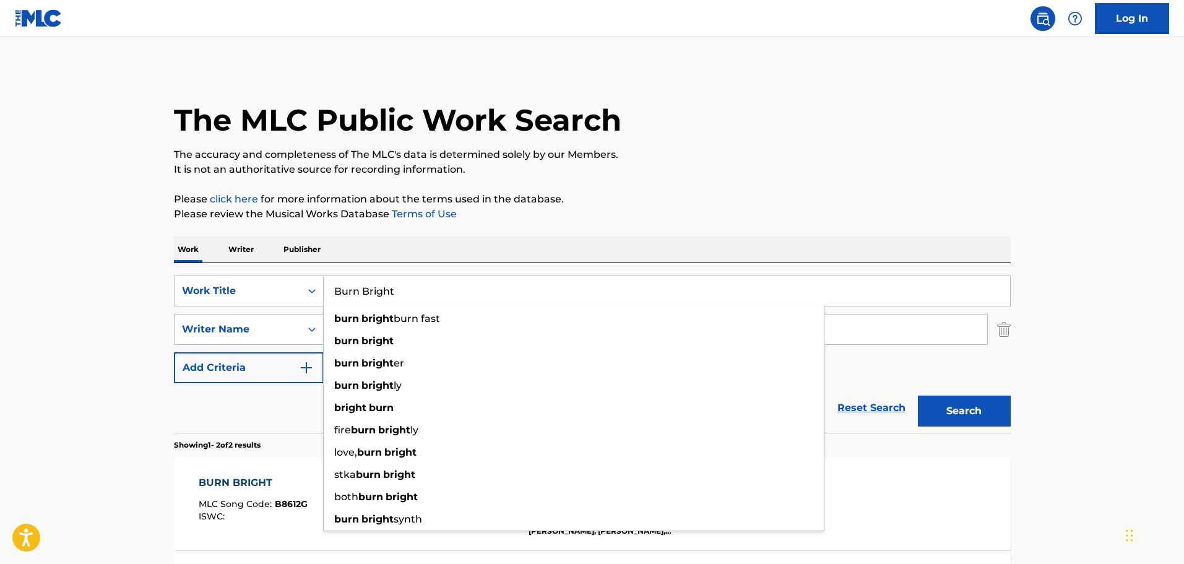
paste input "Other Potential Updates"
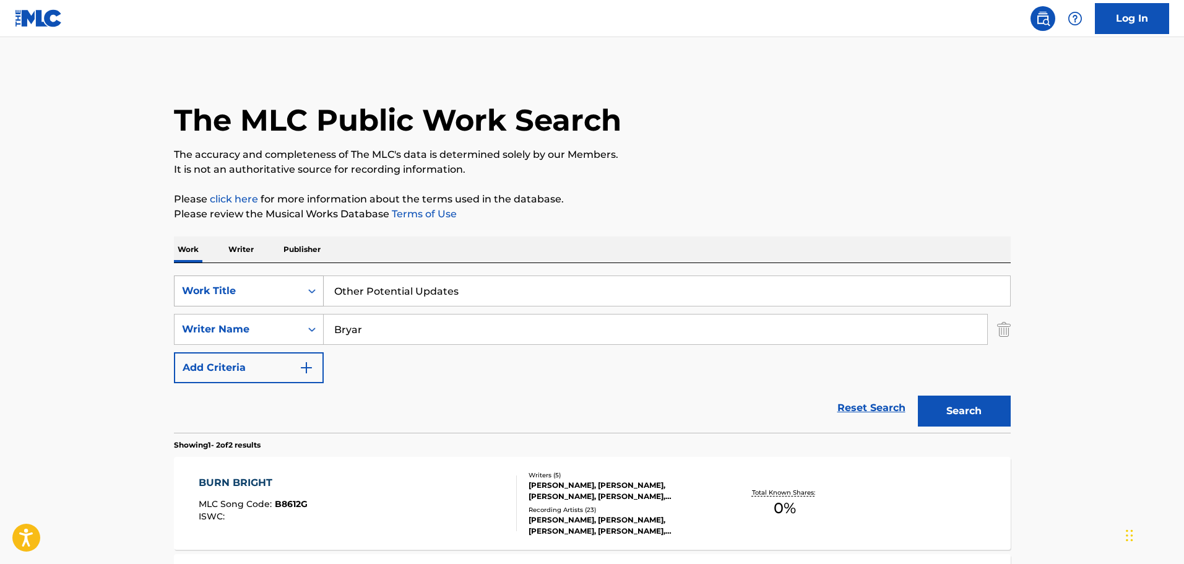
drag, startPoint x: 471, startPoint y: 290, endPoint x: 299, endPoint y: 288, distance: 172.1
click at [299, 288] on div "SearchWithCriteria51b1255d-994c-4a96-93eb-331fc86086d1 Work Title Other Potenti…" at bounding box center [592, 290] width 837 height 31
paste input "• BULLETPROOF HEART"
drag, startPoint x: 357, startPoint y: 293, endPoint x: 304, endPoint y: 293, distance: 52.6
click at [304, 293] on div "SearchWithCriteria51b1255d-994c-4a96-93eb-331fc86086d1 Work Title • BULLETPROOF…" at bounding box center [592, 290] width 837 height 31
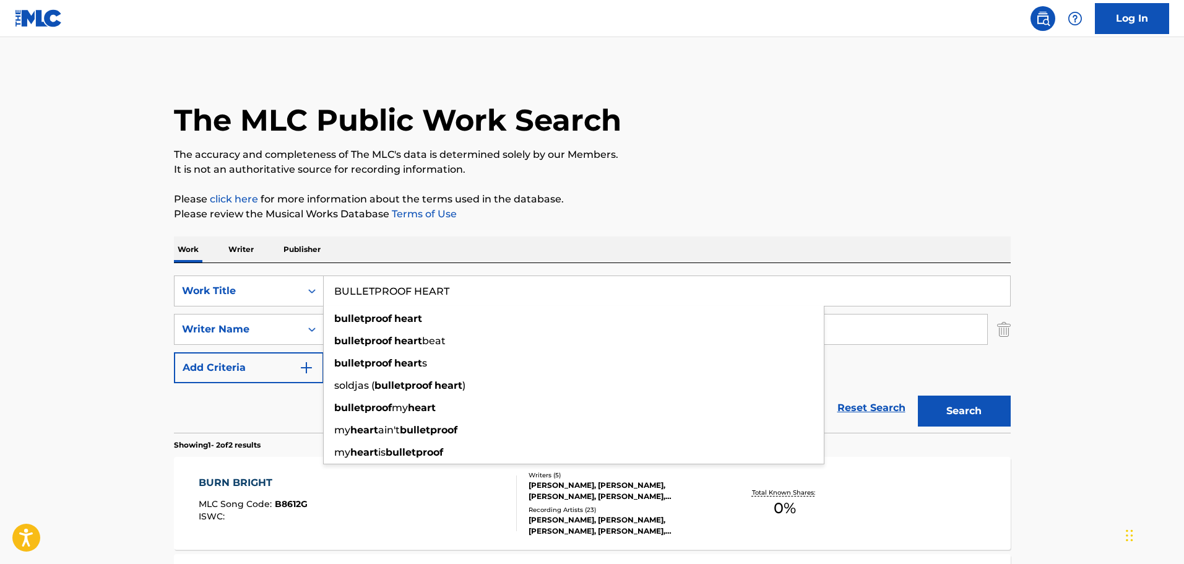
type input "BULLETPROOF HEART"
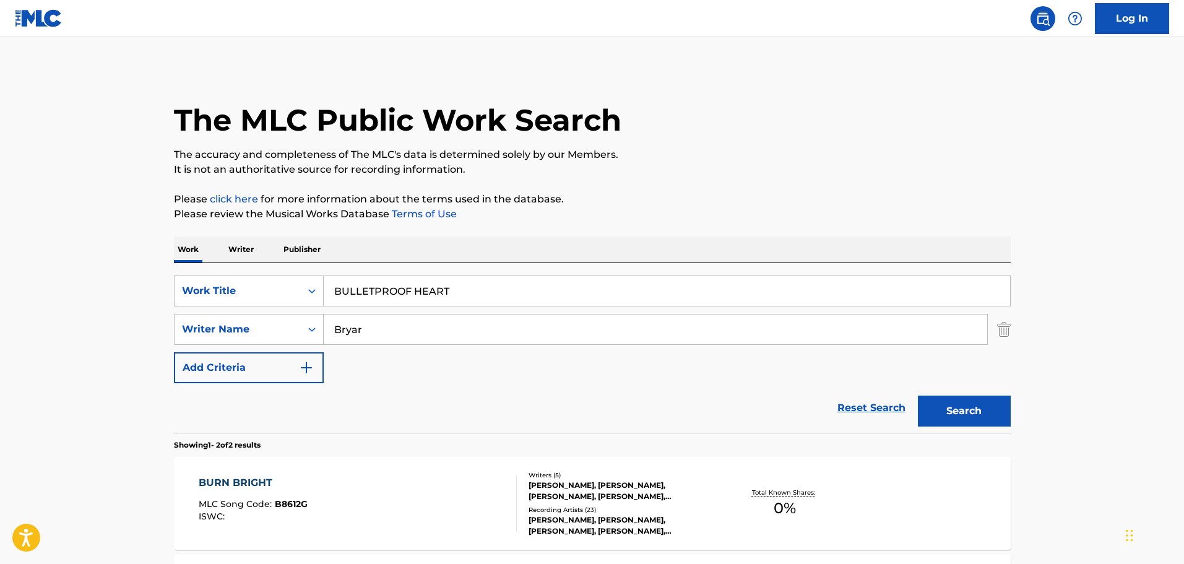
click at [972, 424] on button "Search" at bounding box center [964, 410] width 93 height 31
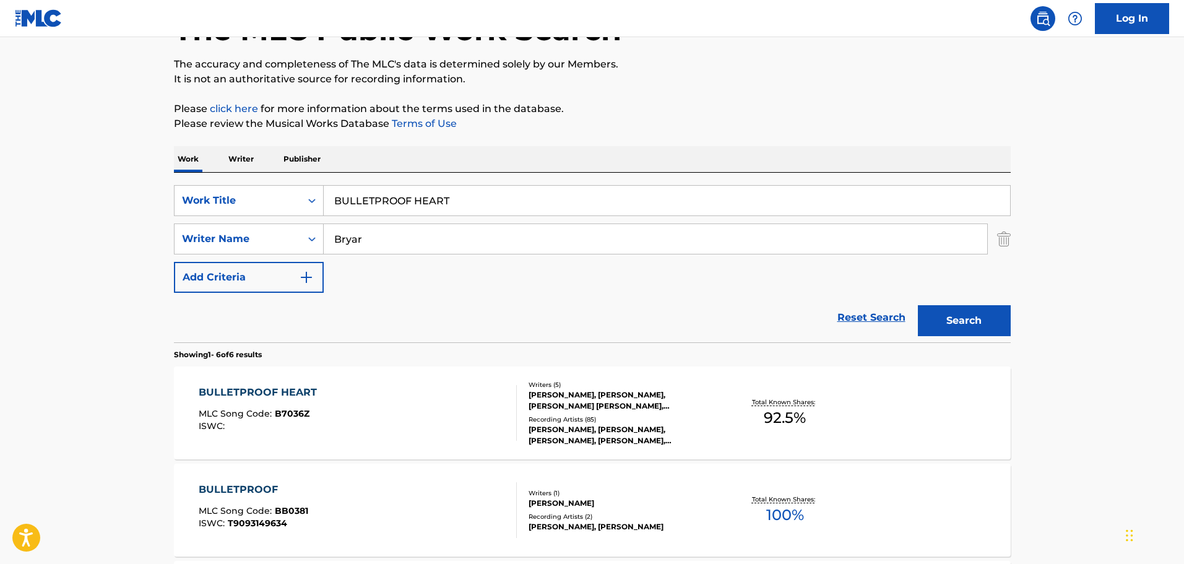
scroll to position [206, 0]
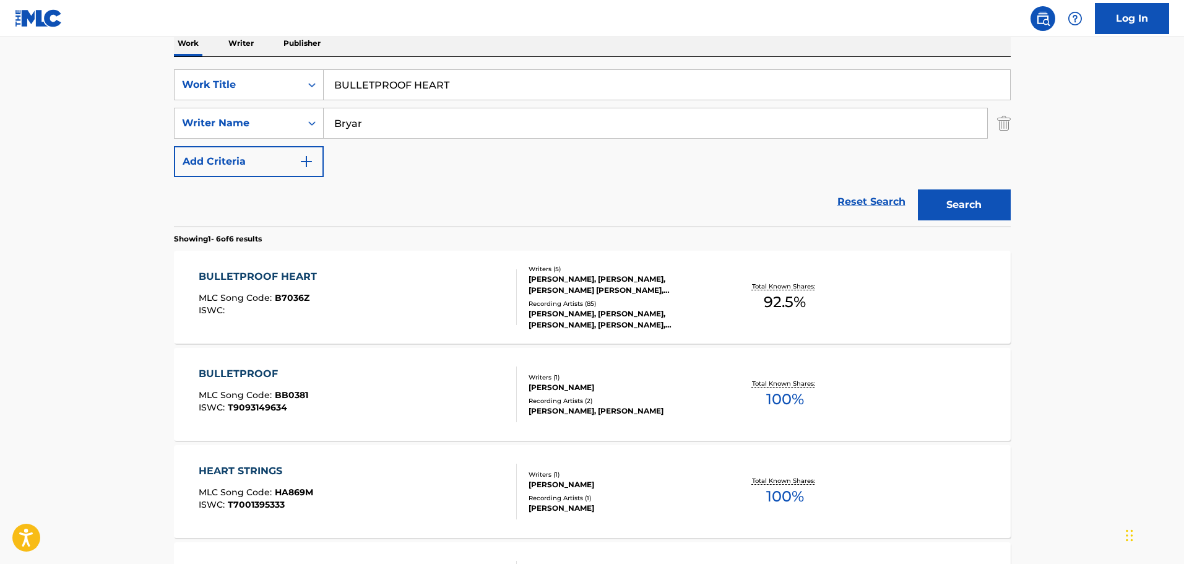
click at [593, 295] on div "[PERSON_NAME], [PERSON_NAME], [PERSON_NAME] [PERSON_NAME], [PERSON_NAME], [PERS…" at bounding box center [622, 285] width 187 height 22
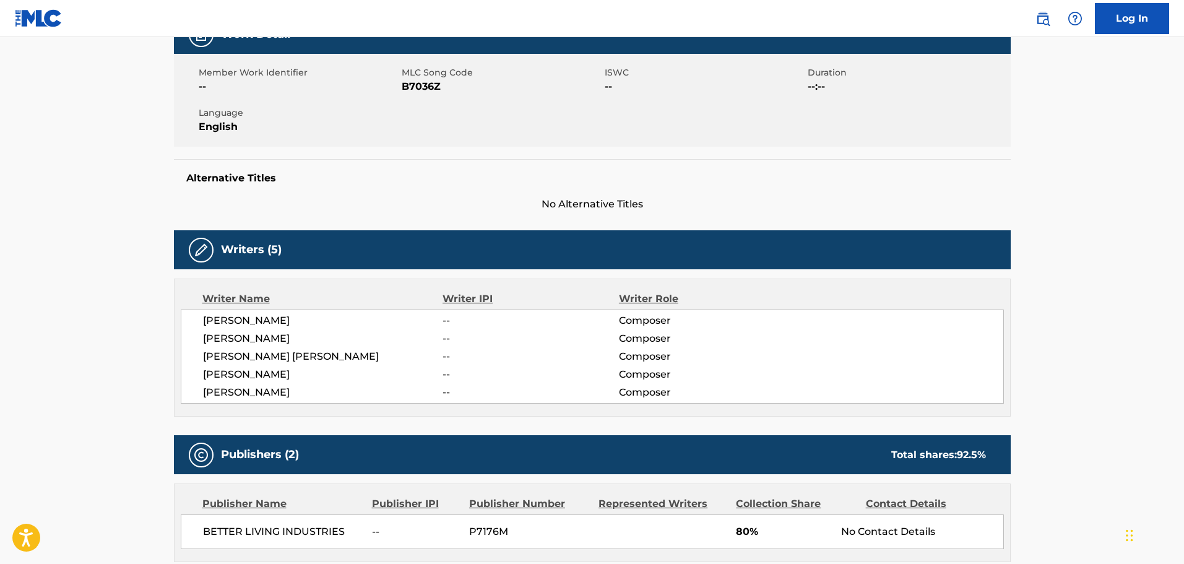
scroll to position [207, 0]
